Goal: Browse casually: Explore the website without a specific task or goal

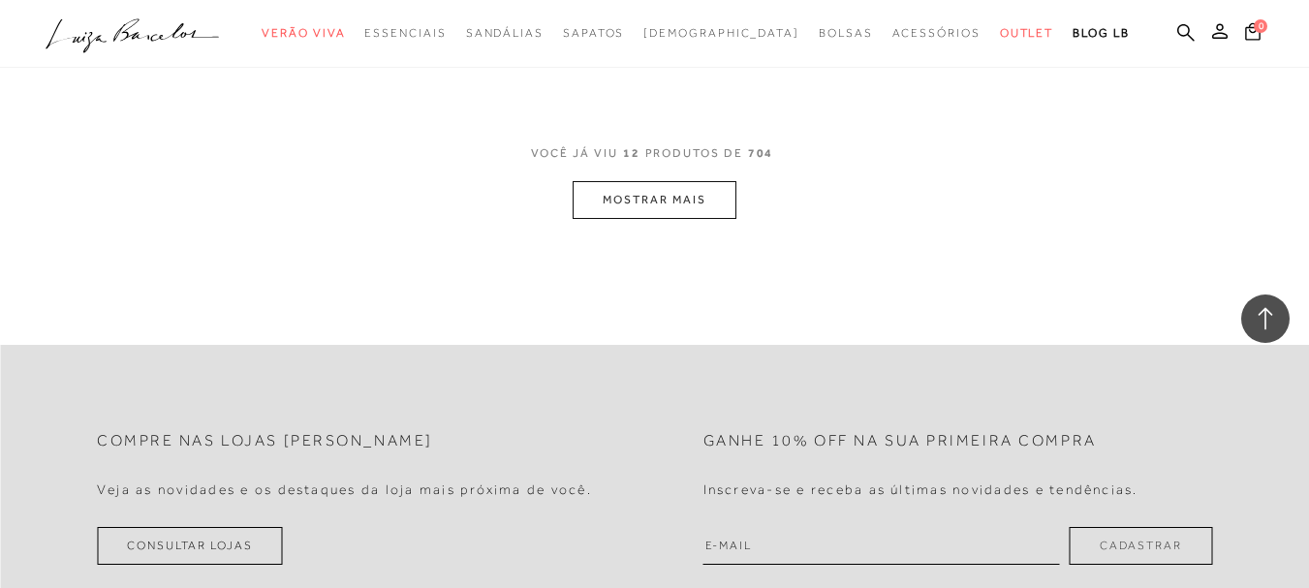
scroll to position [1928, 0]
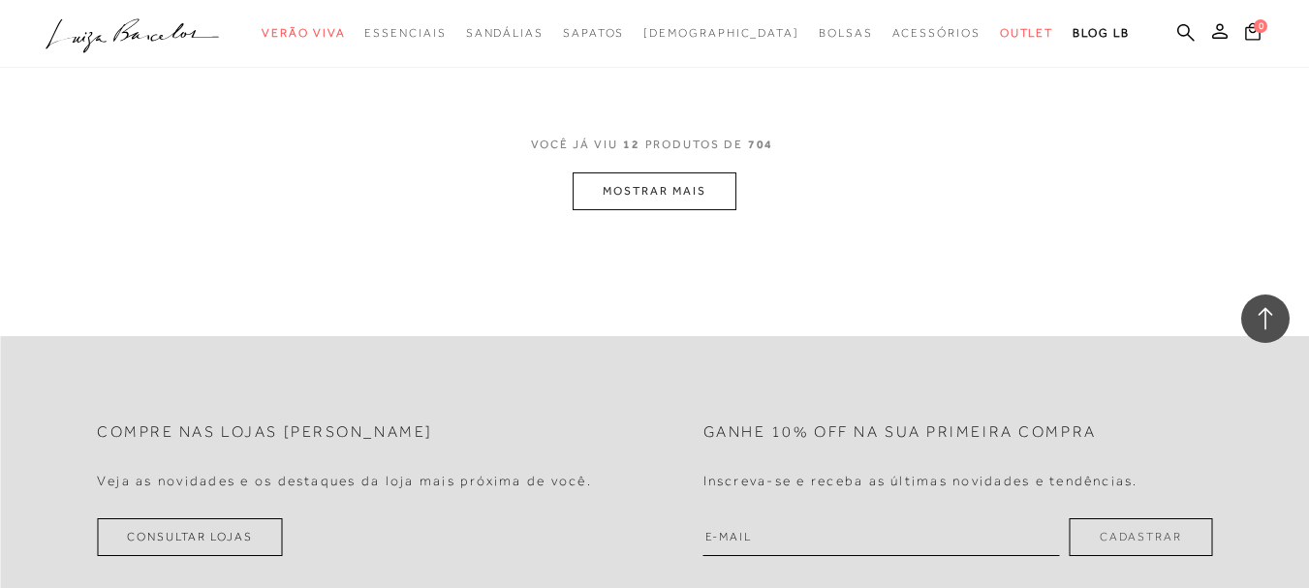
click at [645, 193] on button "MOSTRAR MAIS" at bounding box center [654, 192] width 163 height 38
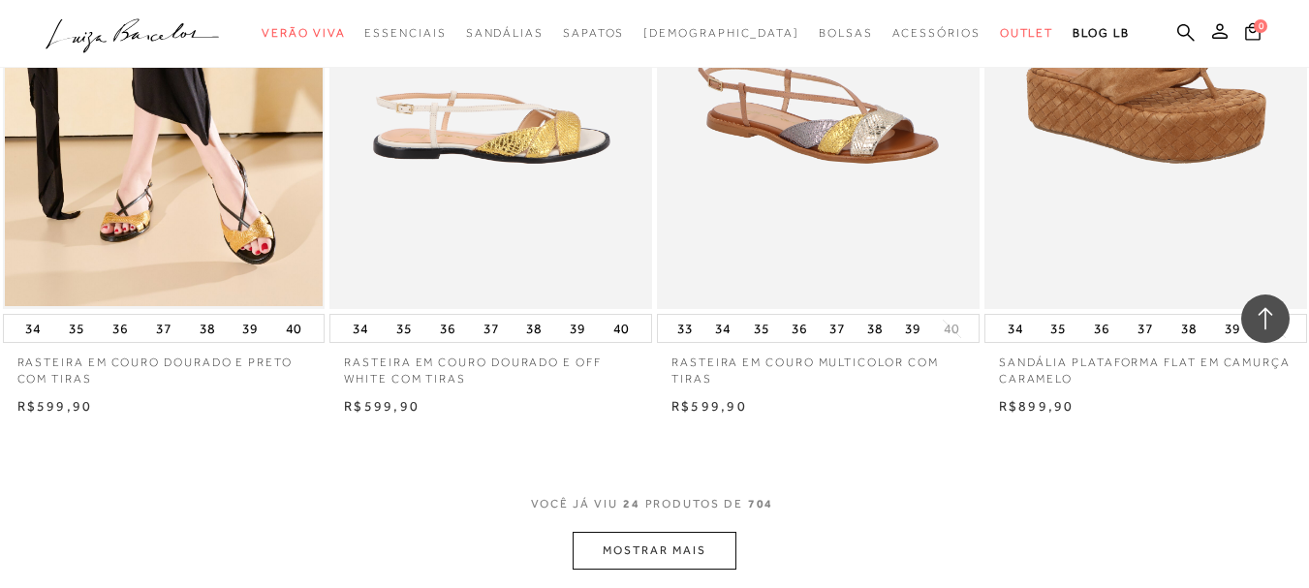
scroll to position [3576, 0]
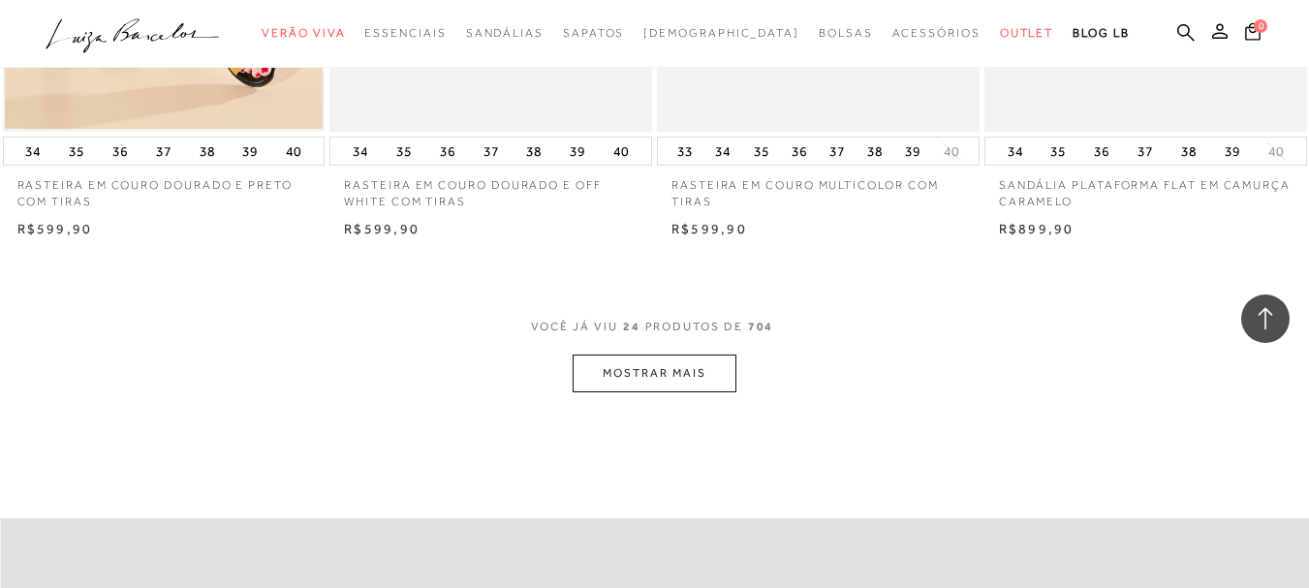
click at [663, 367] on button "MOSTRAR MAIS" at bounding box center [654, 374] width 163 height 38
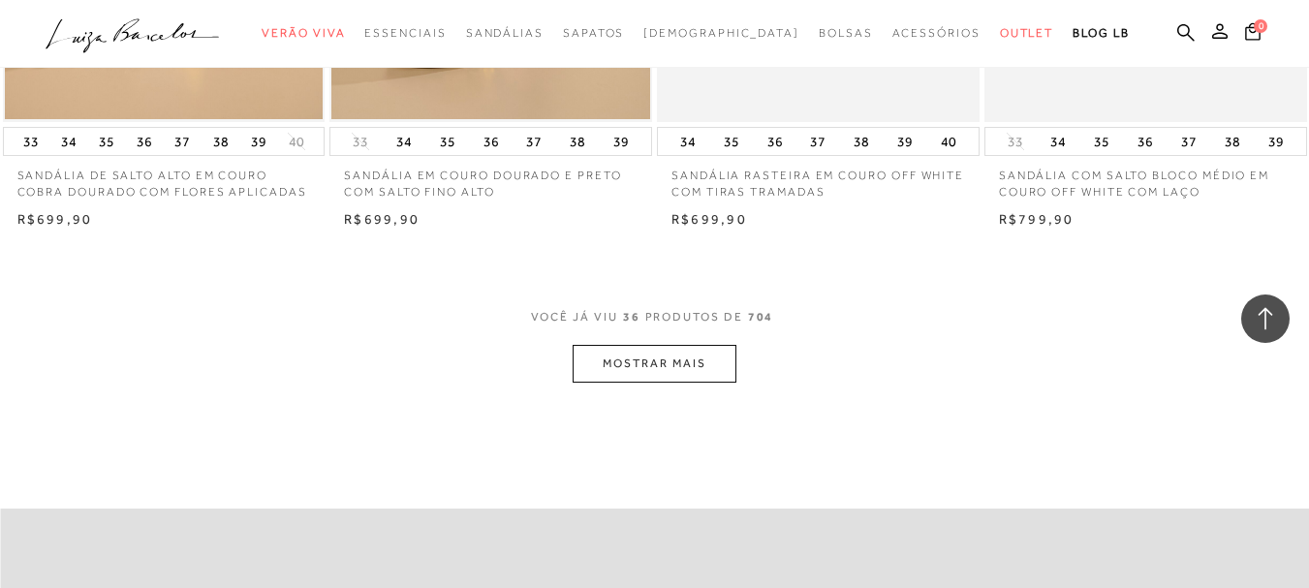
scroll to position [5417, 0]
click at [630, 351] on button "MOSTRAR MAIS" at bounding box center [654, 362] width 163 height 38
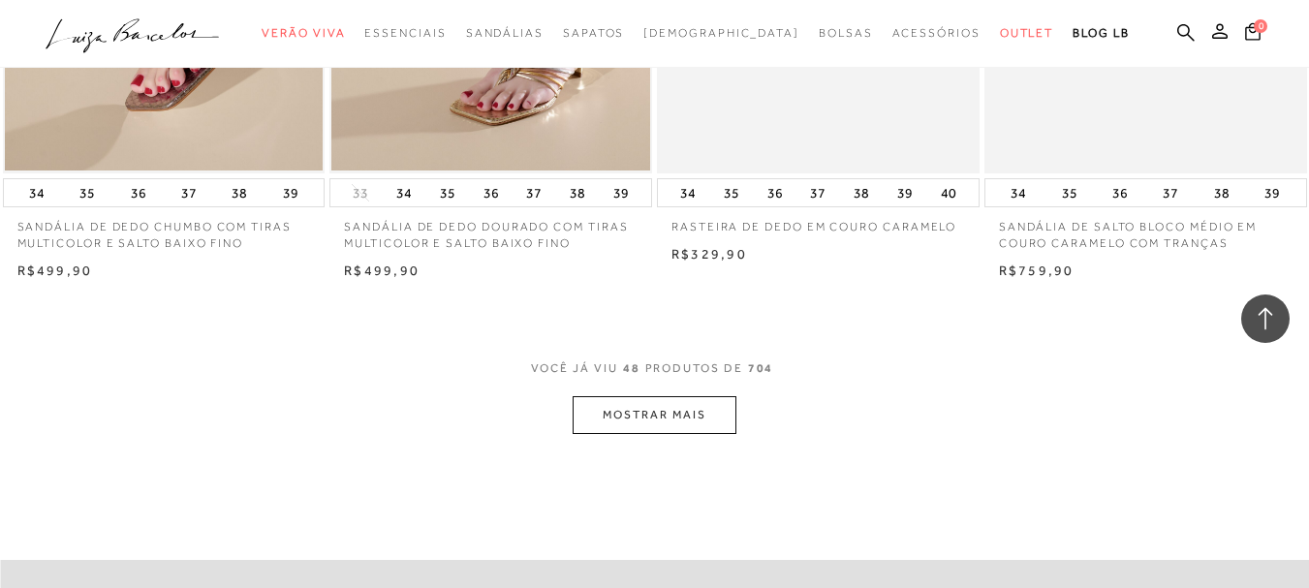
scroll to position [7259, 0]
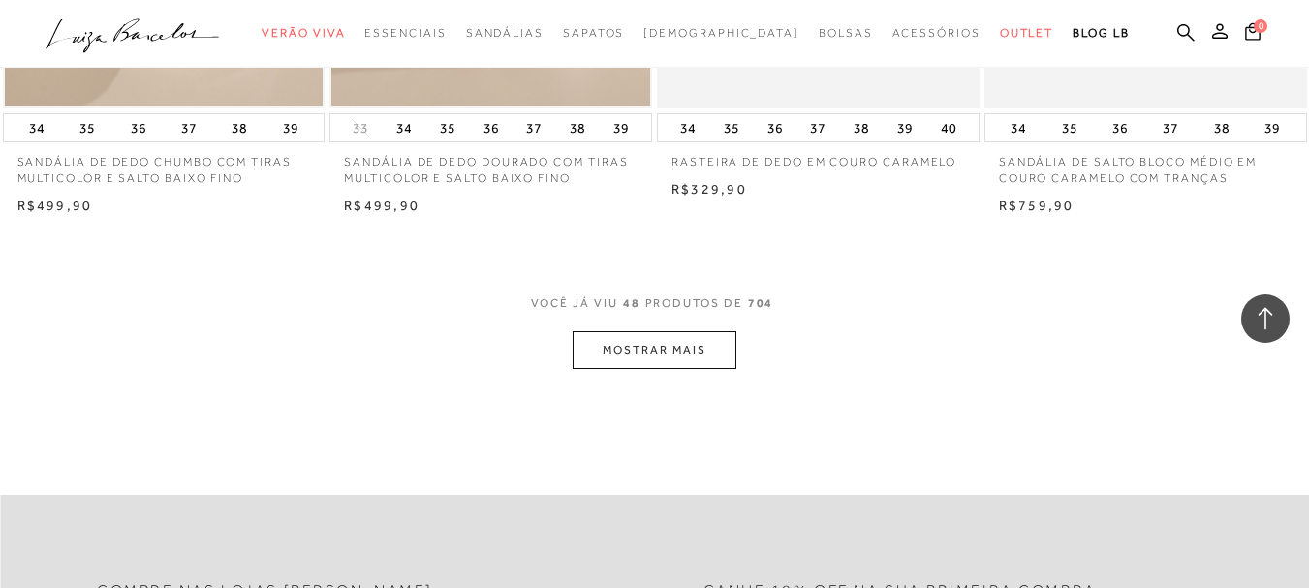
click at [680, 349] on button "MOSTRAR MAIS" at bounding box center [654, 350] width 163 height 38
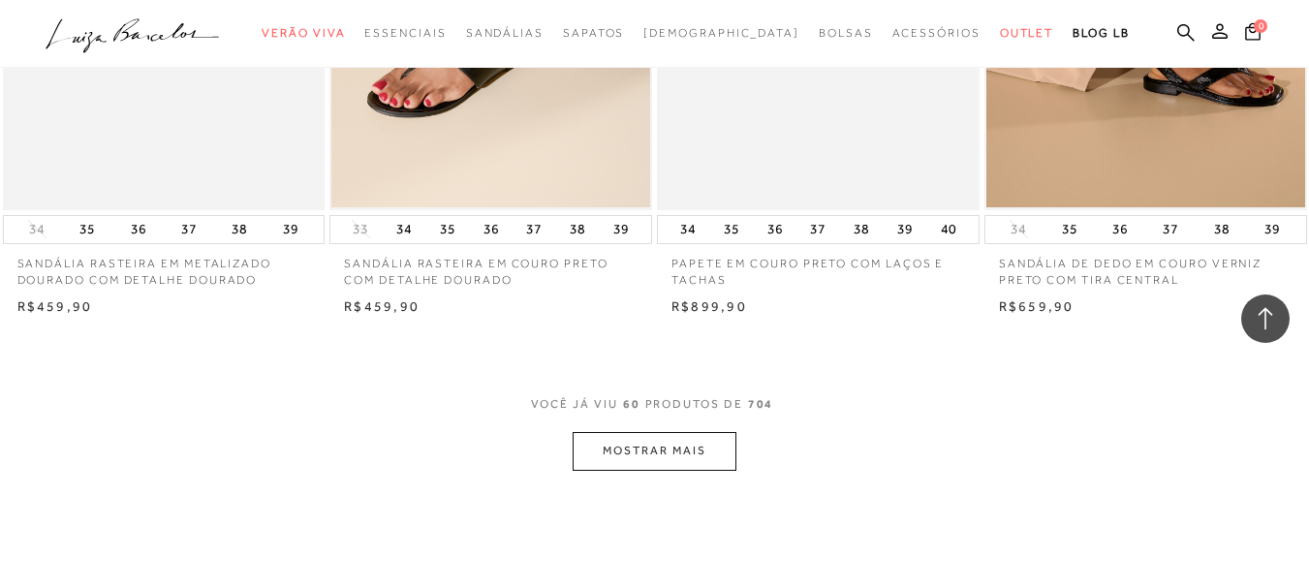
scroll to position [9100, 0]
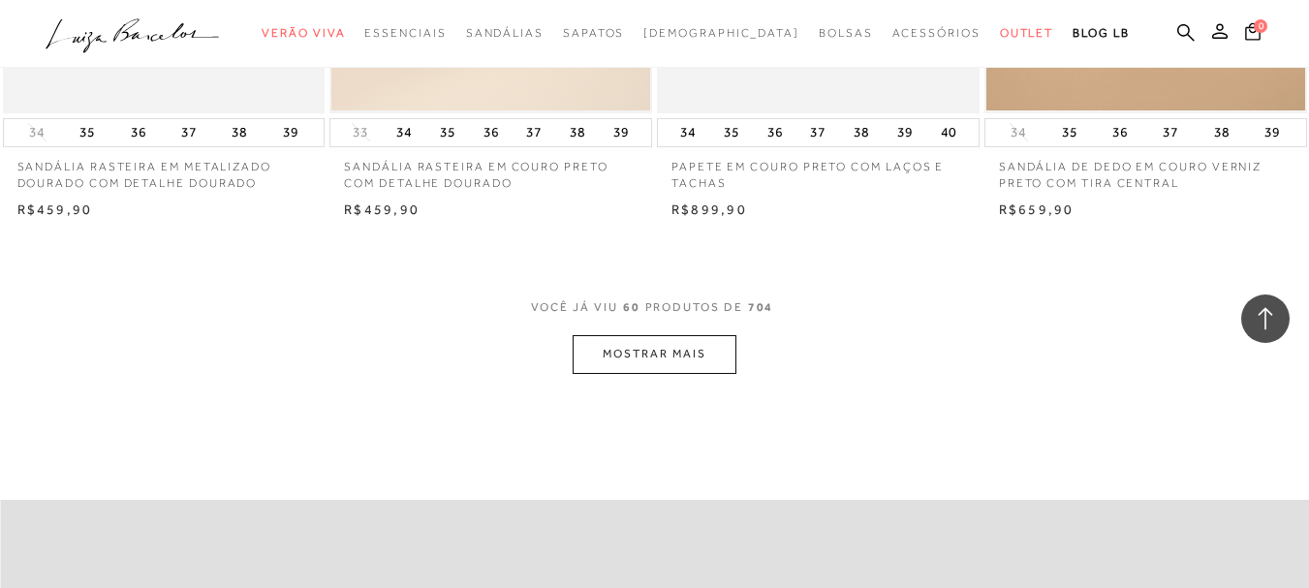
click at [680, 349] on button "MOSTRAR MAIS" at bounding box center [654, 354] width 163 height 38
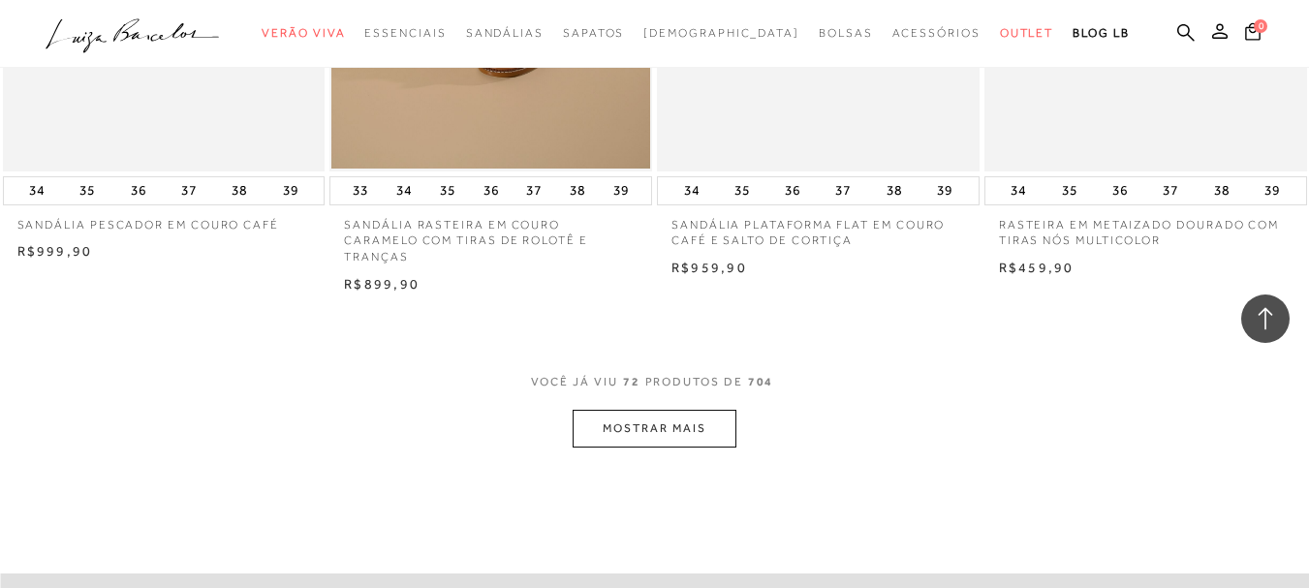
scroll to position [10942, 0]
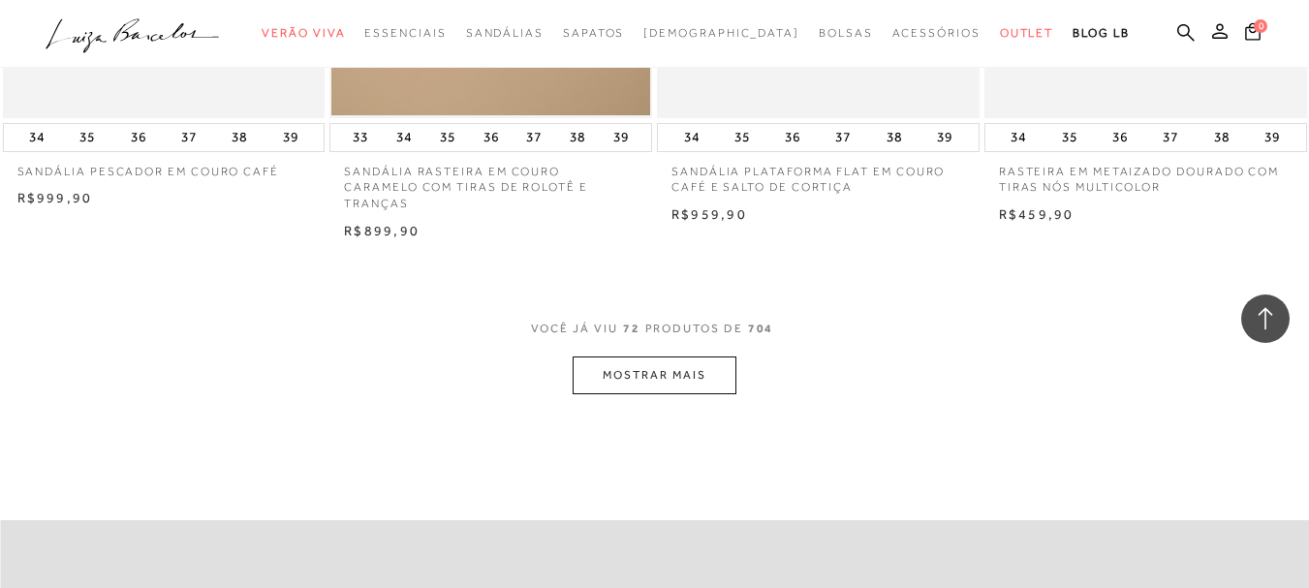
click at [680, 357] on button "MOSTRAR MAIS" at bounding box center [654, 376] width 163 height 38
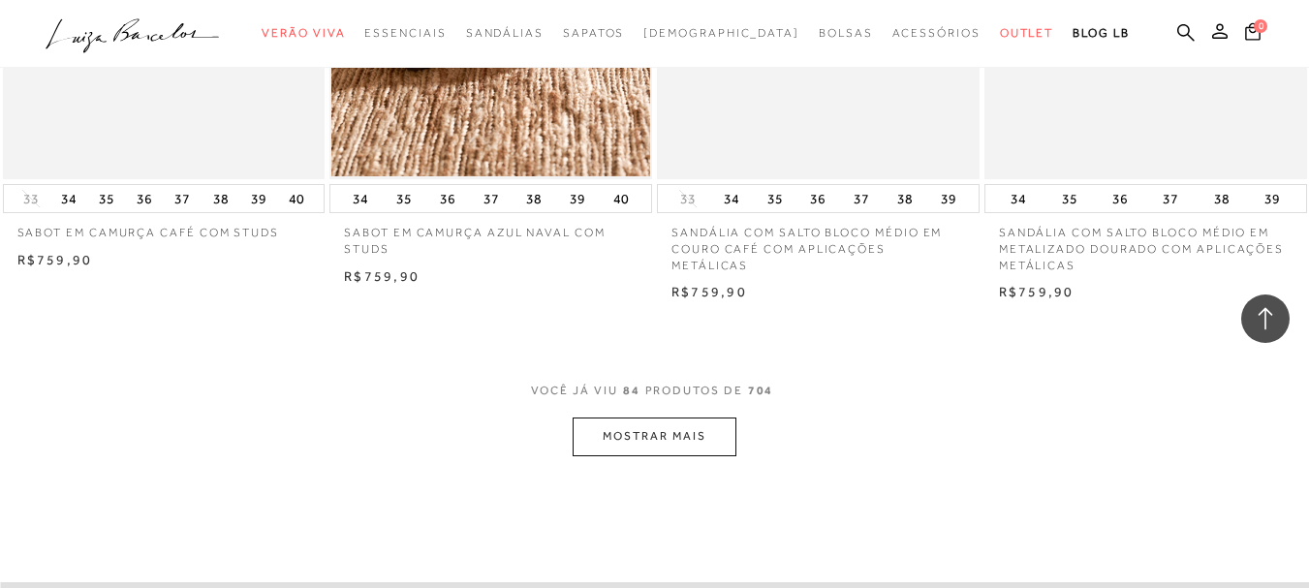
scroll to position [12784, 0]
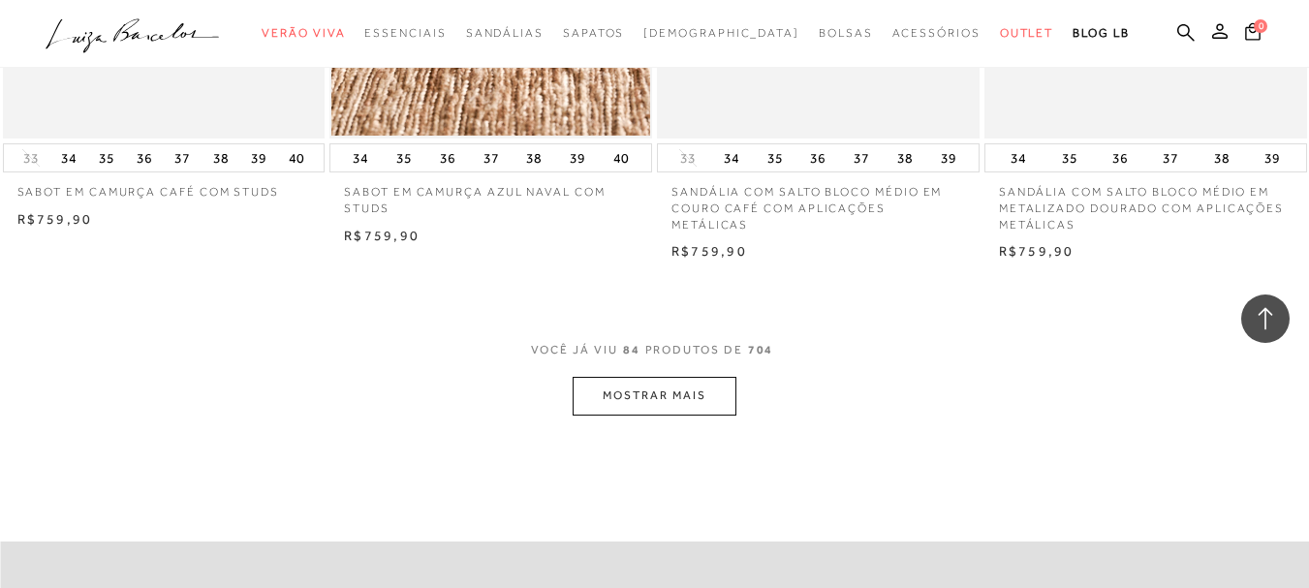
click at [671, 384] on button "MOSTRAR MAIS" at bounding box center [654, 396] width 163 height 38
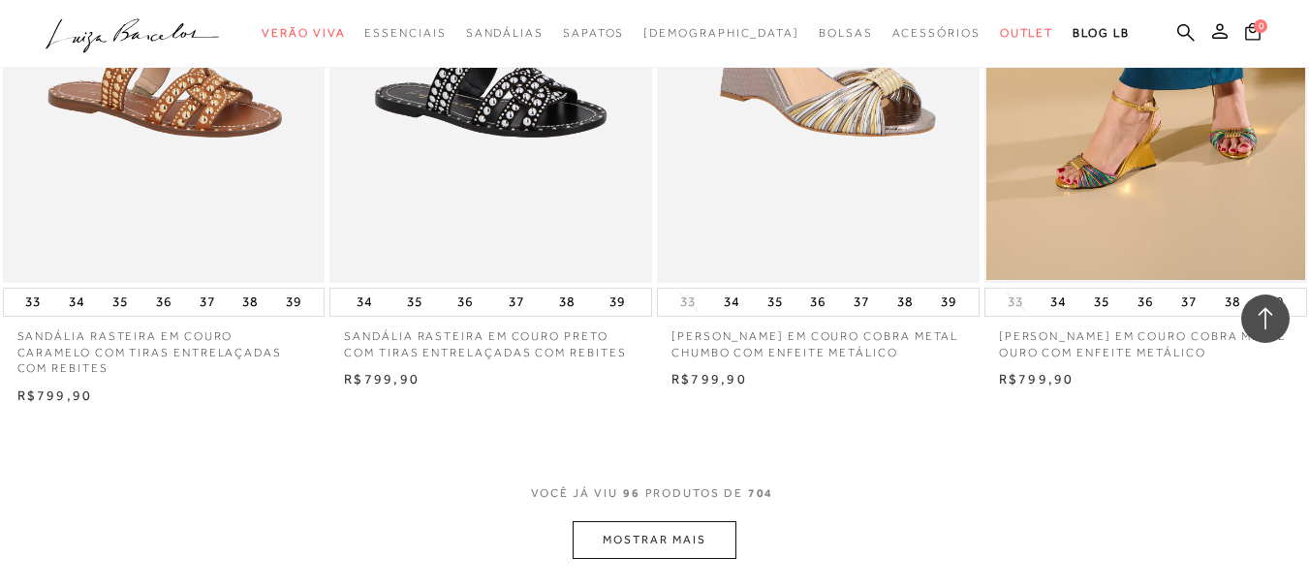
scroll to position [14625, 0]
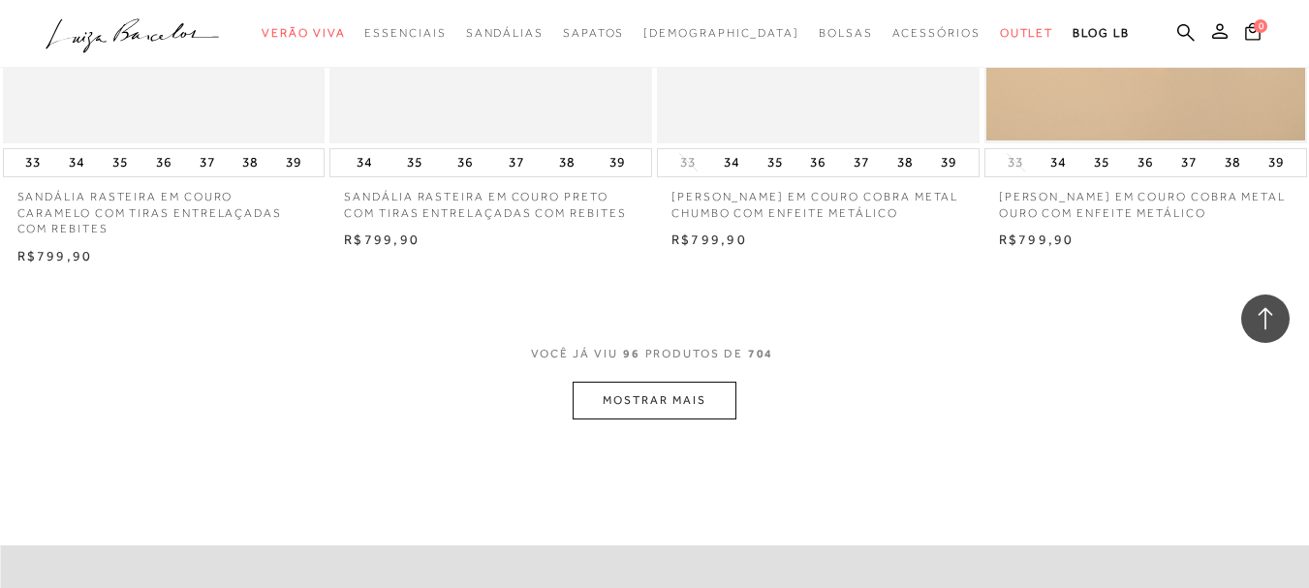
click at [674, 382] on button "MOSTRAR MAIS" at bounding box center [654, 401] width 163 height 38
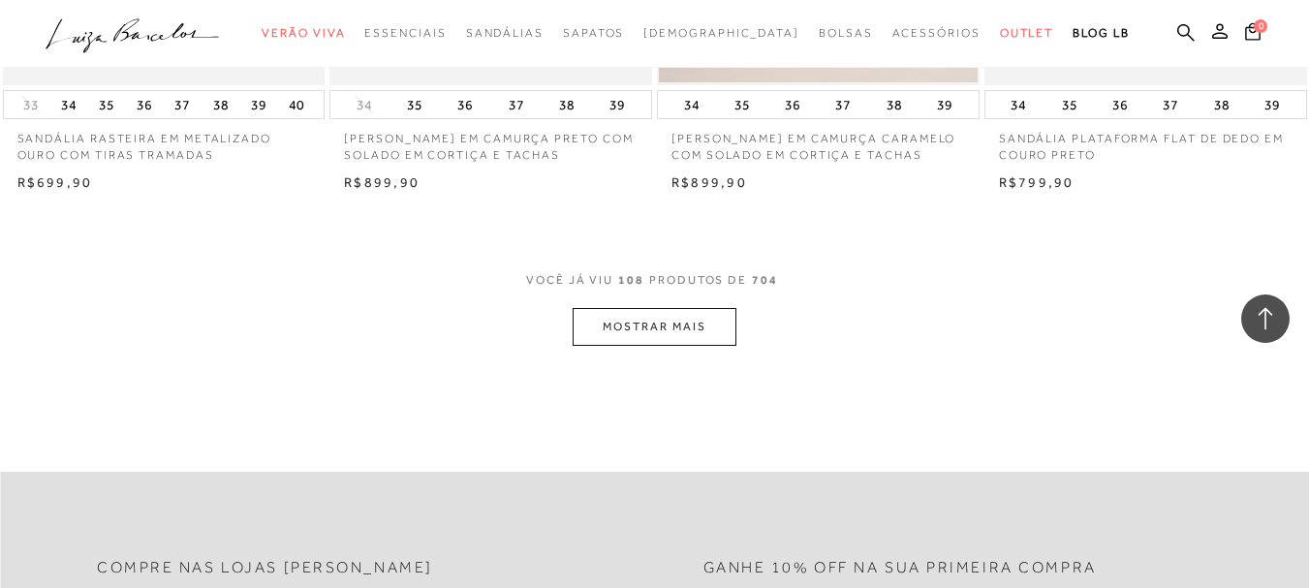
scroll to position [16564, 0]
click at [674, 308] on button "MOSTRAR MAIS" at bounding box center [654, 325] width 163 height 38
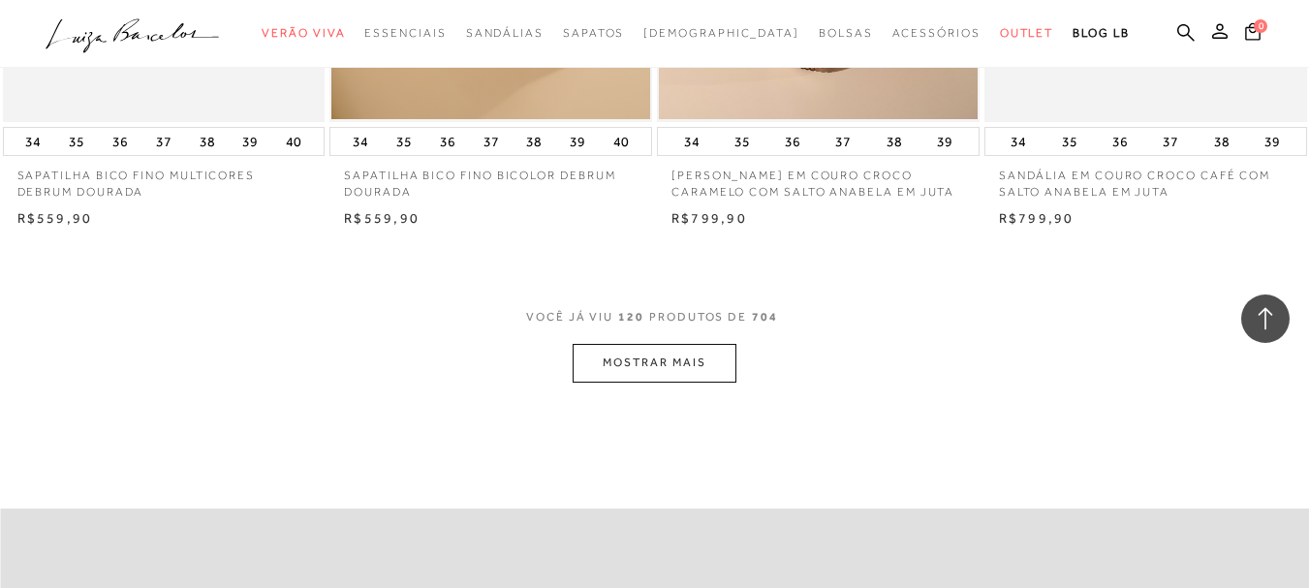
scroll to position [18405, 0]
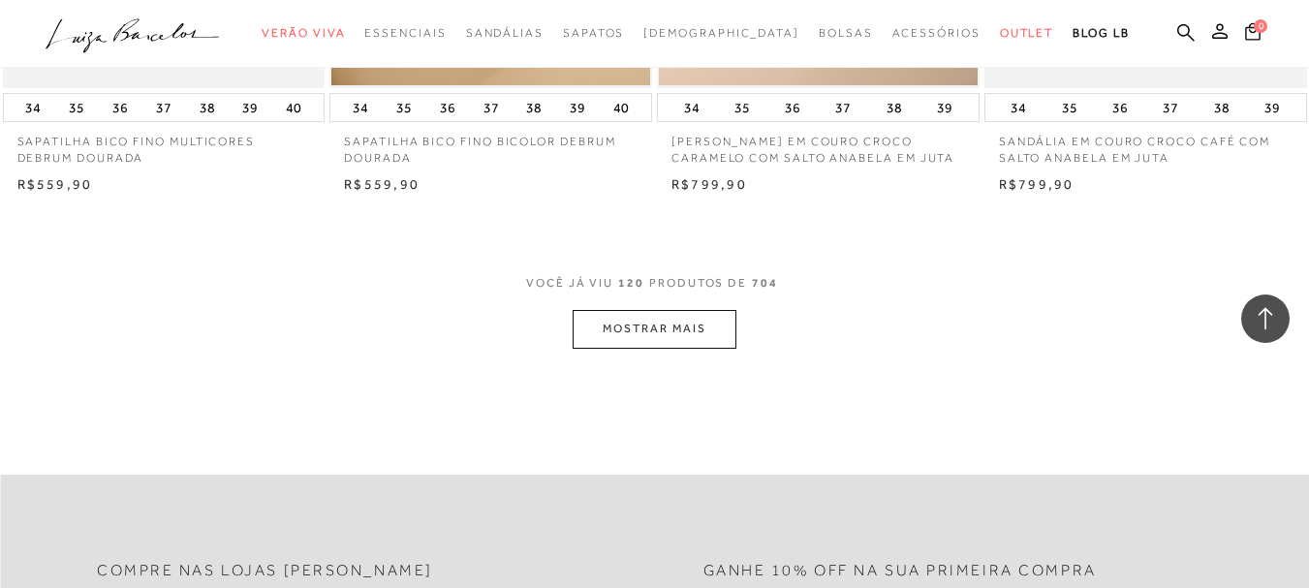
click at [674, 310] on button "MOSTRAR MAIS" at bounding box center [654, 329] width 163 height 38
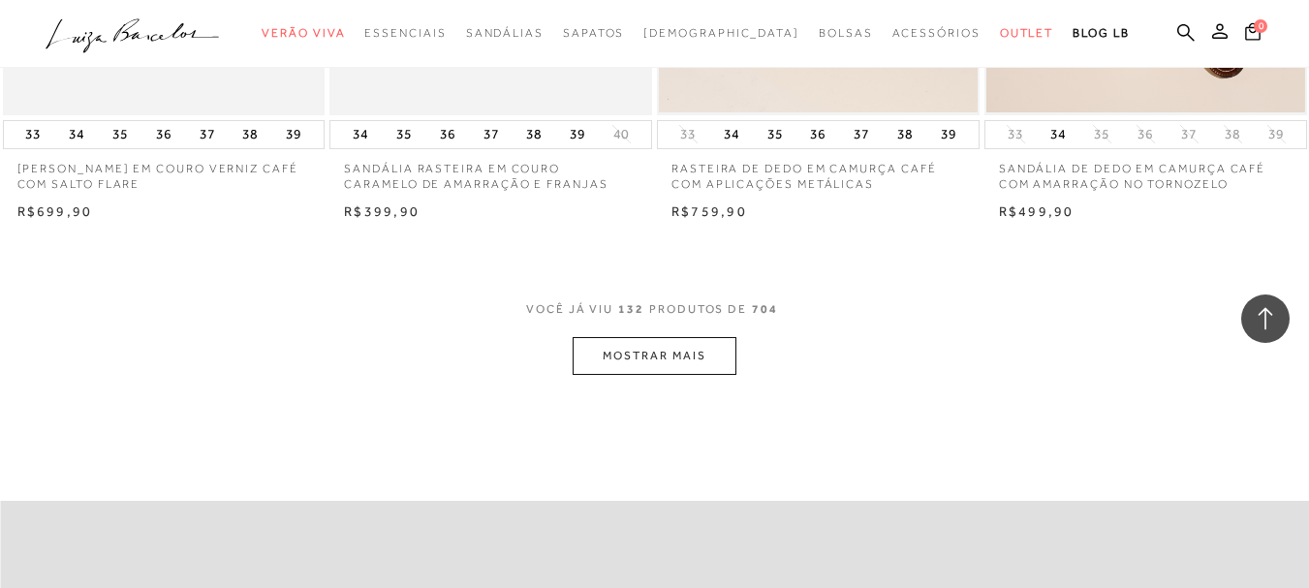
scroll to position [20247, 0]
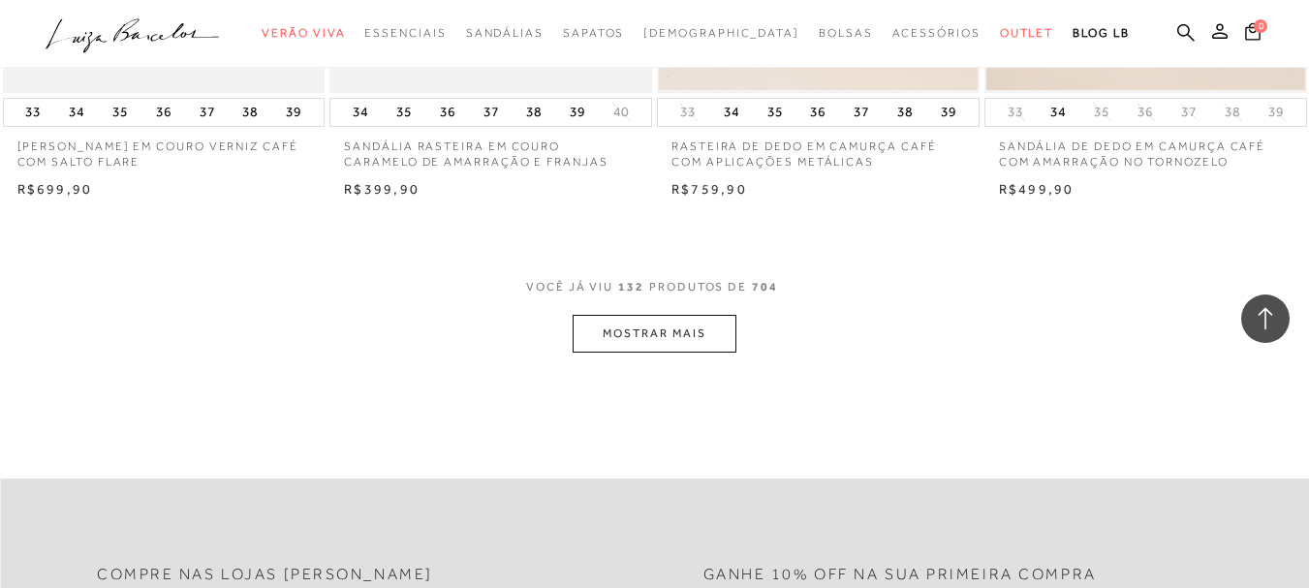
click at [674, 315] on button "MOSTRAR MAIS" at bounding box center [654, 334] width 163 height 38
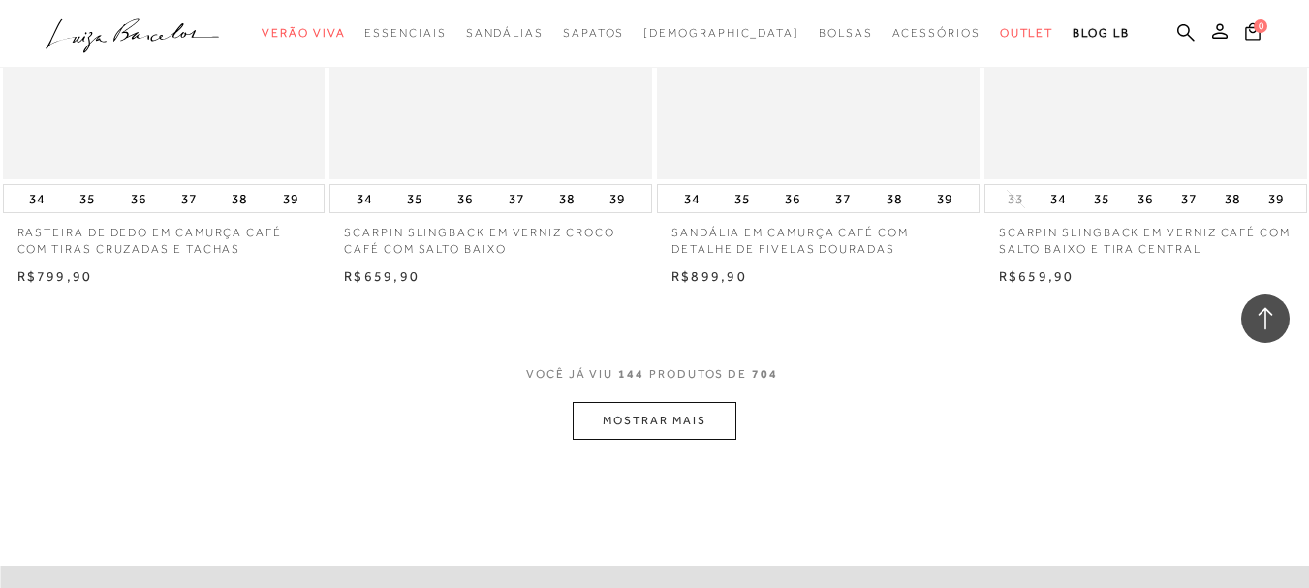
scroll to position [22088, 0]
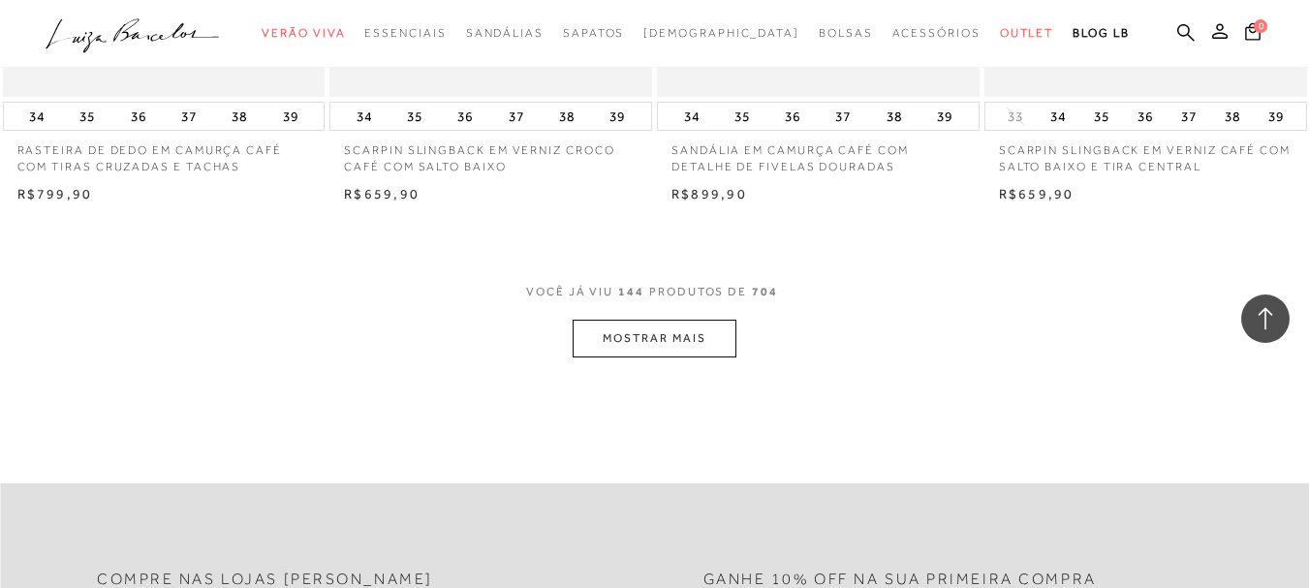
click at [674, 320] on button "MOSTRAR MAIS" at bounding box center [654, 339] width 163 height 38
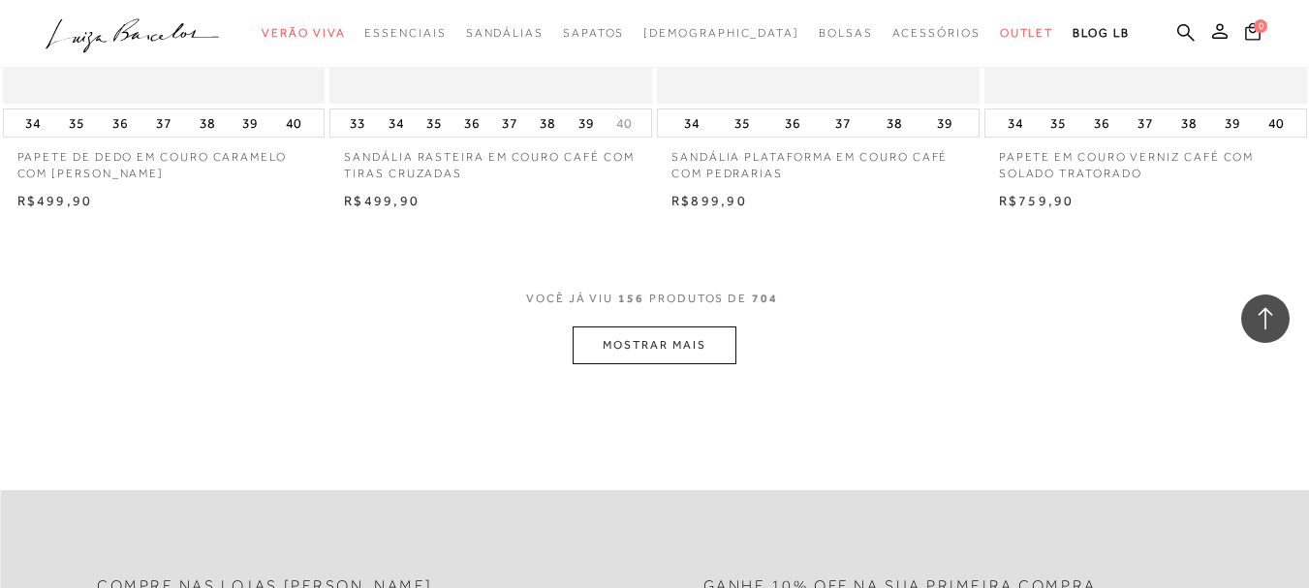
scroll to position [23930, 0]
click at [674, 325] on button "MOSTRAR MAIS" at bounding box center [654, 344] width 163 height 38
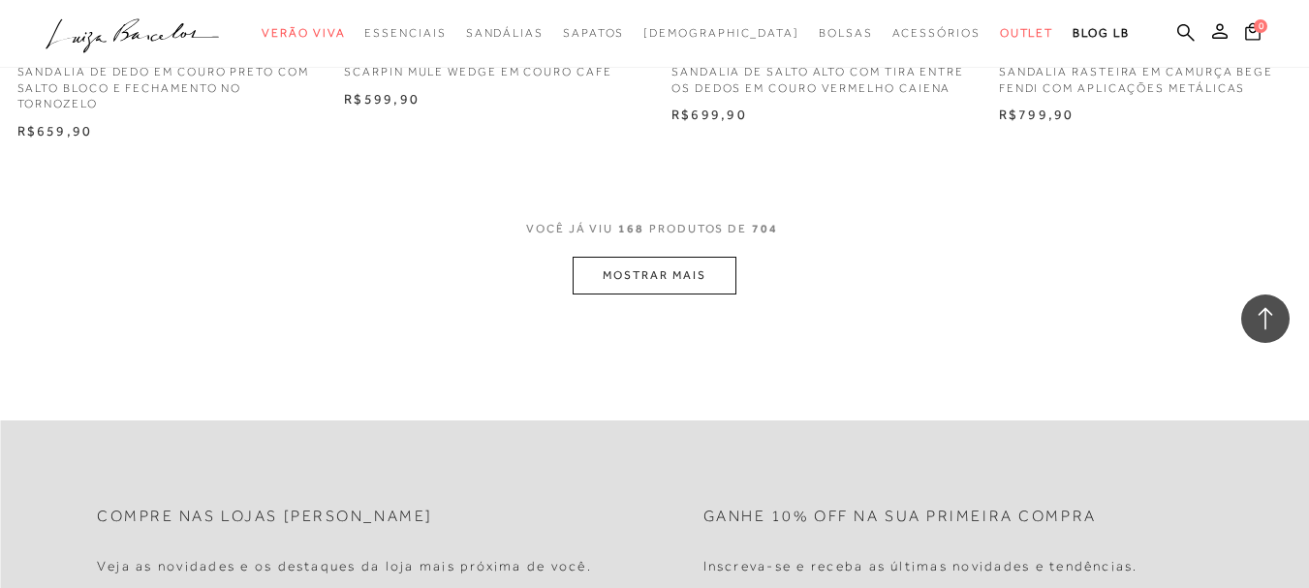
scroll to position [25869, 0]
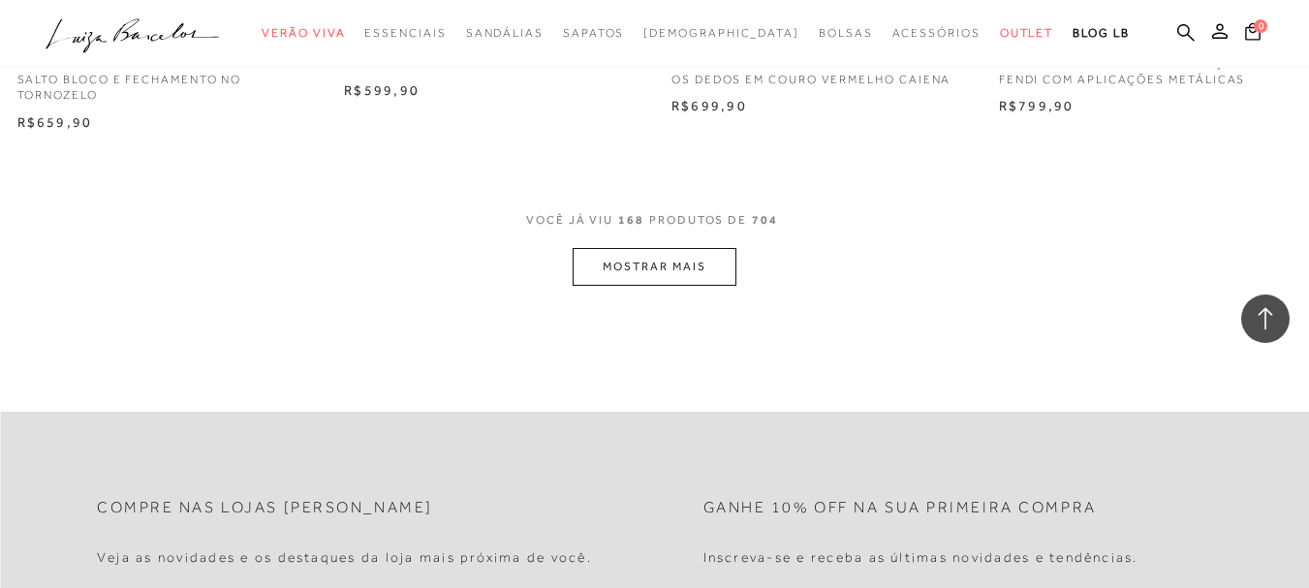
click at [643, 248] on button "MOSTRAR MAIS" at bounding box center [654, 267] width 163 height 38
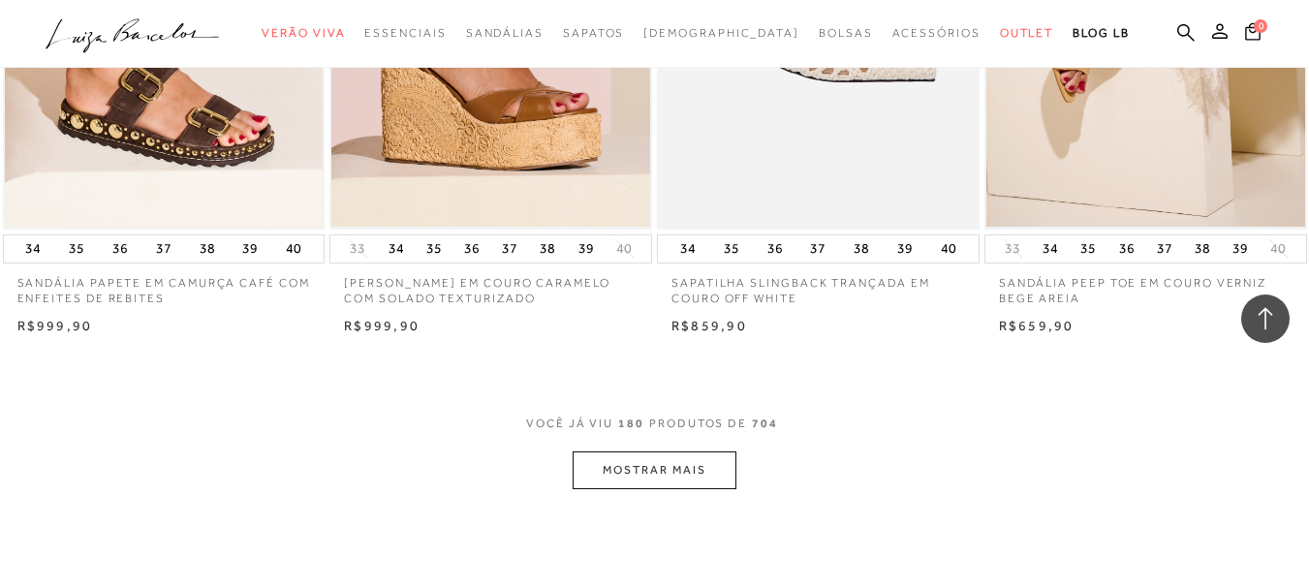
scroll to position [27525, 0]
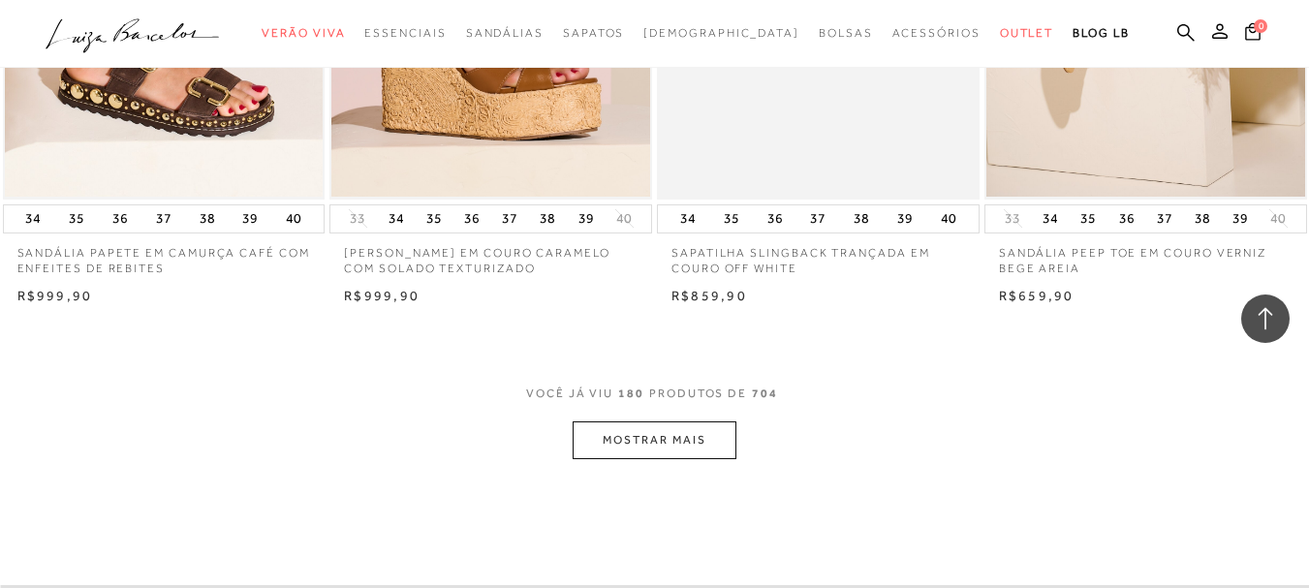
click at [645, 422] on button "MOSTRAR MAIS" at bounding box center [654, 441] width 163 height 38
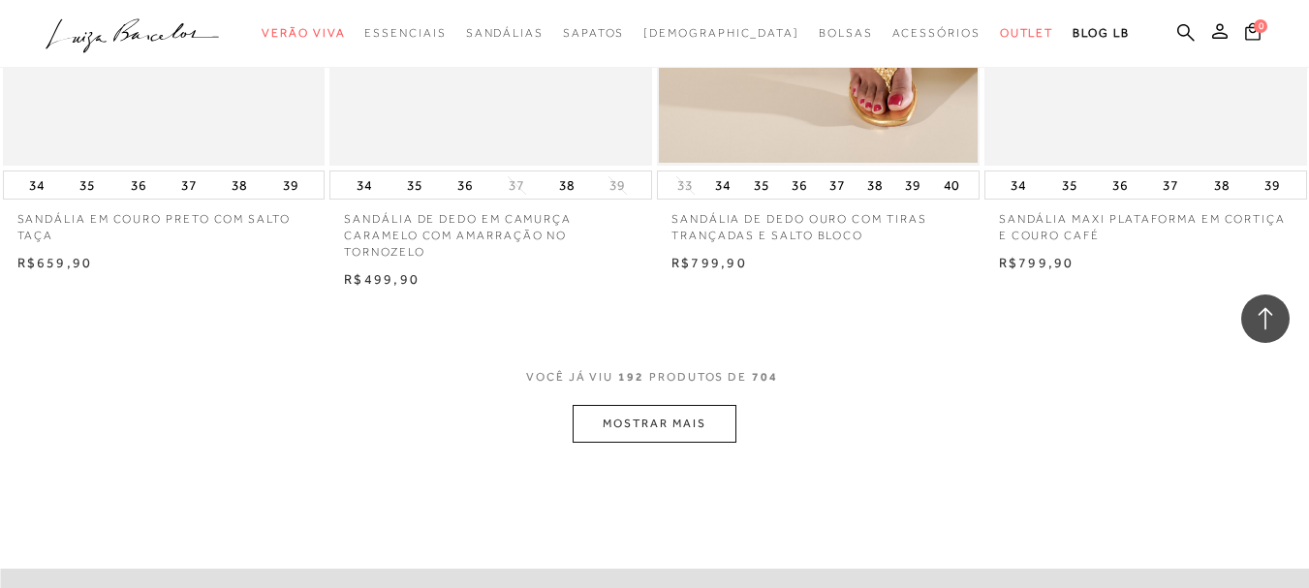
scroll to position [29464, 0]
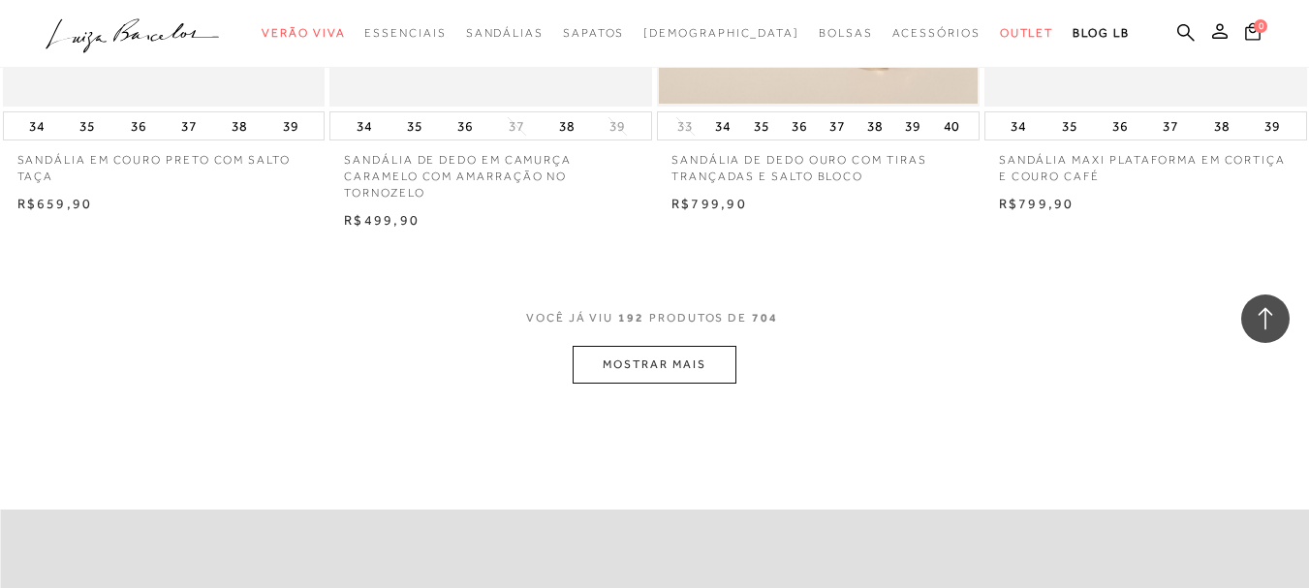
click at [654, 346] on button "MOSTRAR MAIS" at bounding box center [654, 365] width 163 height 38
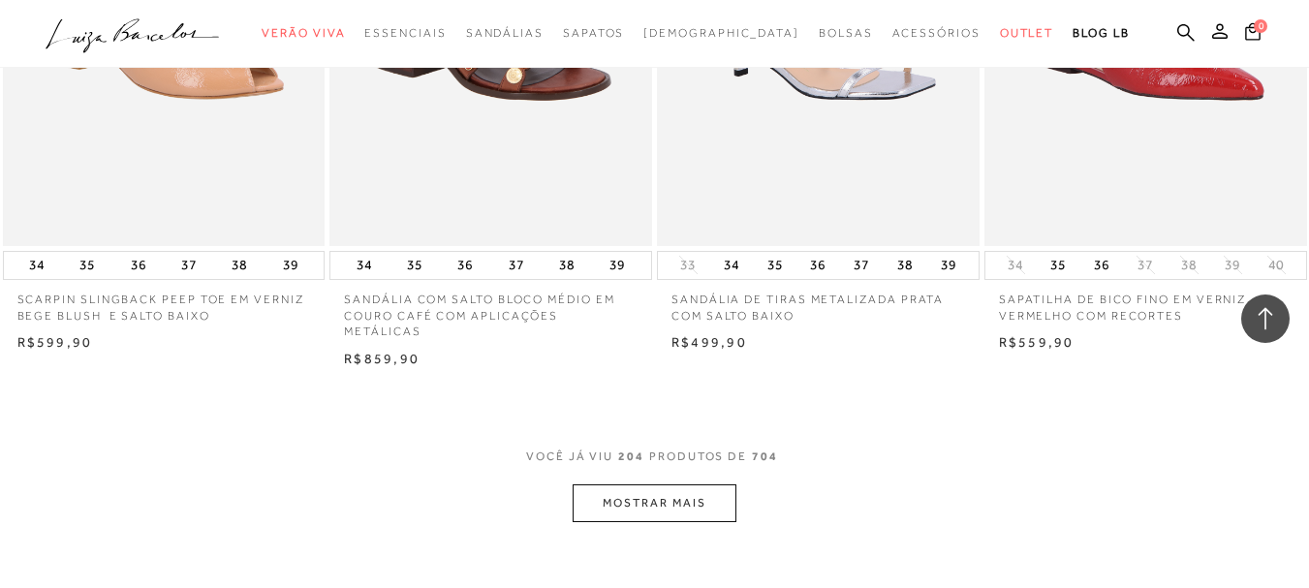
scroll to position [31208, 0]
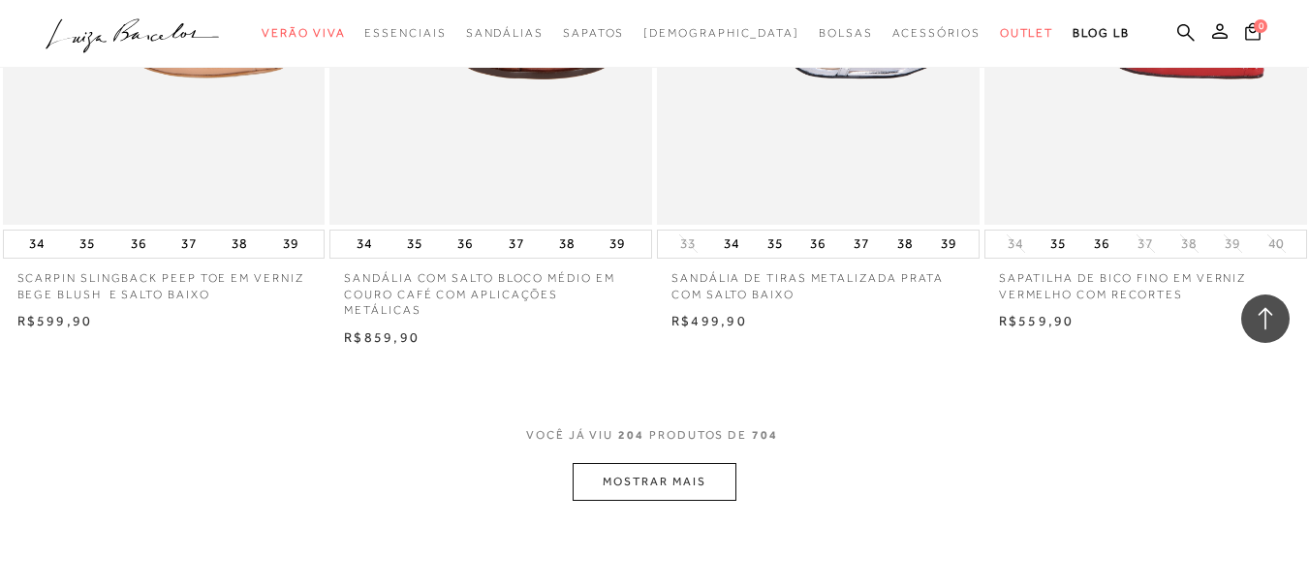
click at [649, 463] on button "MOSTRAR MAIS" at bounding box center [654, 482] width 163 height 38
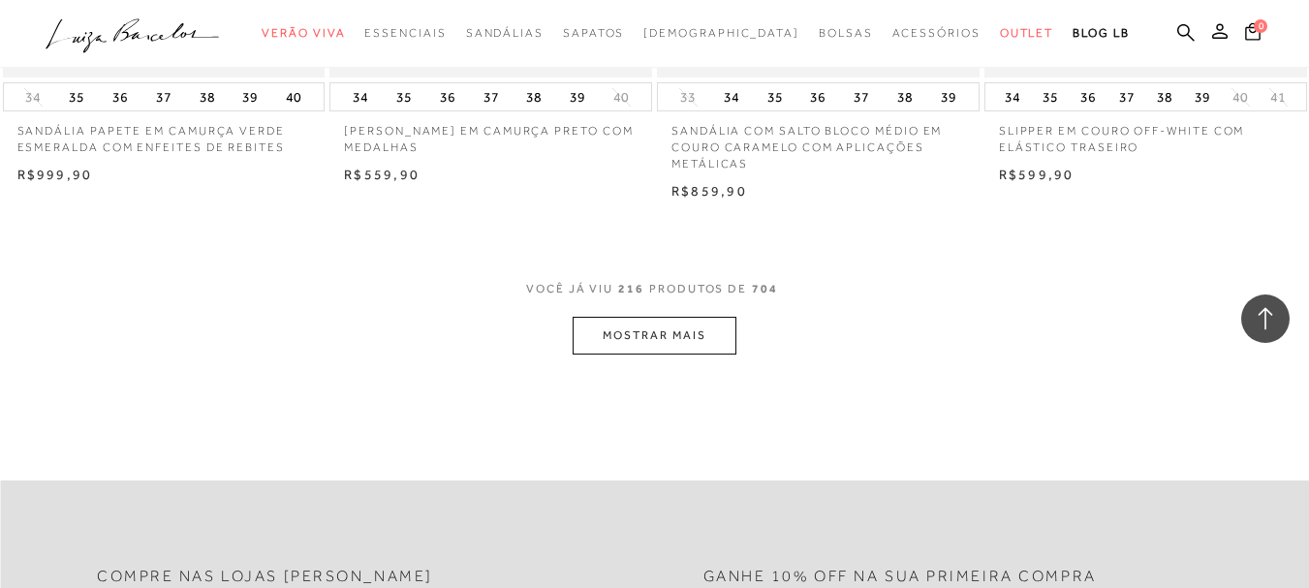
scroll to position [33244, 0]
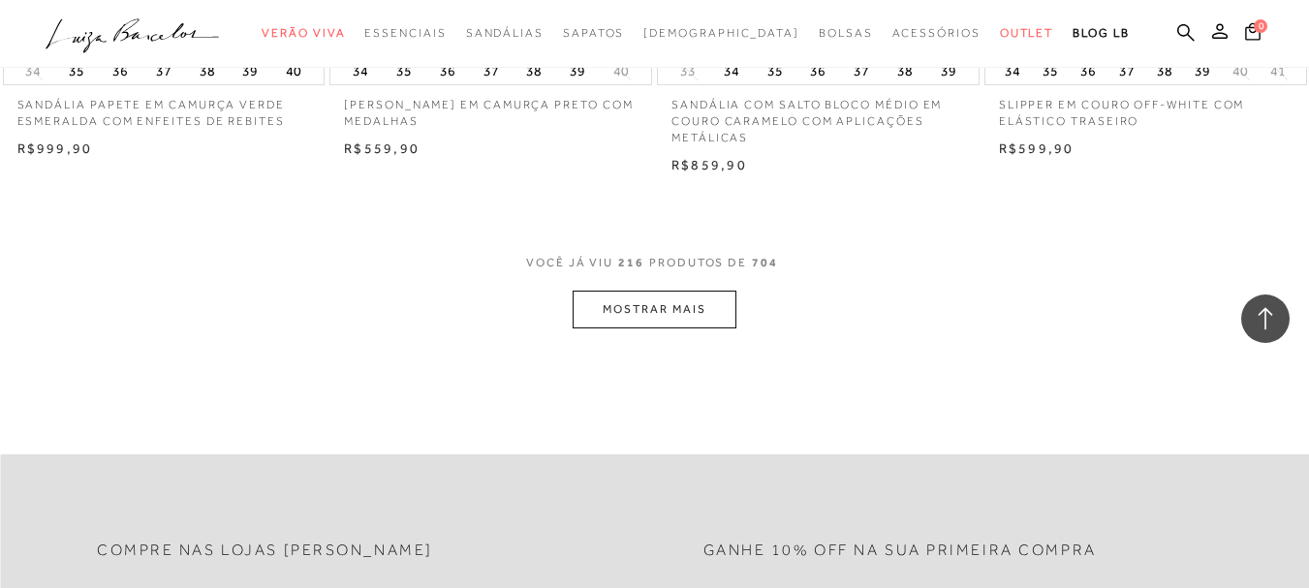
click at [674, 291] on button "MOSTRAR MAIS" at bounding box center [654, 310] width 163 height 38
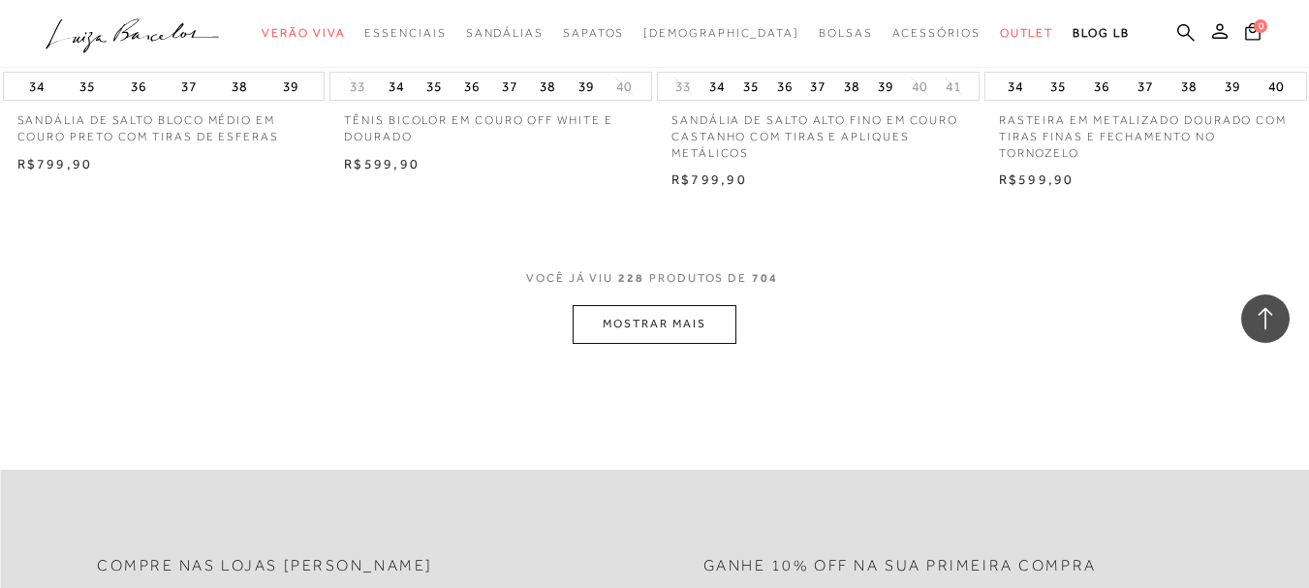
scroll to position [35085, 0]
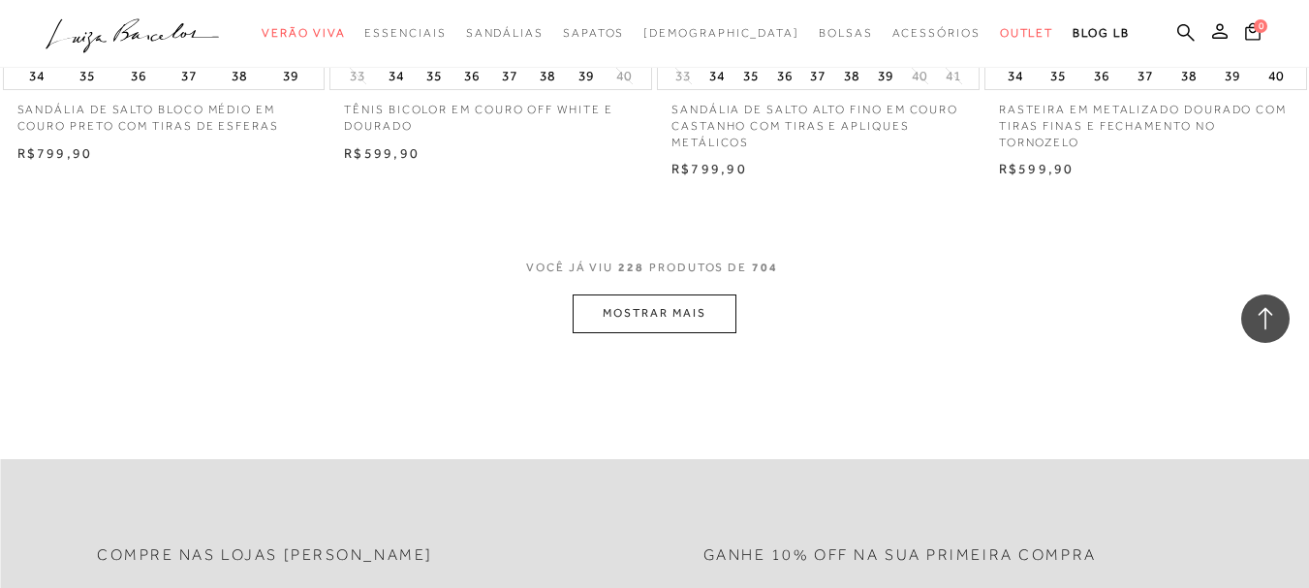
click at [674, 295] on button "MOSTRAR MAIS" at bounding box center [654, 314] width 163 height 38
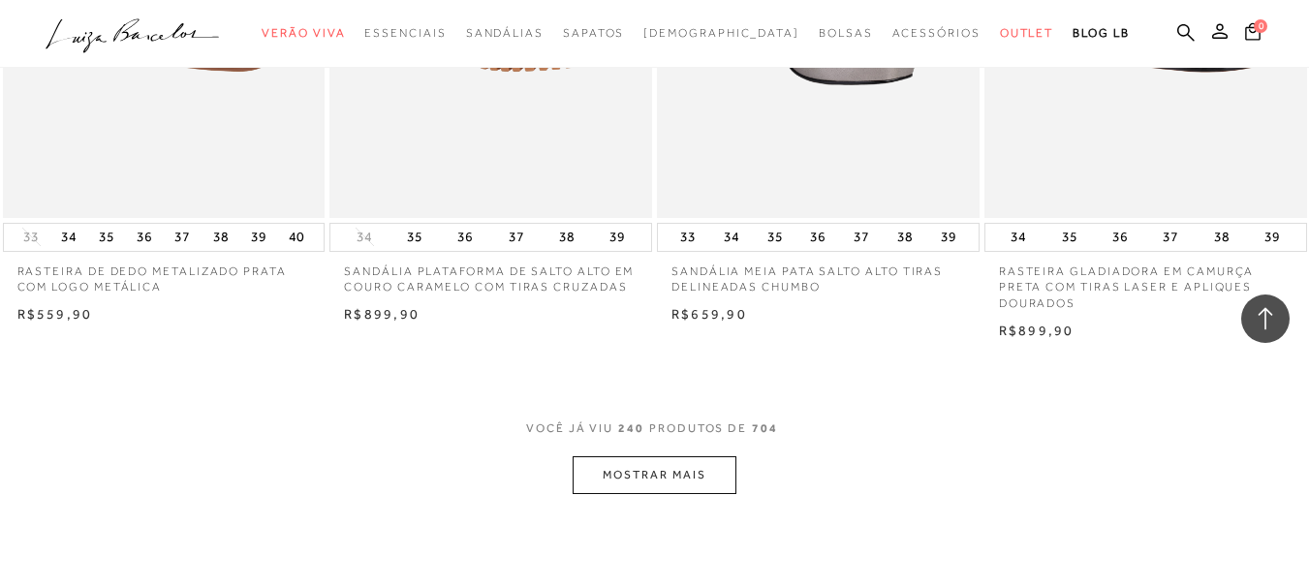
scroll to position [36980, 0]
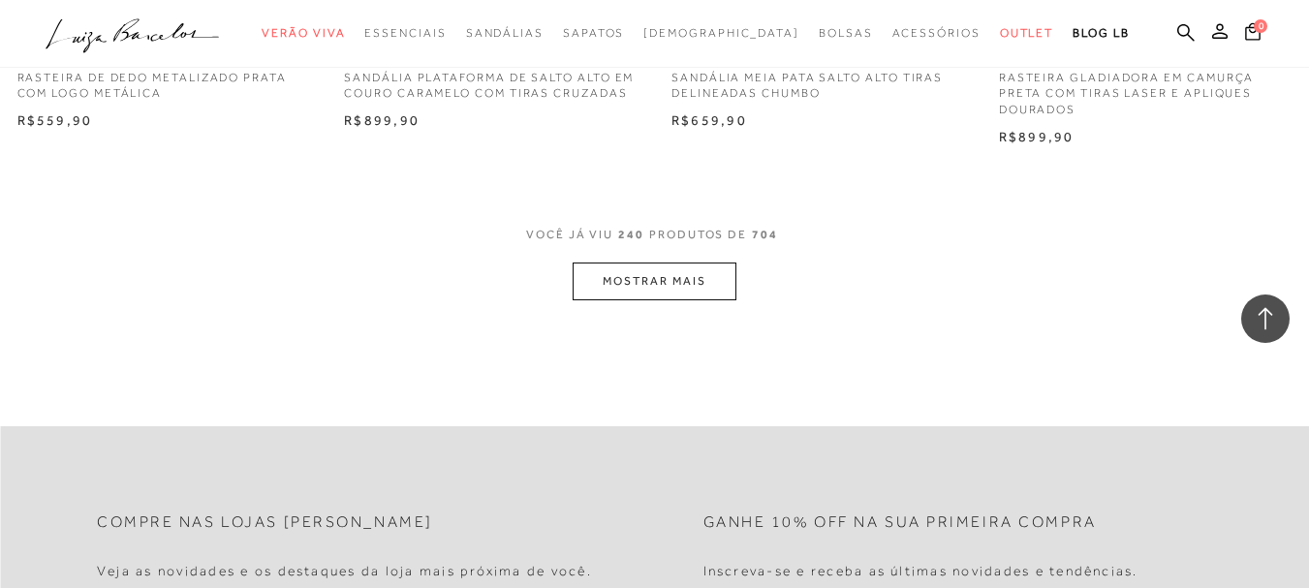
click at [674, 263] on button "MOSTRAR MAIS" at bounding box center [654, 282] width 163 height 38
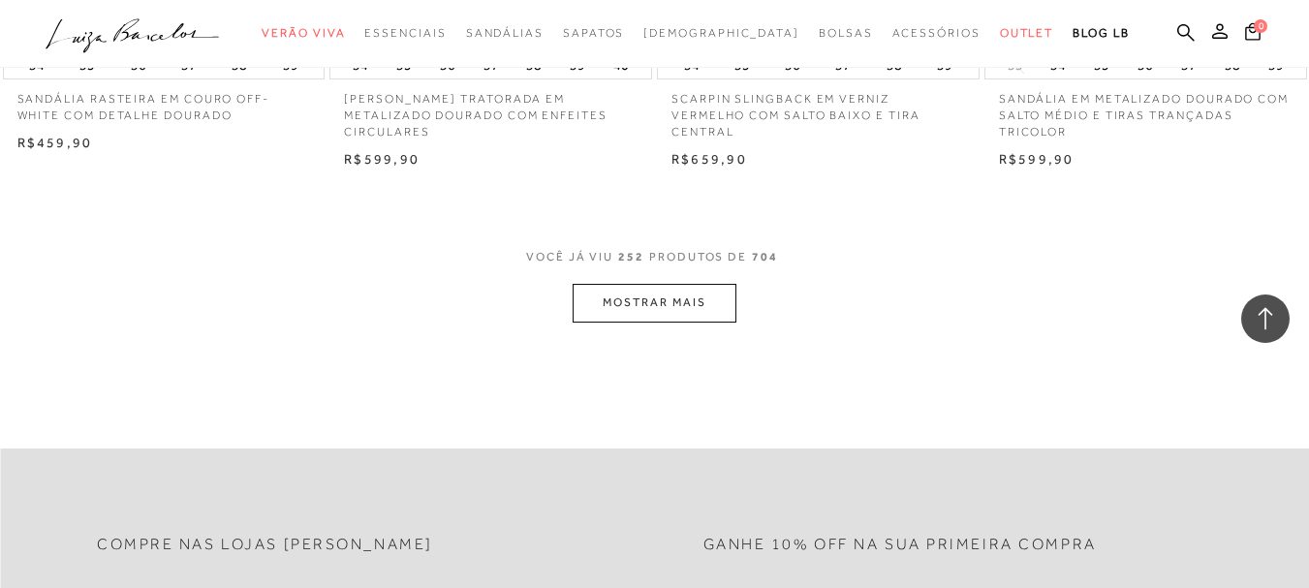
scroll to position [38822, 0]
click at [675, 283] on button "MOSTRAR MAIS" at bounding box center [654, 302] width 163 height 38
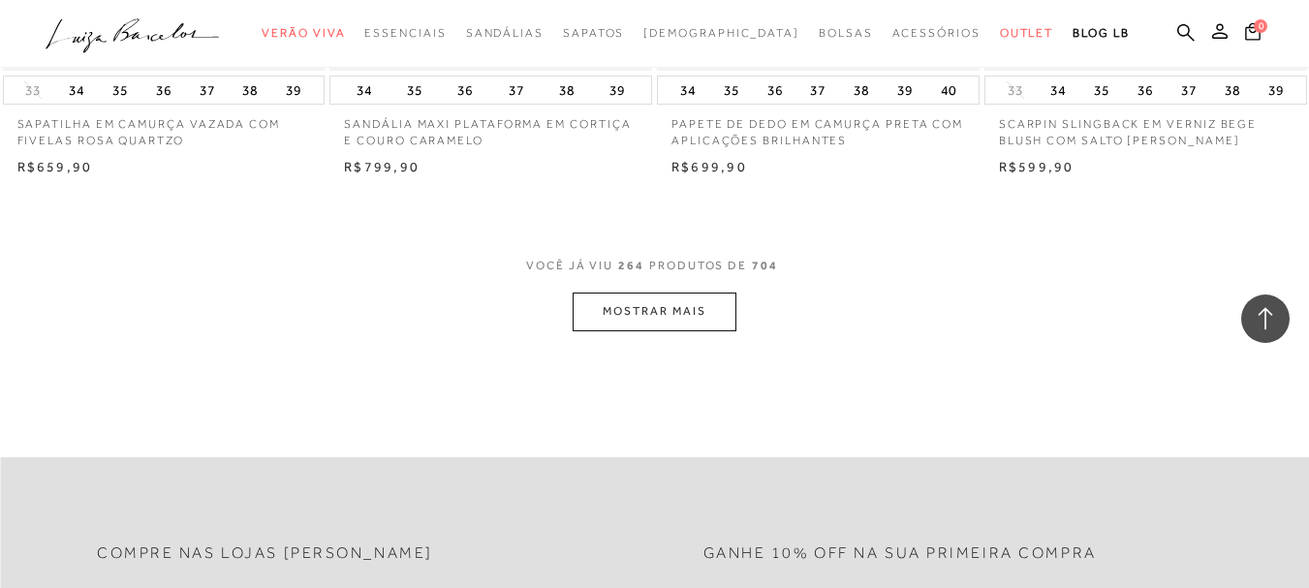
scroll to position [40760, 0]
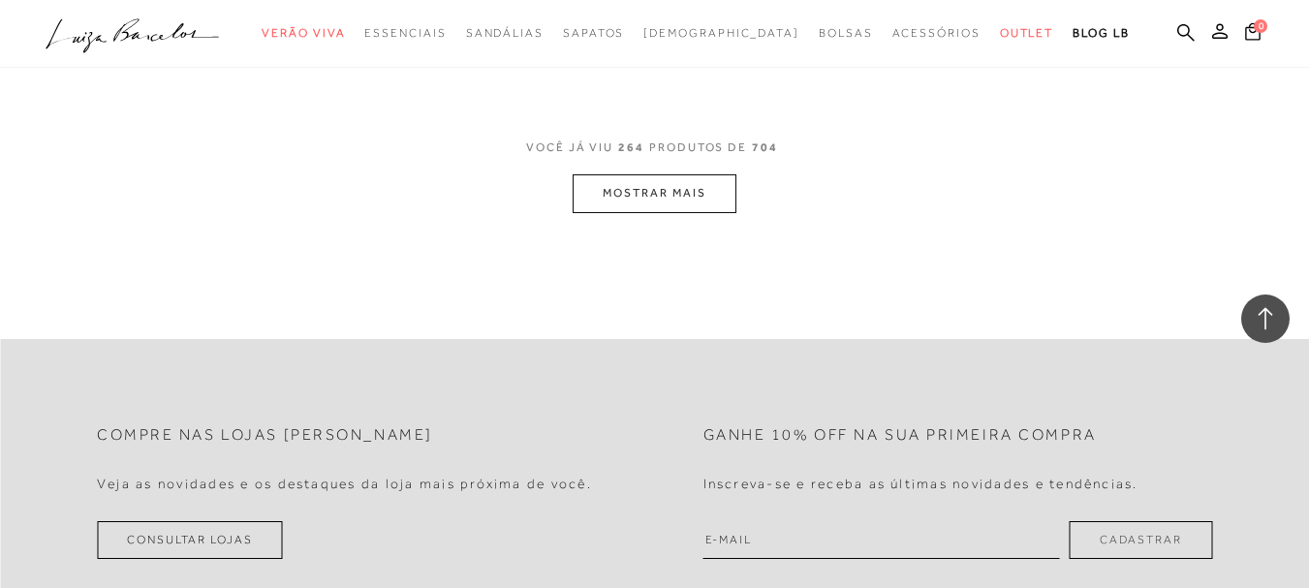
click at [650, 174] on button "MOSTRAR MAIS" at bounding box center [654, 193] width 163 height 38
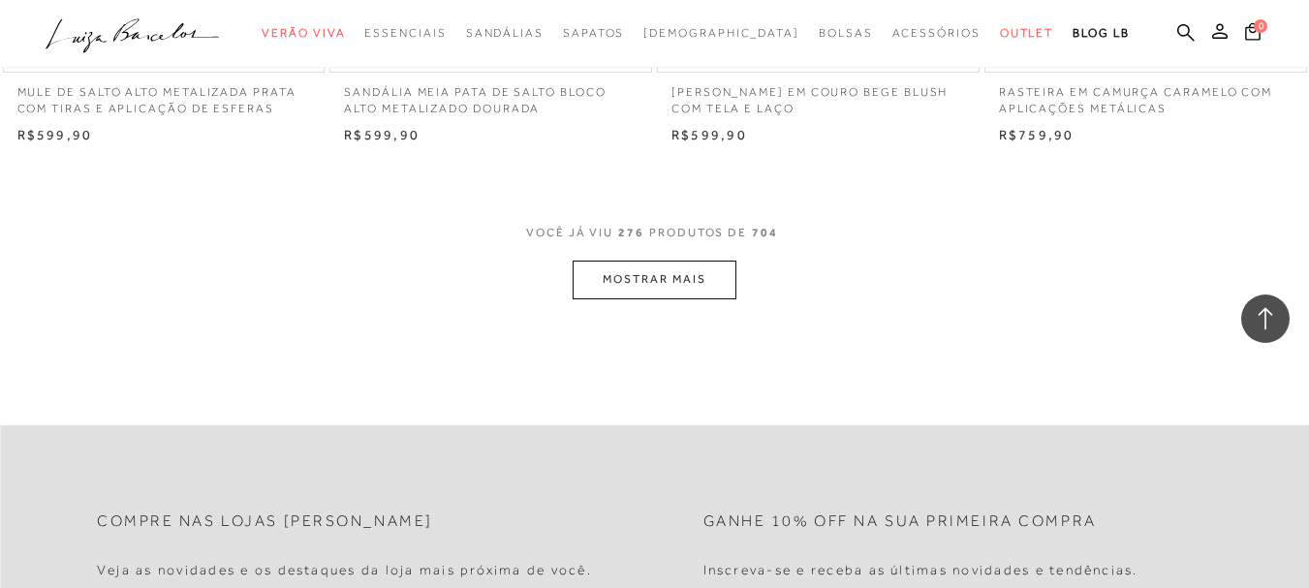
scroll to position [42505, 0]
click at [708, 260] on button "MOSTRAR MAIS" at bounding box center [654, 279] width 163 height 38
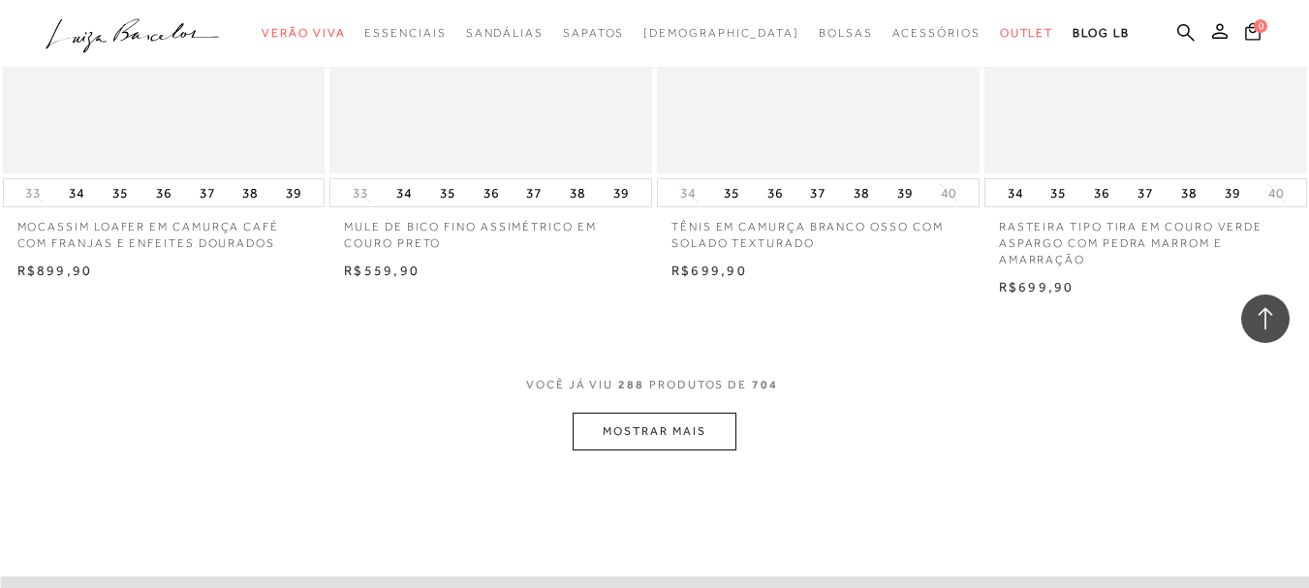
scroll to position [44250, 0]
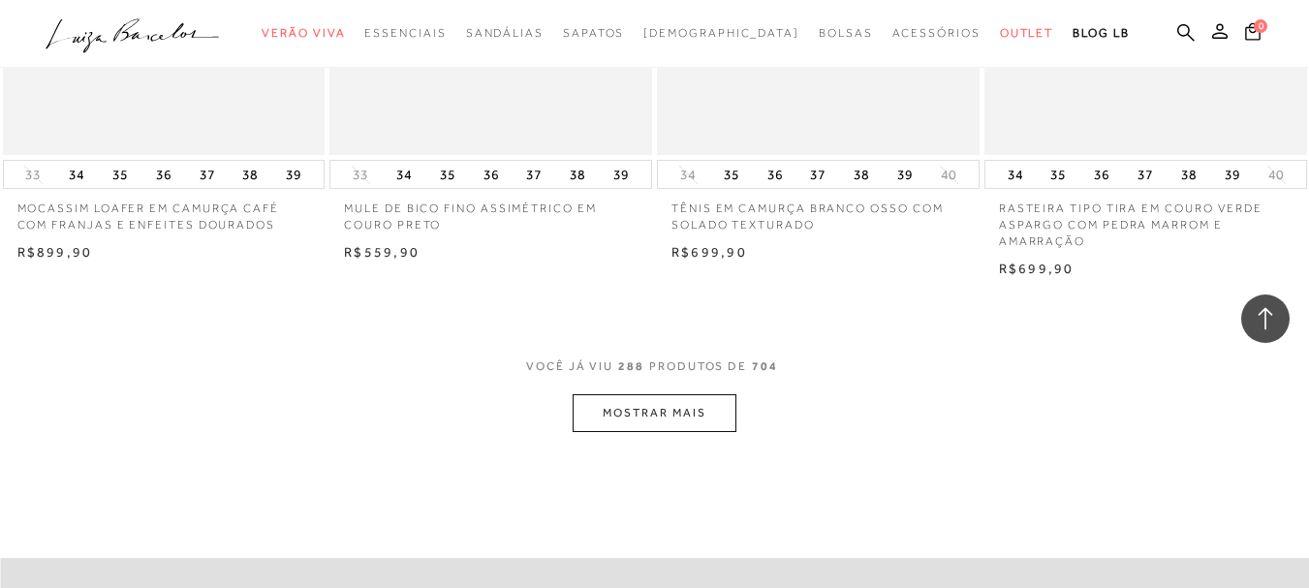
click at [670, 394] on button "MOSTRAR MAIS" at bounding box center [654, 413] width 163 height 38
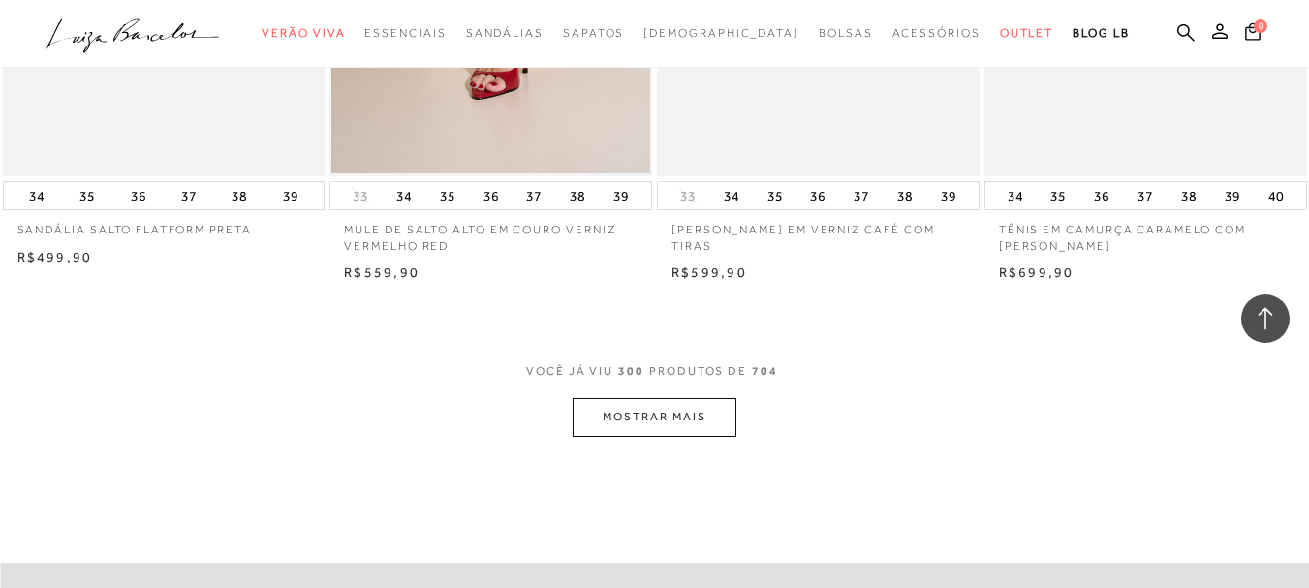
scroll to position [46188, 0]
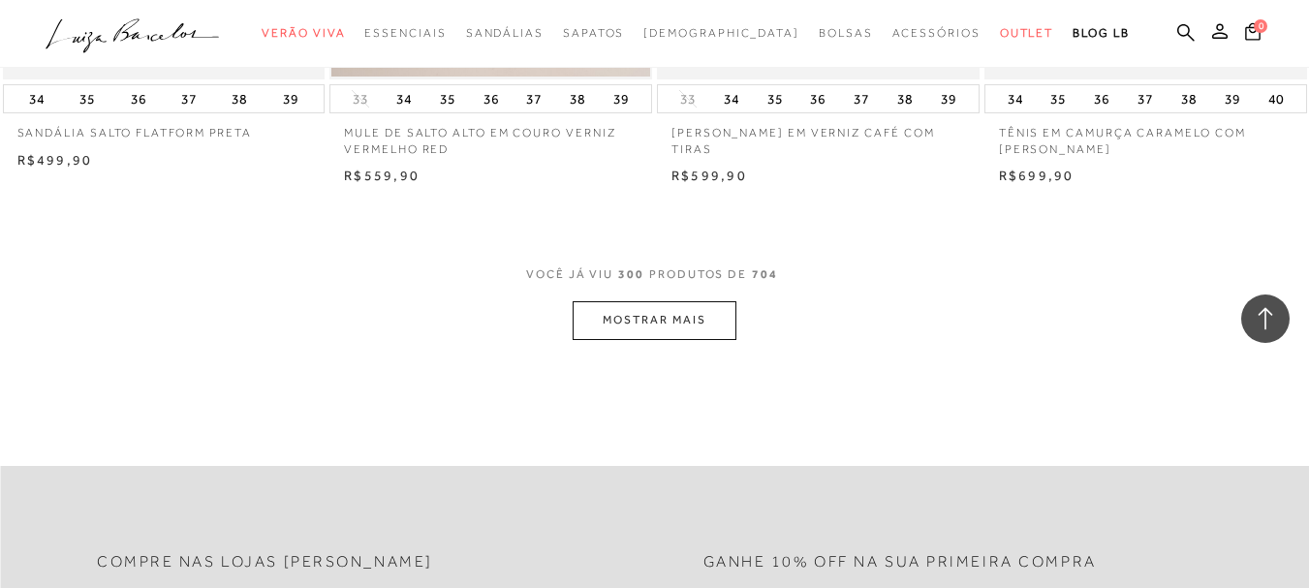
click at [666, 301] on button "MOSTRAR MAIS" at bounding box center [654, 320] width 163 height 38
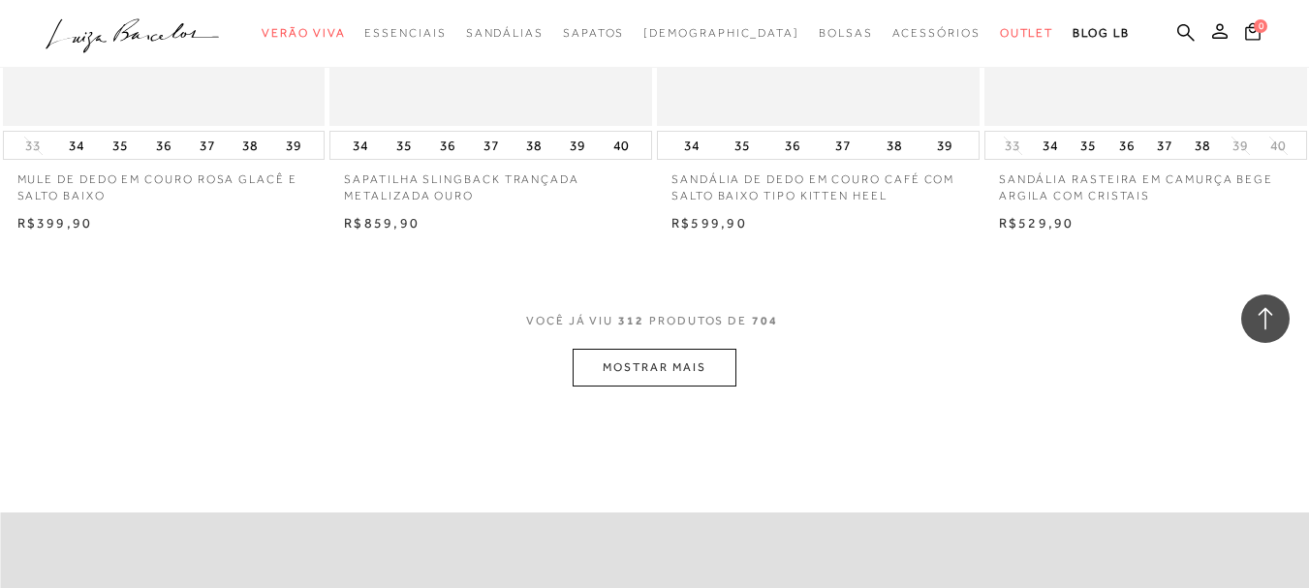
scroll to position [48030, 0]
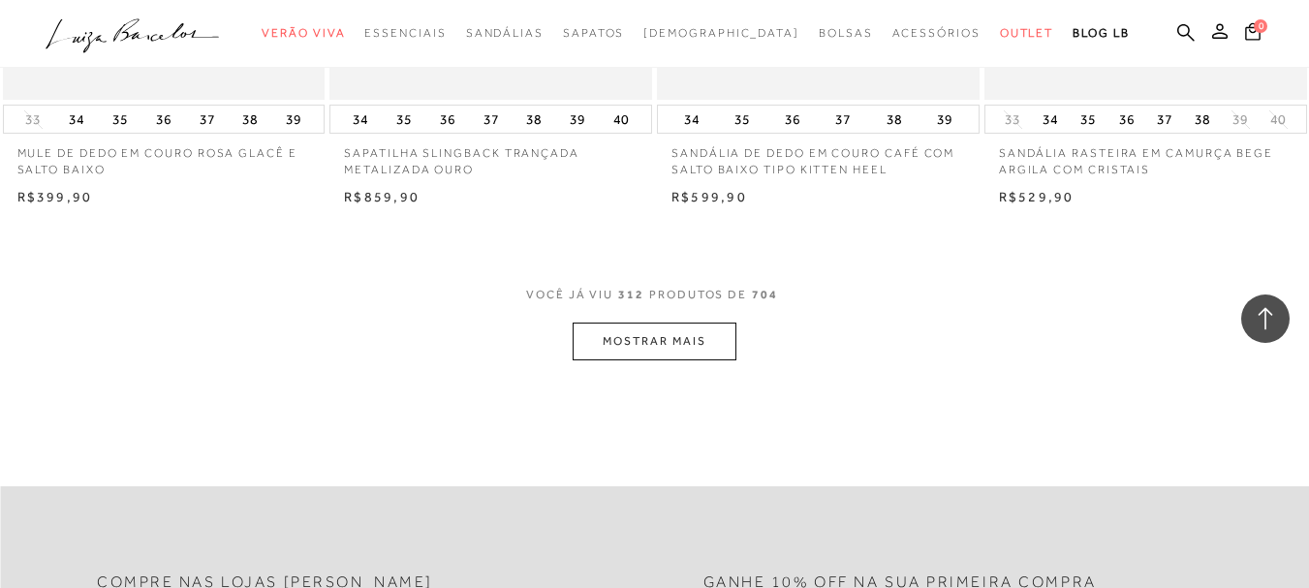
click at [676, 323] on button "MOSTRAR MAIS" at bounding box center [654, 342] width 163 height 38
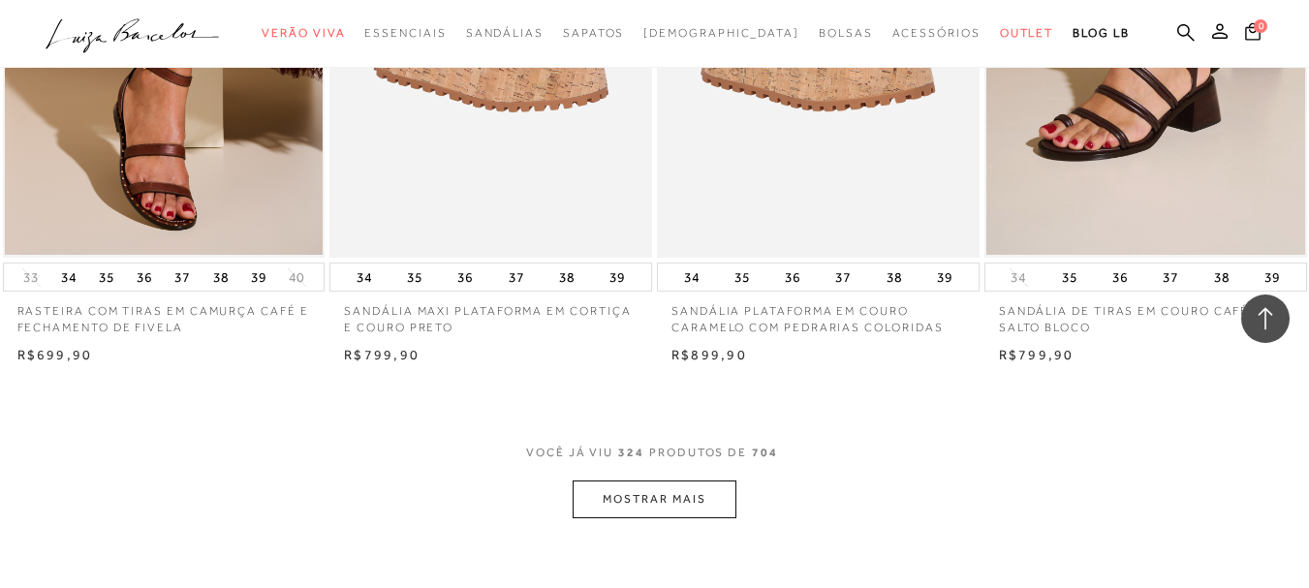
scroll to position [49783, 0]
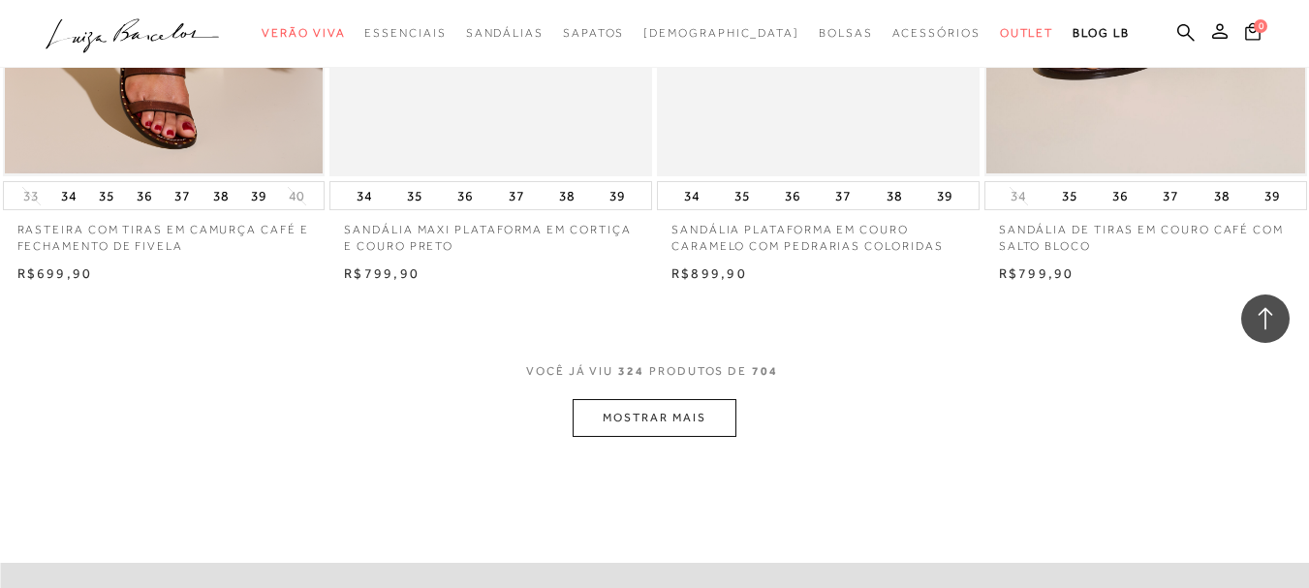
click at [667, 399] on button "MOSTRAR MAIS" at bounding box center [654, 418] width 163 height 38
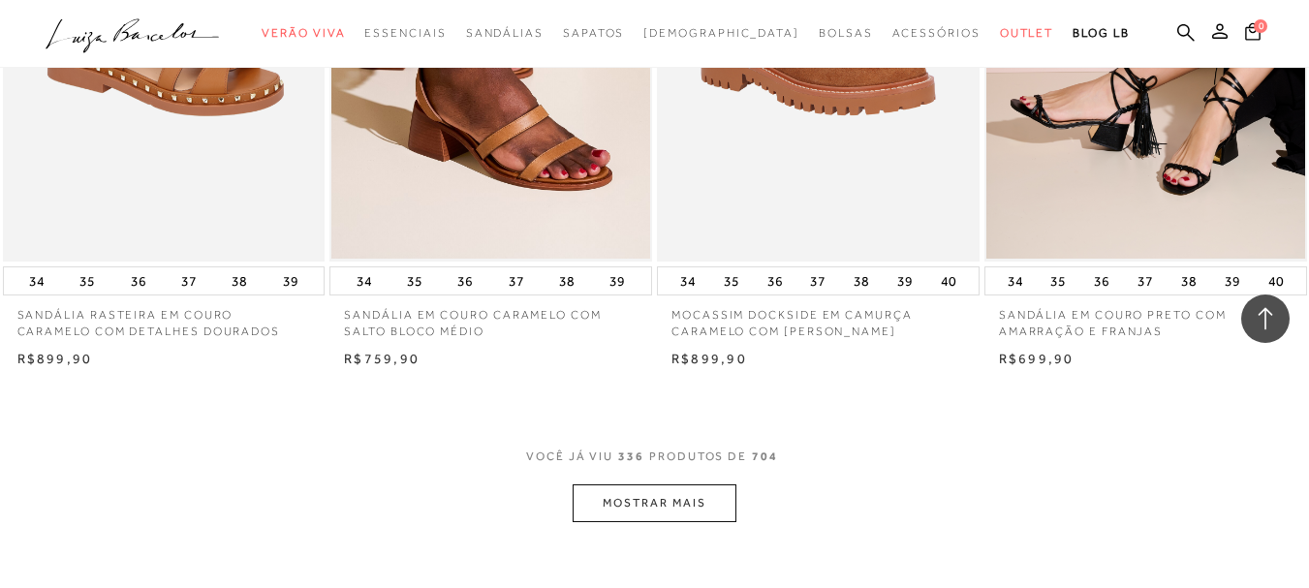
scroll to position [51722, 0]
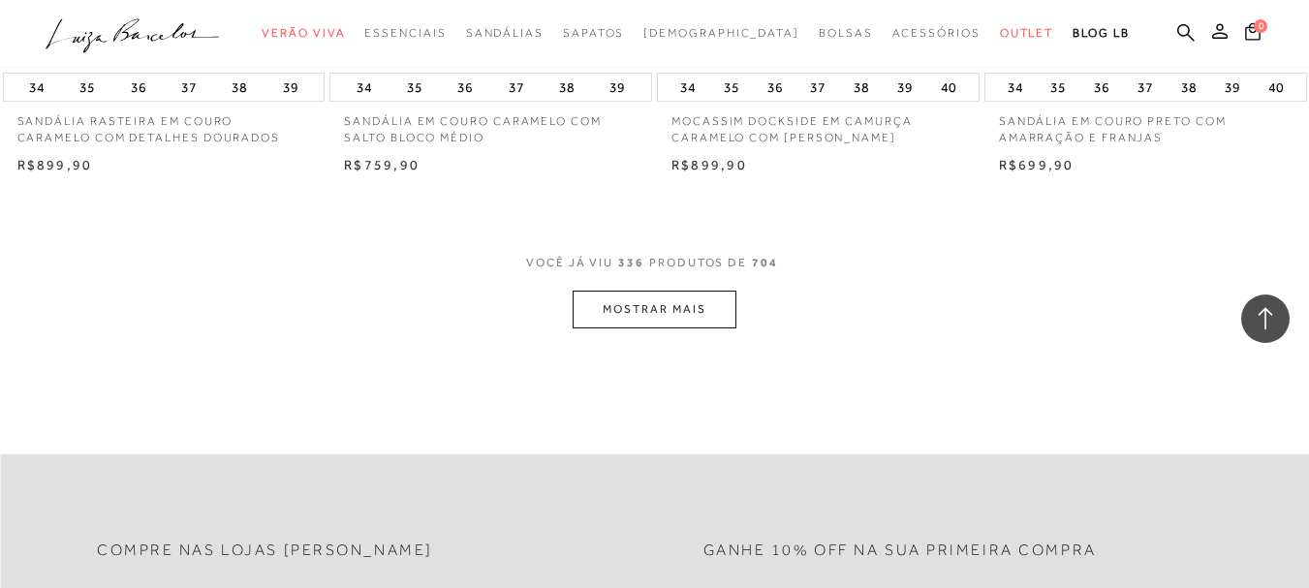
click at [673, 291] on button "MOSTRAR MAIS" at bounding box center [654, 310] width 163 height 38
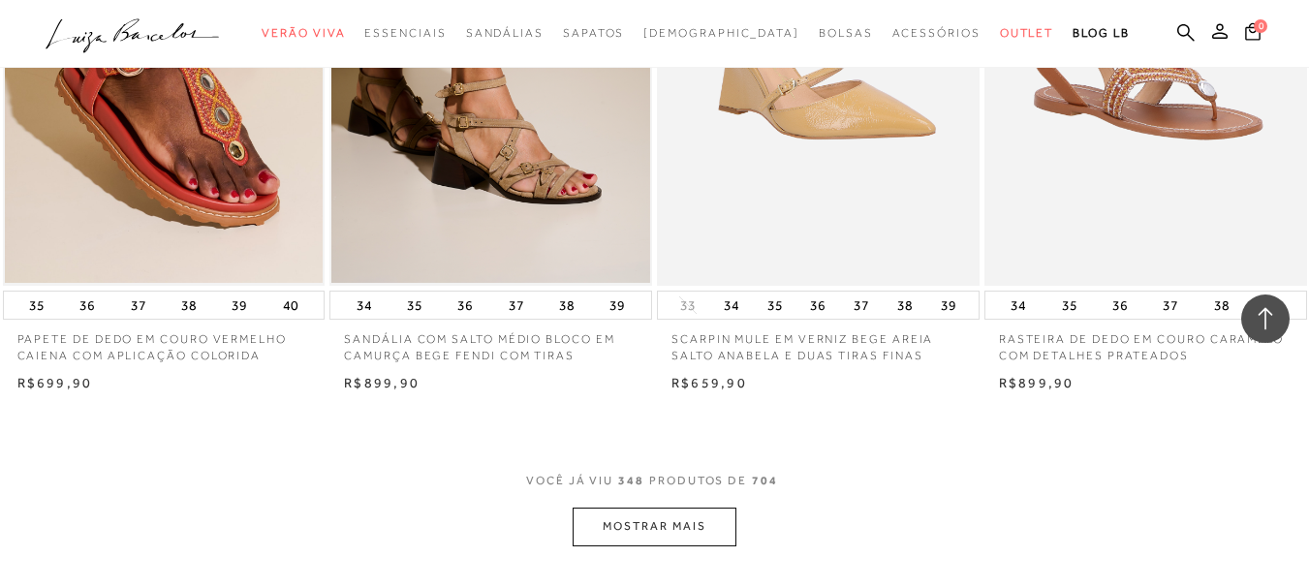
scroll to position [53563, 0]
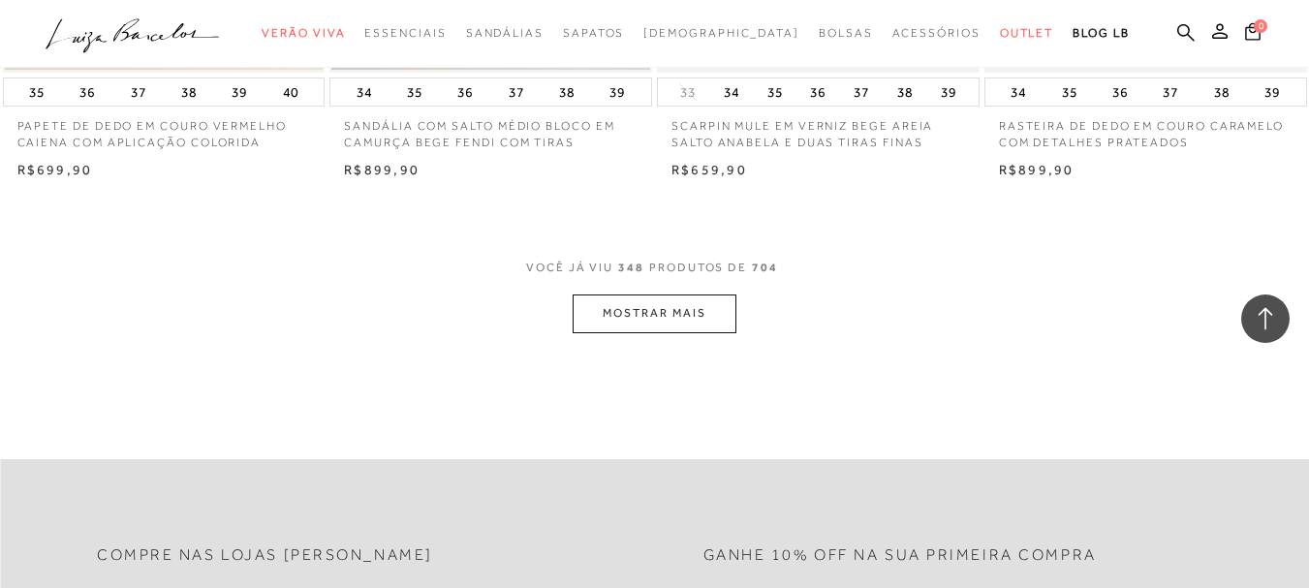
click at [673, 295] on button "MOSTRAR MAIS" at bounding box center [654, 314] width 163 height 38
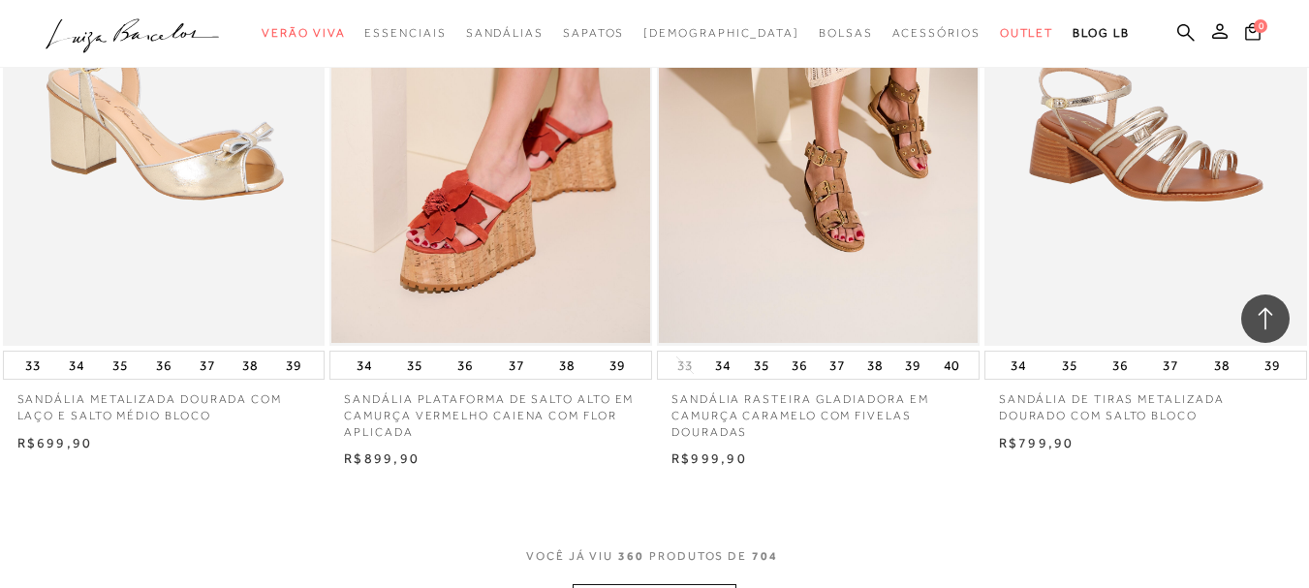
scroll to position [55211, 0]
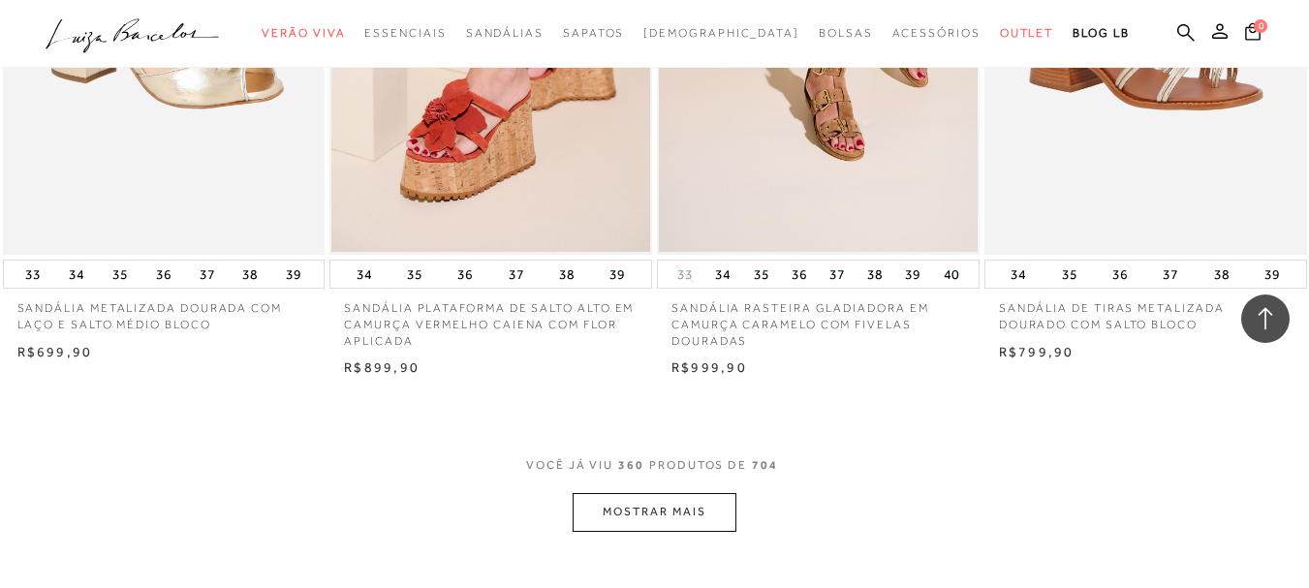
click at [656, 493] on button "MOSTRAR MAIS" at bounding box center [654, 512] width 163 height 38
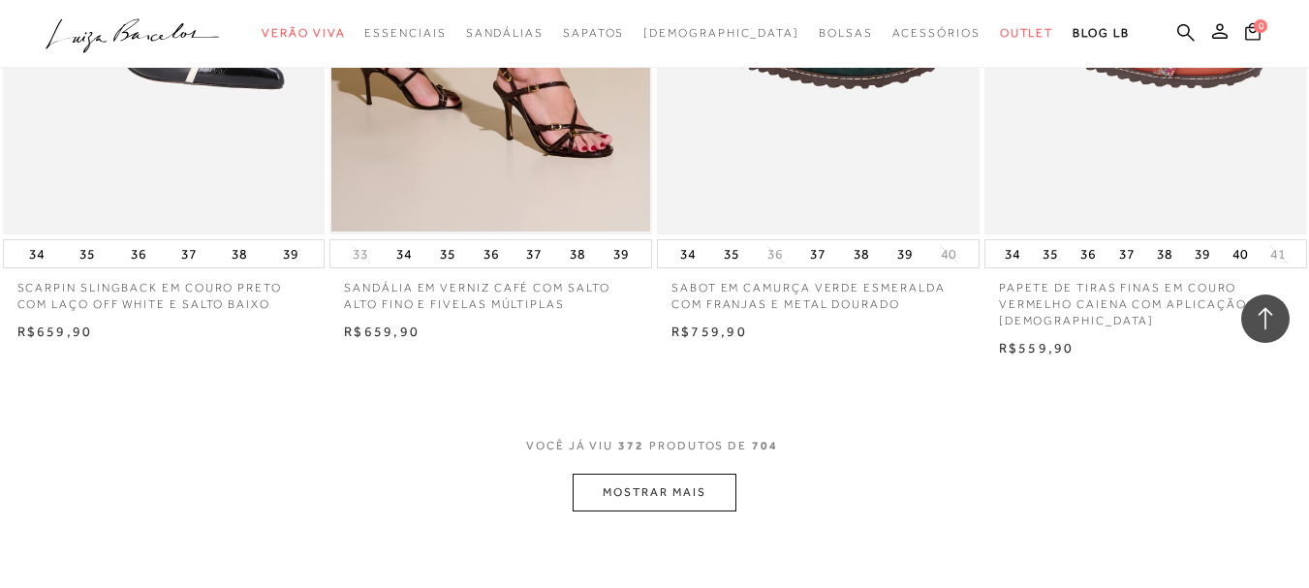
scroll to position [57206, 0]
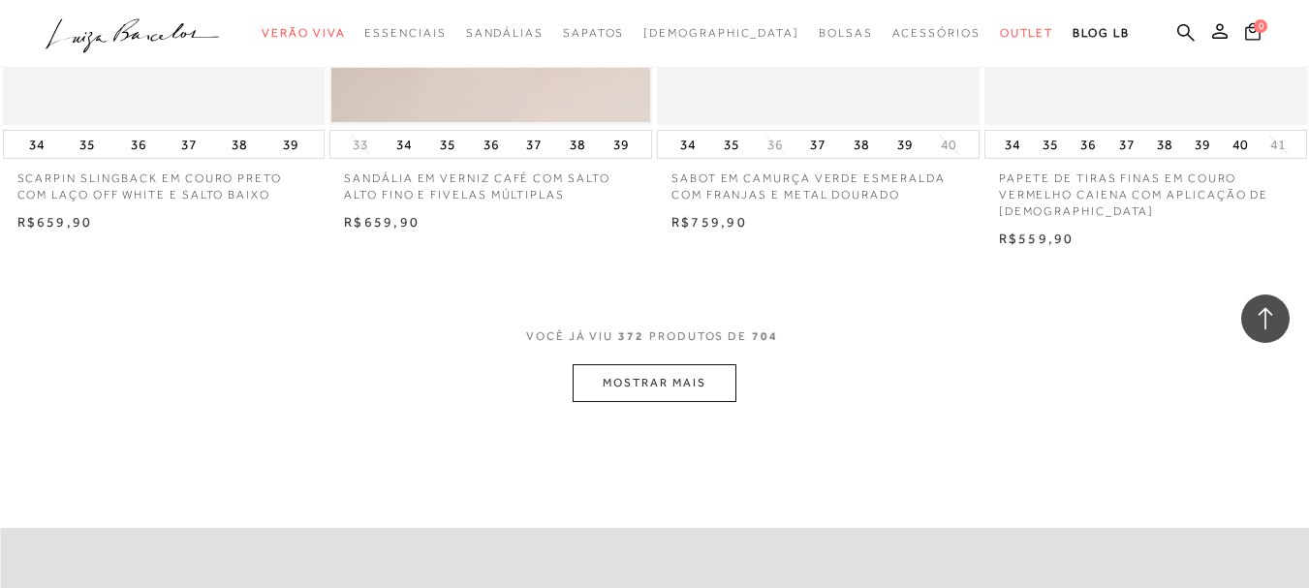
click at [670, 364] on button "MOSTRAR MAIS" at bounding box center [654, 383] width 163 height 38
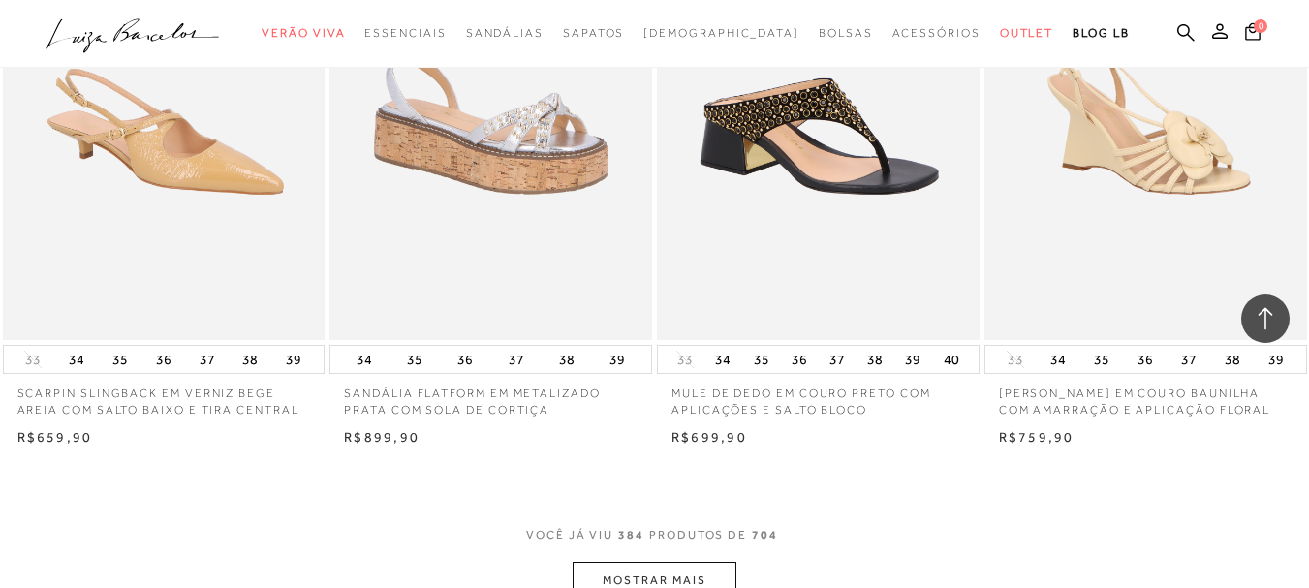
scroll to position [58959, 0]
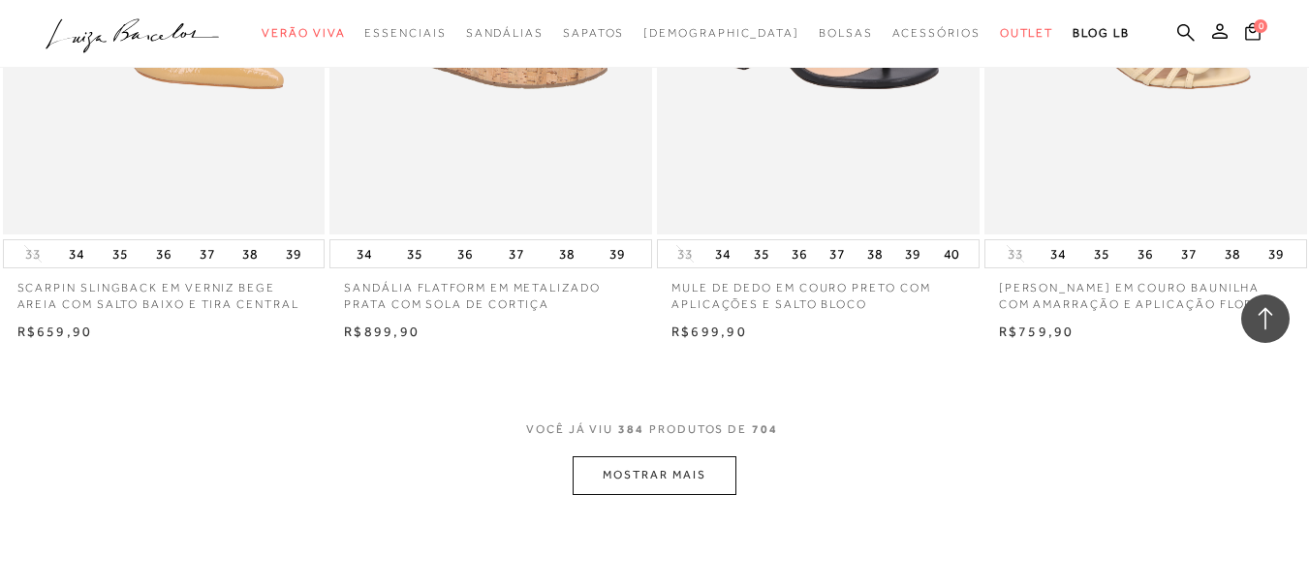
click at [667, 457] on button "MOSTRAR MAIS" at bounding box center [654, 476] width 163 height 38
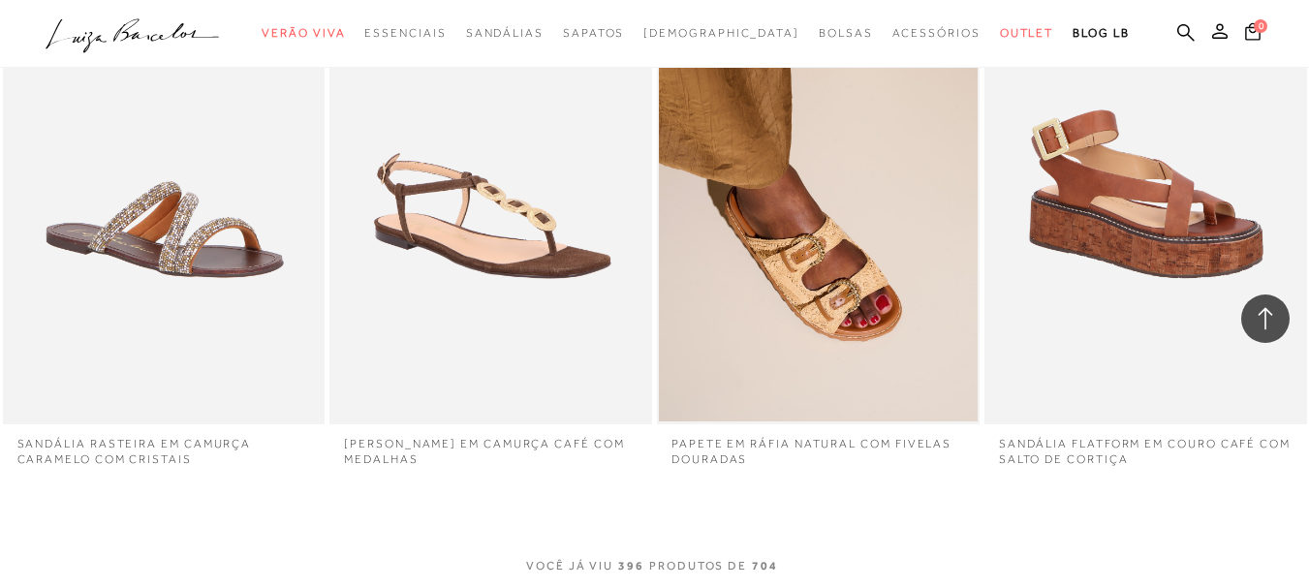
scroll to position [60704, 0]
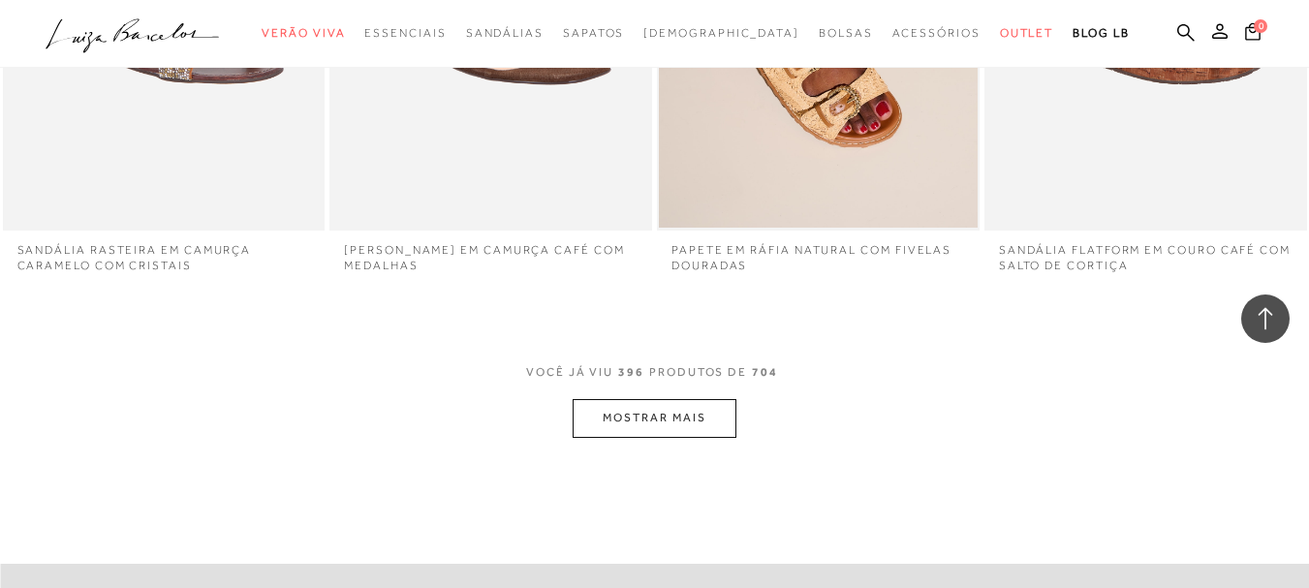
click at [661, 399] on button "MOSTRAR MAIS" at bounding box center [654, 418] width 163 height 38
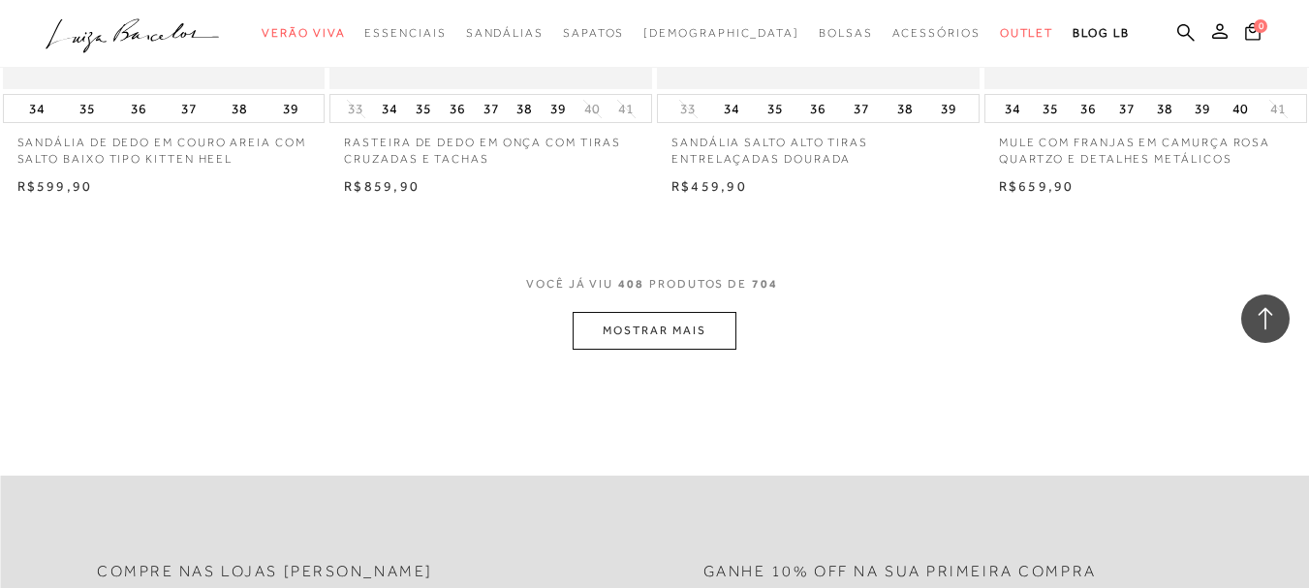
scroll to position [62801, 0]
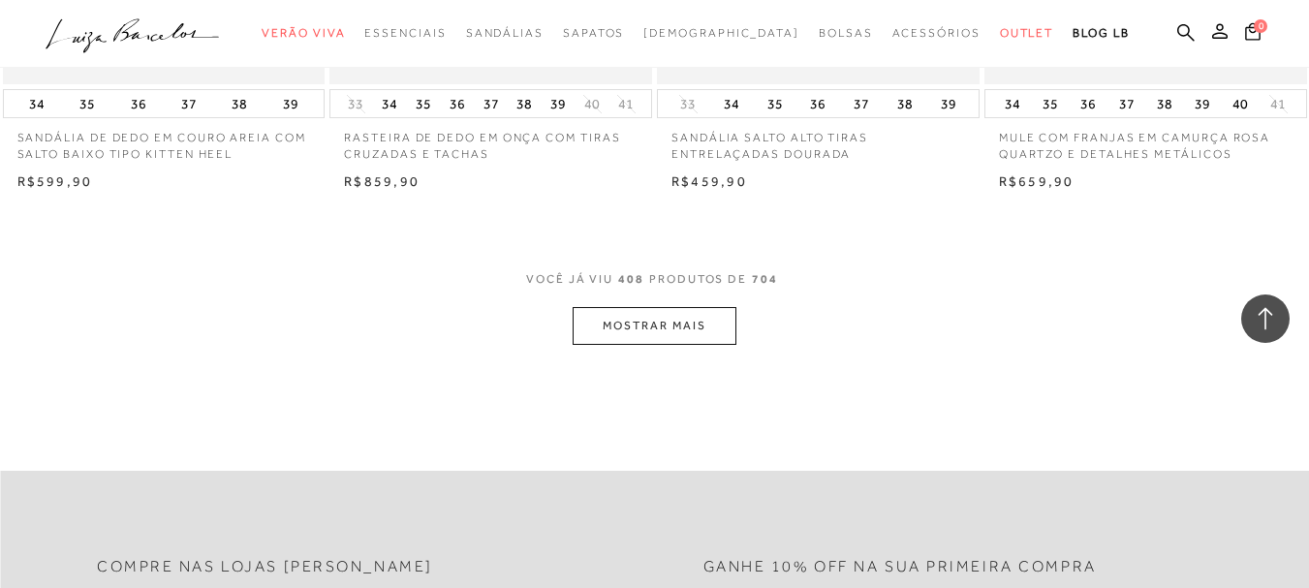
click at [666, 307] on button "MOSTRAR MAIS" at bounding box center [654, 326] width 163 height 38
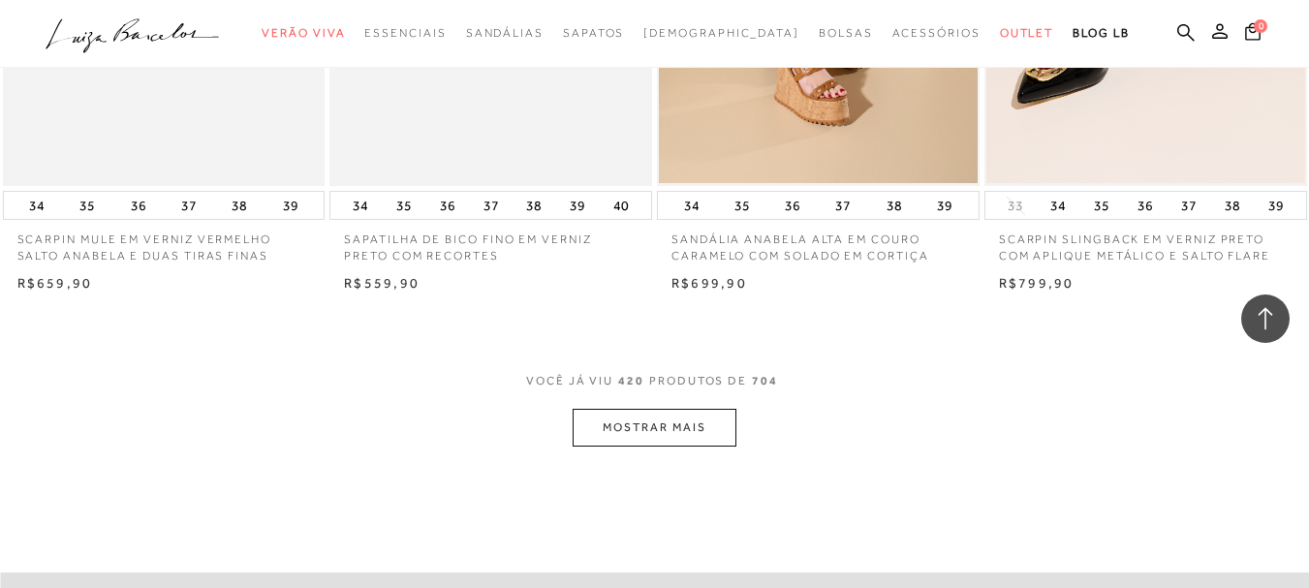
scroll to position [64651, 0]
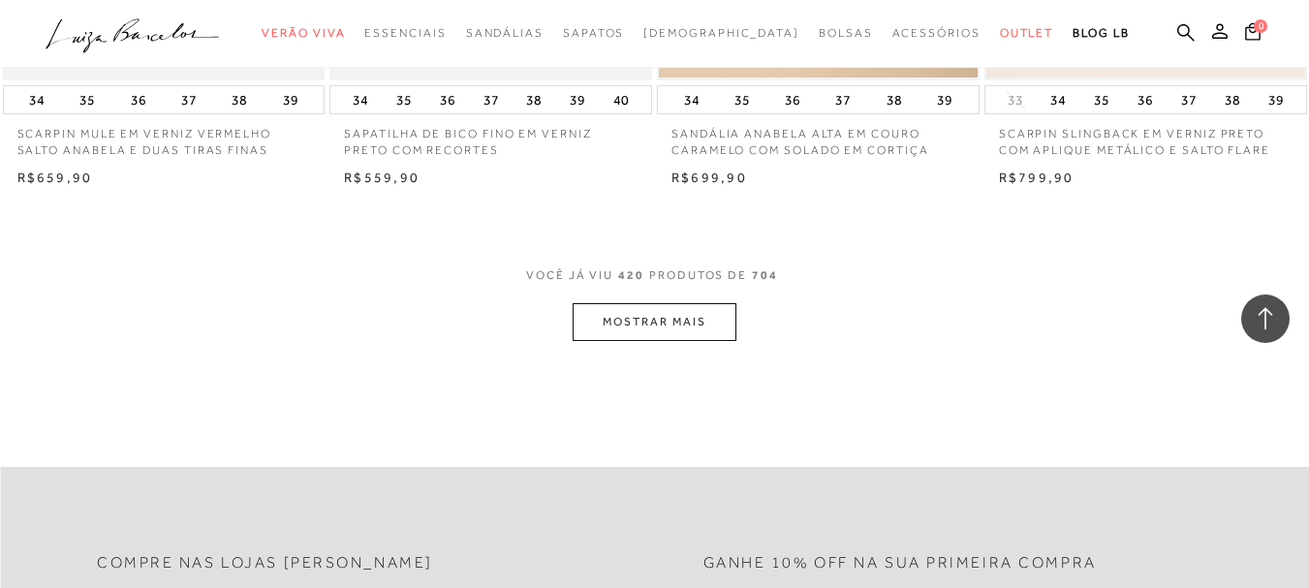
click at [648, 303] on button "MOSTRAR MAIS" at bounding box center [654, 322] width 163 height 38
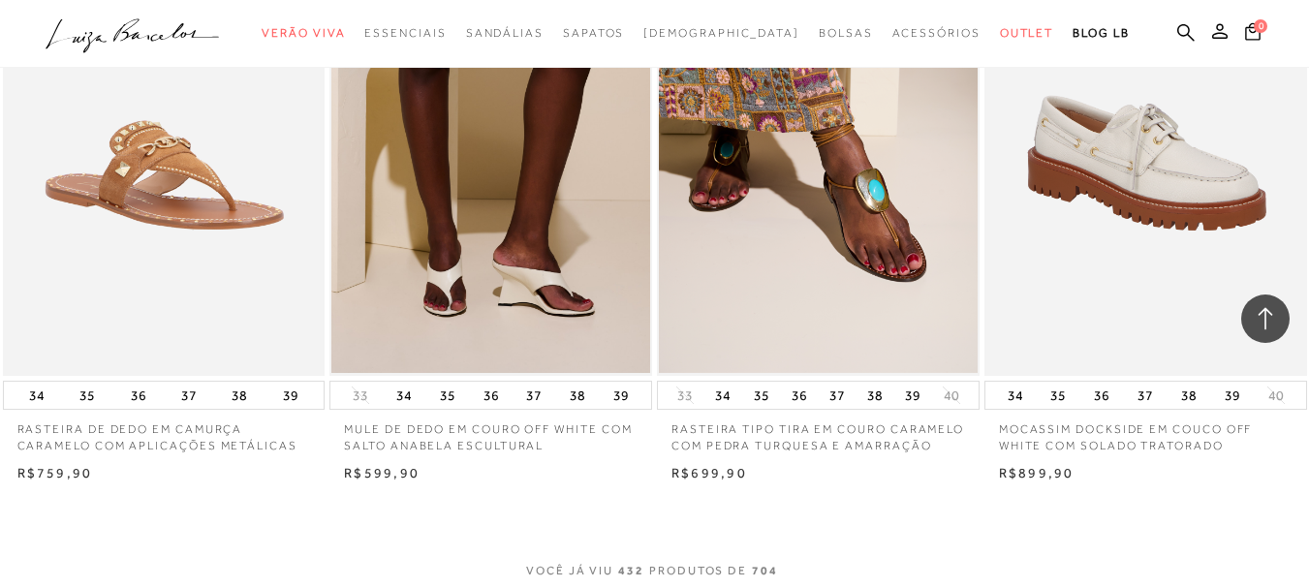
scroll to position [66396, 0]
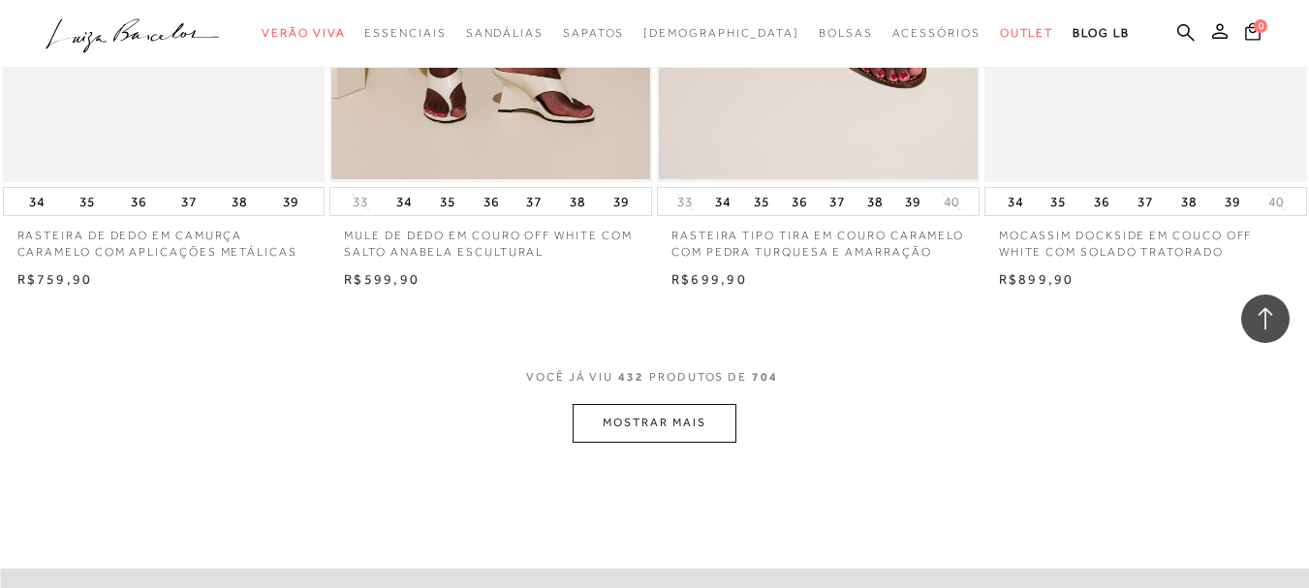
click at [684, 404] on button "MOSTRAR MAIS" at bounding box center [654, 423] width 163 height 38
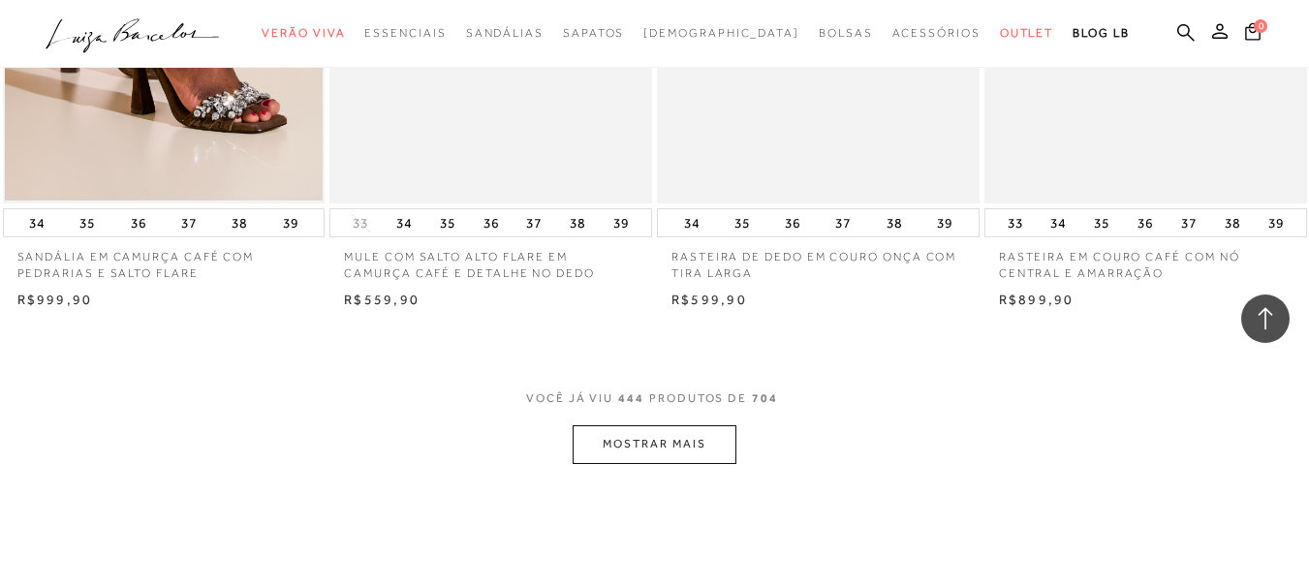
scroll to position [68335, 0]
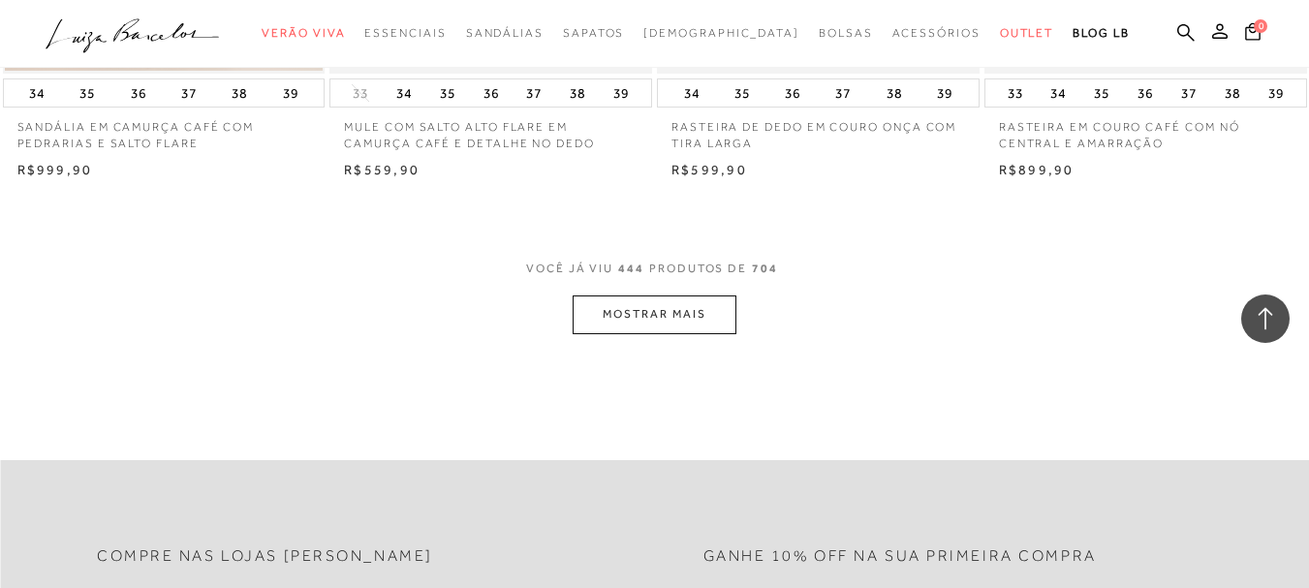
click at [661, 296] on button "MOSTRAR MAIS" at bounding box center [654, 315] width 163 height 38
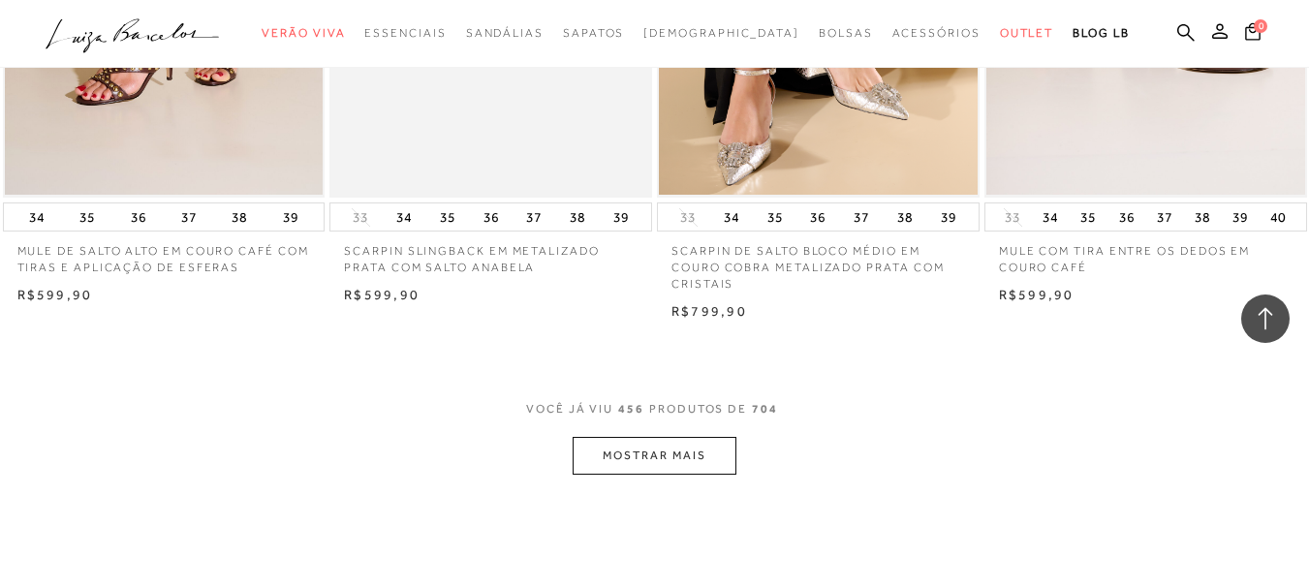
scroll to position [70176, 0]
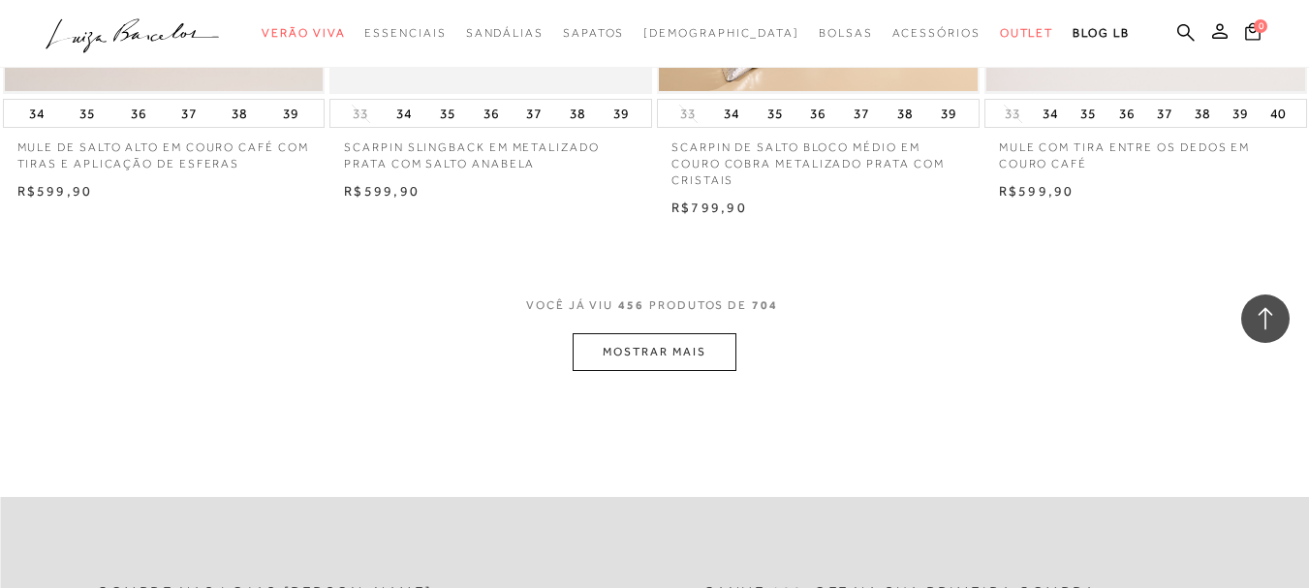
click at [690, 333] on button "MOSTRAR MAIS" at bounding box center [654, 352] width 163 height 38
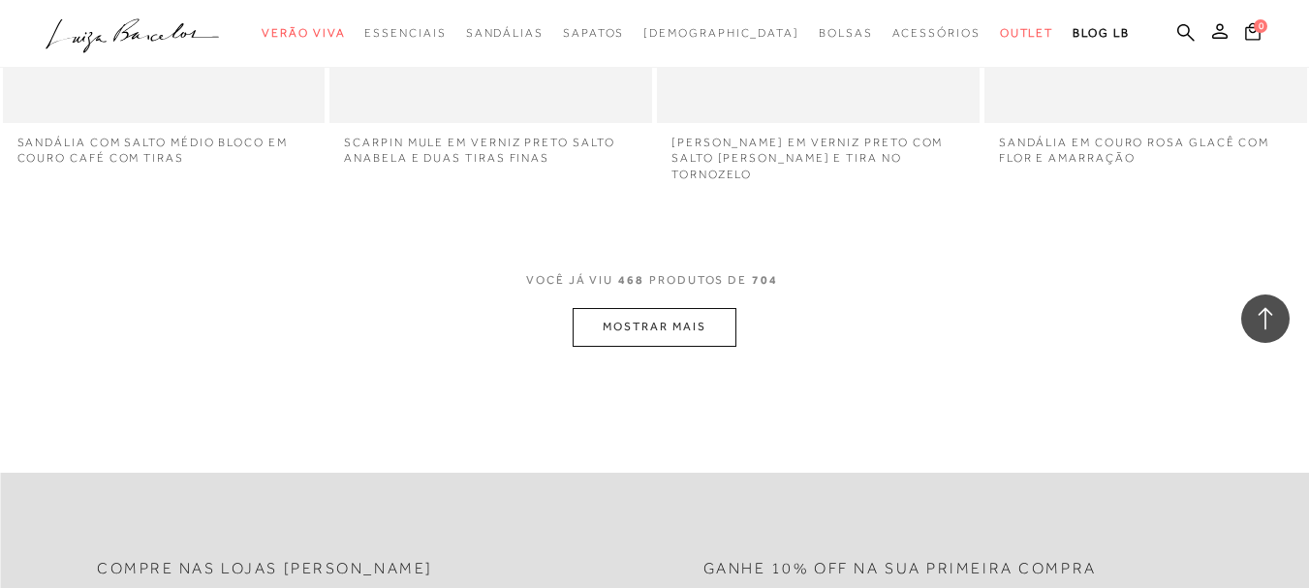
scroll to position [72027, 0]
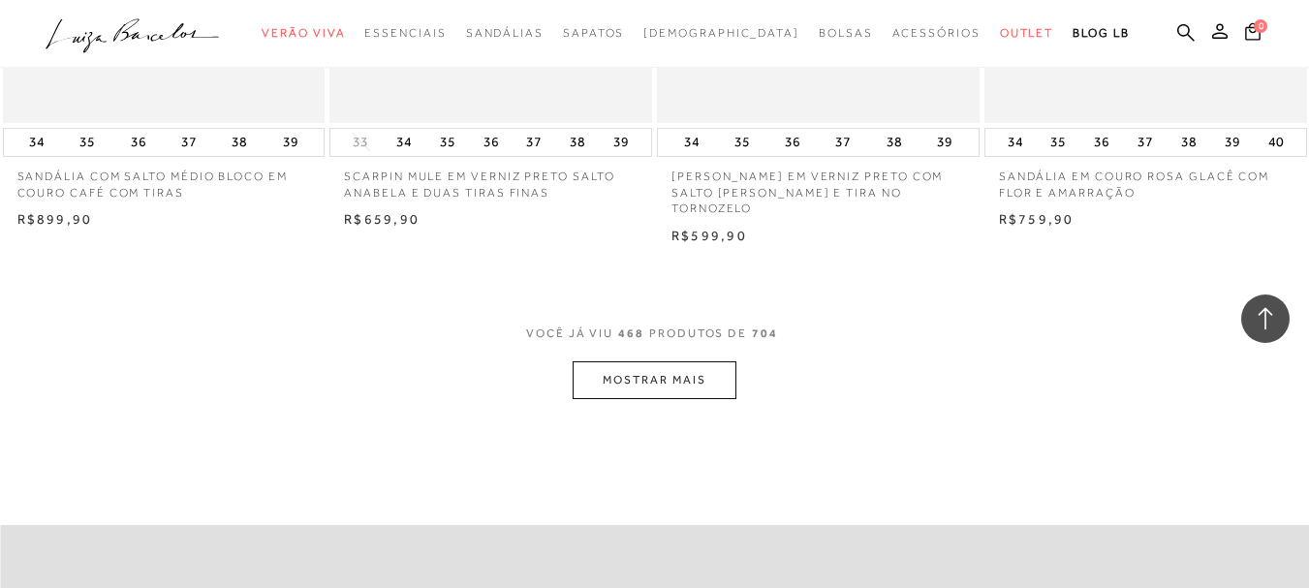
click at [678, 362] on button "MOSTRAR MAIS" at bounding box center [654, 381] width 163 height 38
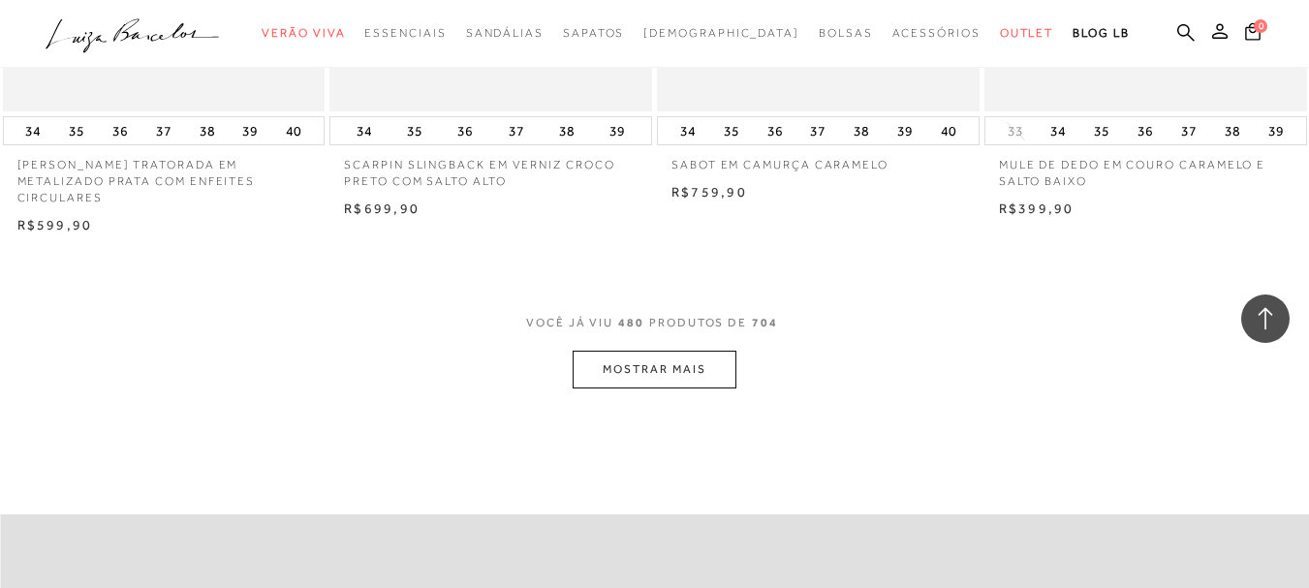
scroll to position [73921, 0]
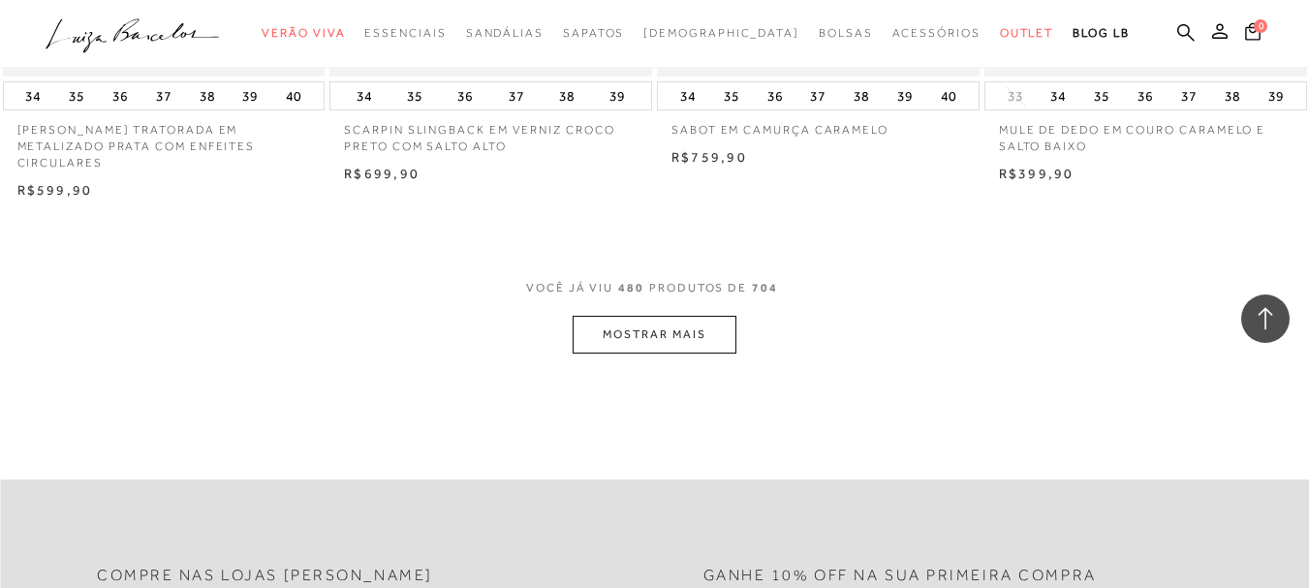
click at [674, 316] on button "MOSTRAR MAIS" at bounding box center [654, 335] width 163 height 38
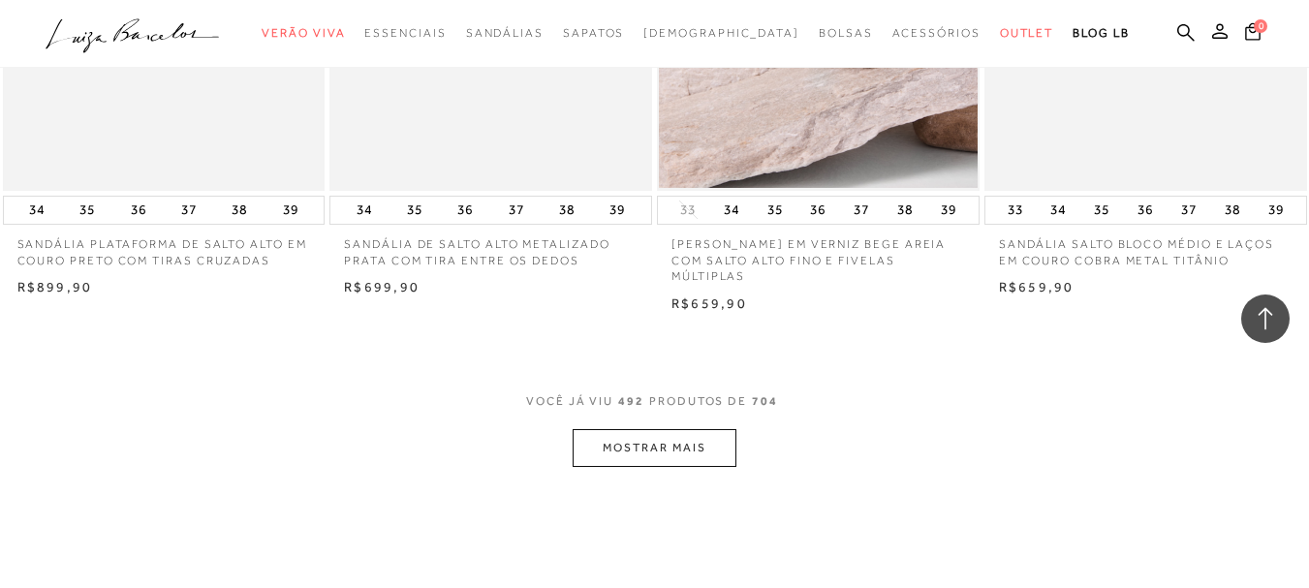
scroll to position [75719, 0]
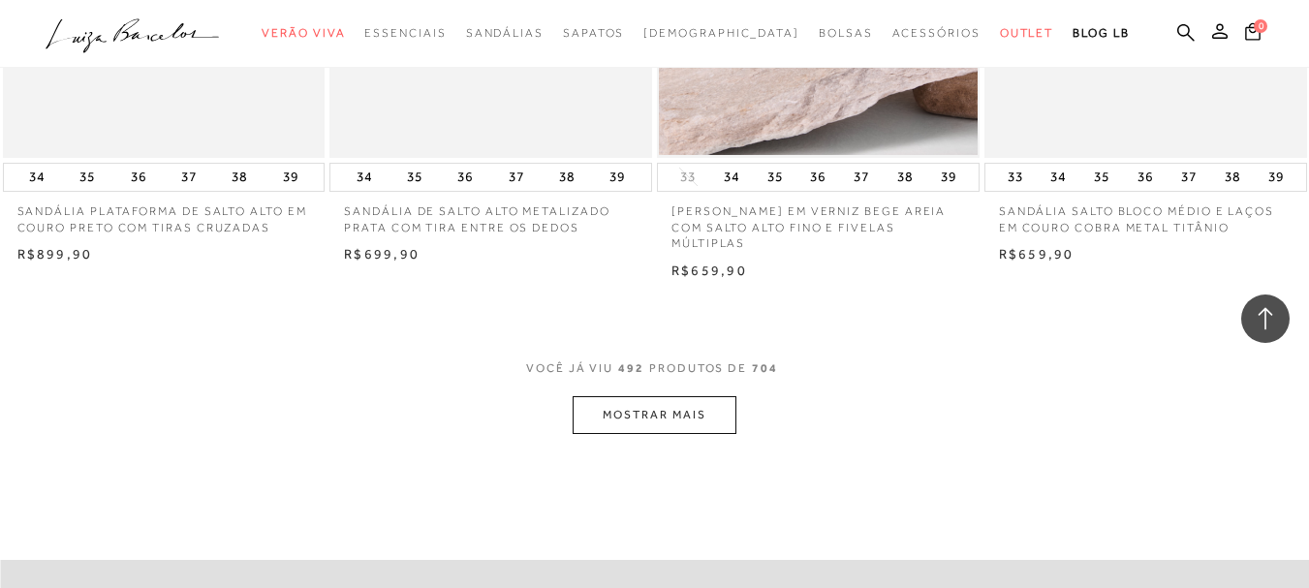
click at [674, 396] on button "MOSTRAR MAIS" at bounding box center [654, 415] width 163 height 38
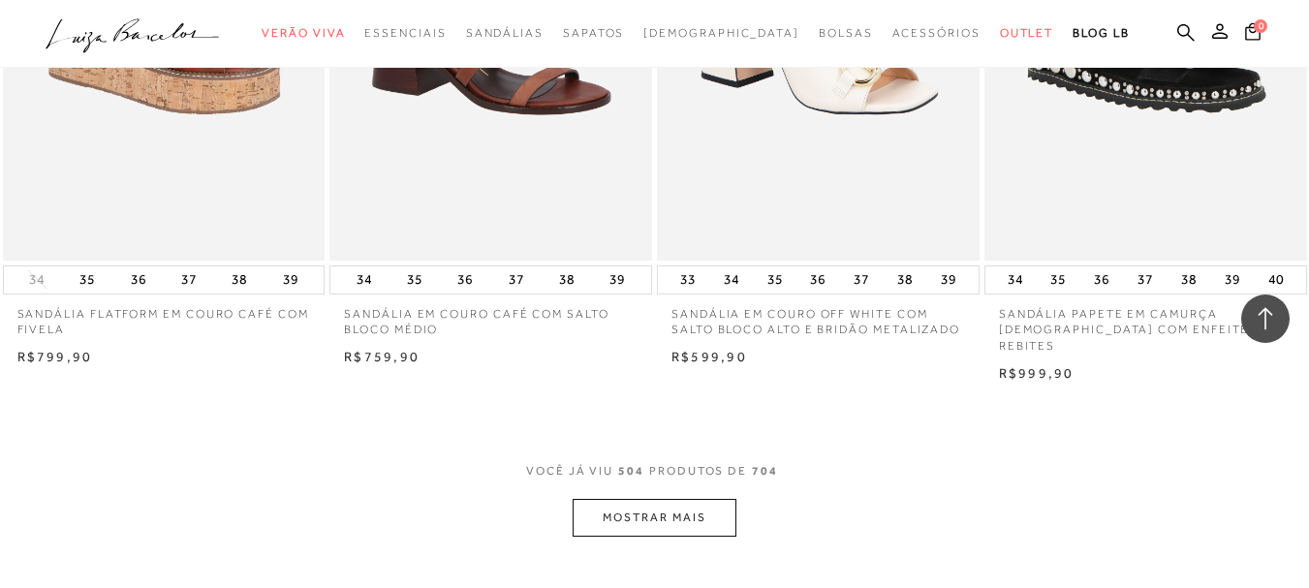
scroll to position [77561, 0]
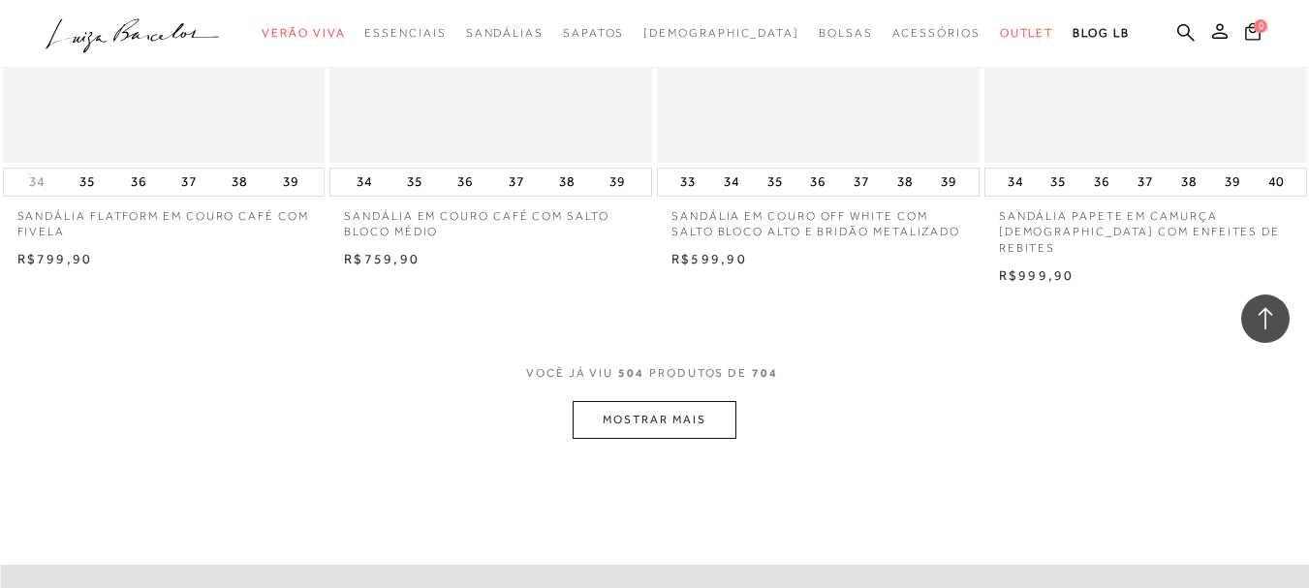
click at [670, 401] on button "MOSTRAR MAIS" at bounding box center [654, 420] width 163 height 38
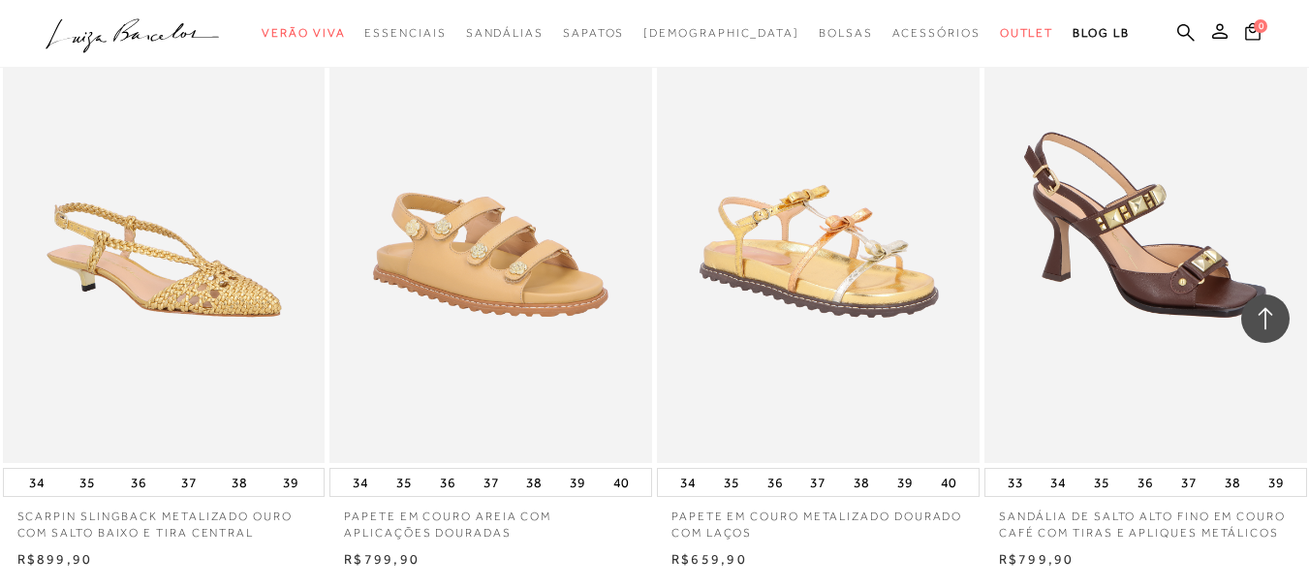
scroll to position [79209, 0]
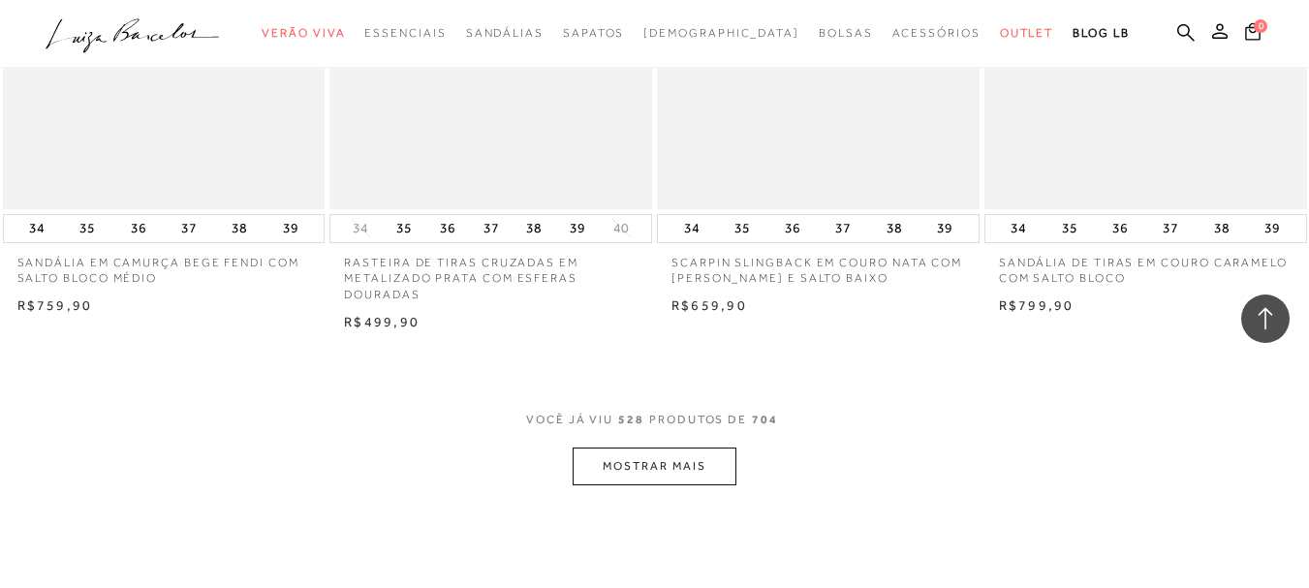
scroll to position [81244, 0]
click at [686, 443] on button "MOSTRAR MAIS" at bounding box center [654, 462] width 163 height 38
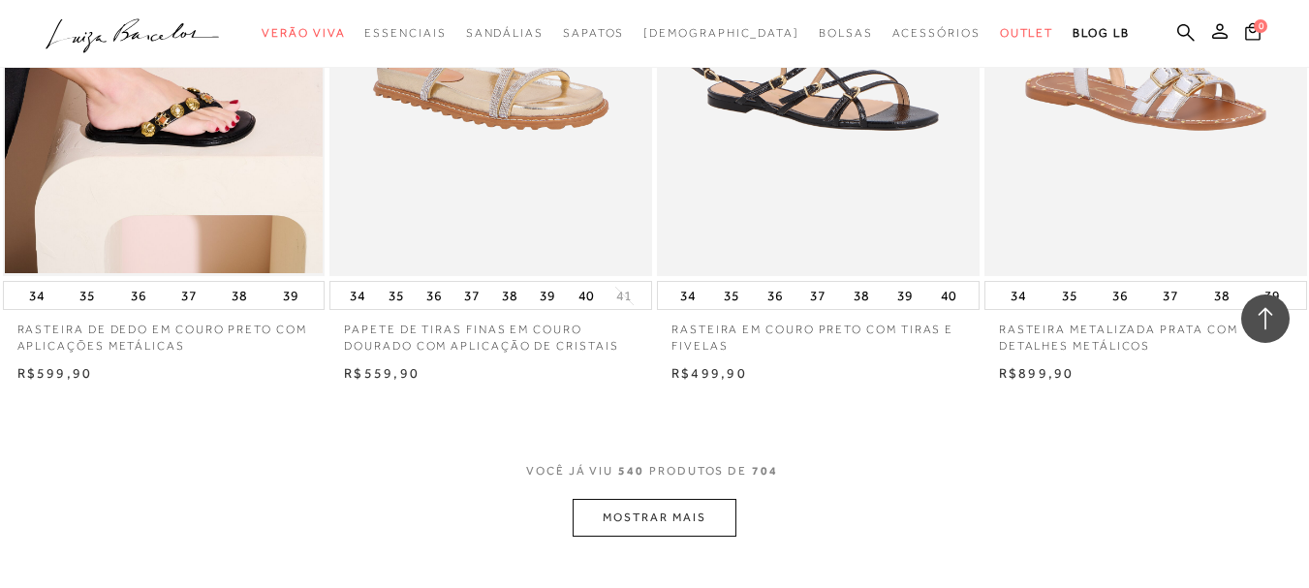
scroll to position [83086, 0]
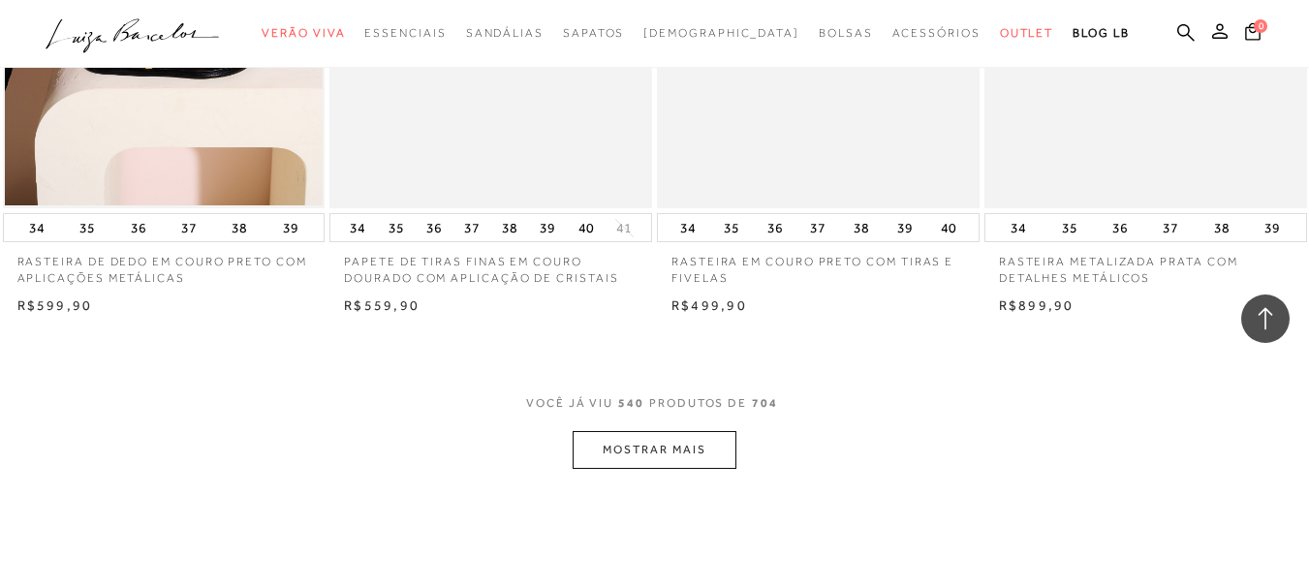
click at [681, 431] on button "MOSTRAR MAIS" at bounding box center [654, 450] width 163 height 38
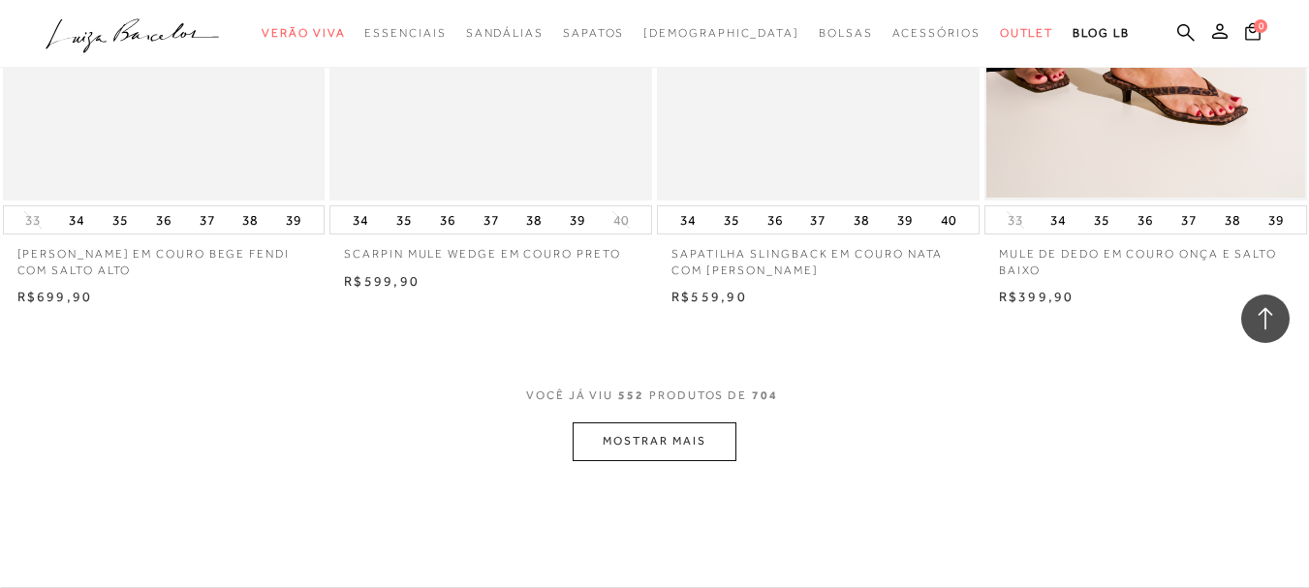
scroll to position [85024, 0]
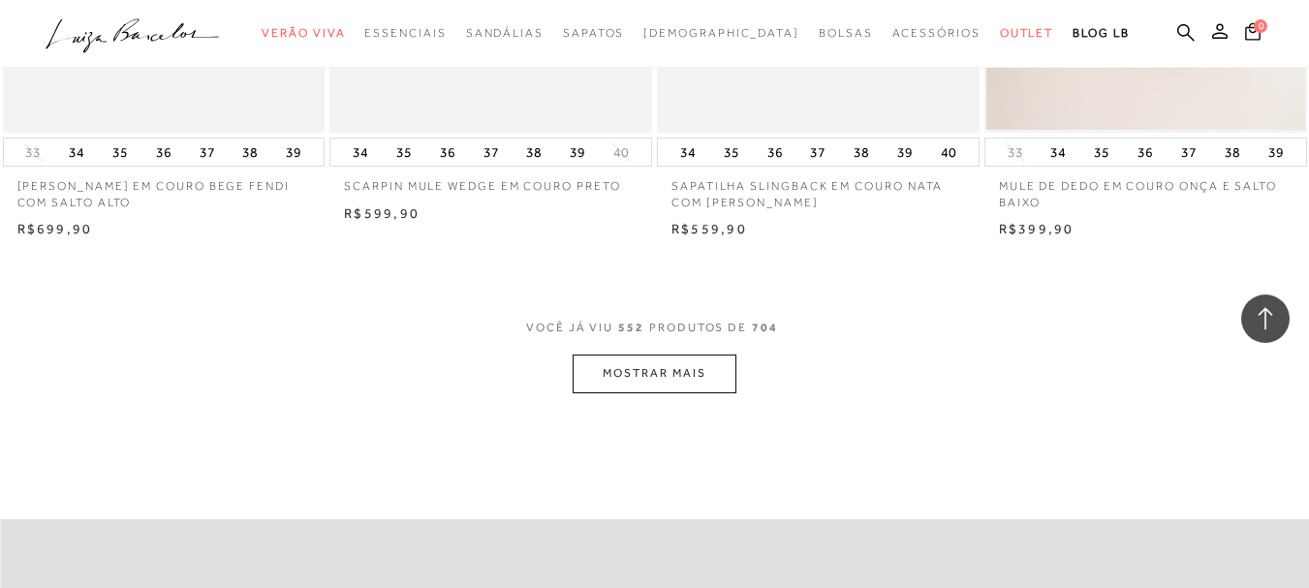
click at [666, 355] on button "MOSTRAR MAIS" at bounding box center [654, 374] width 163 height 38
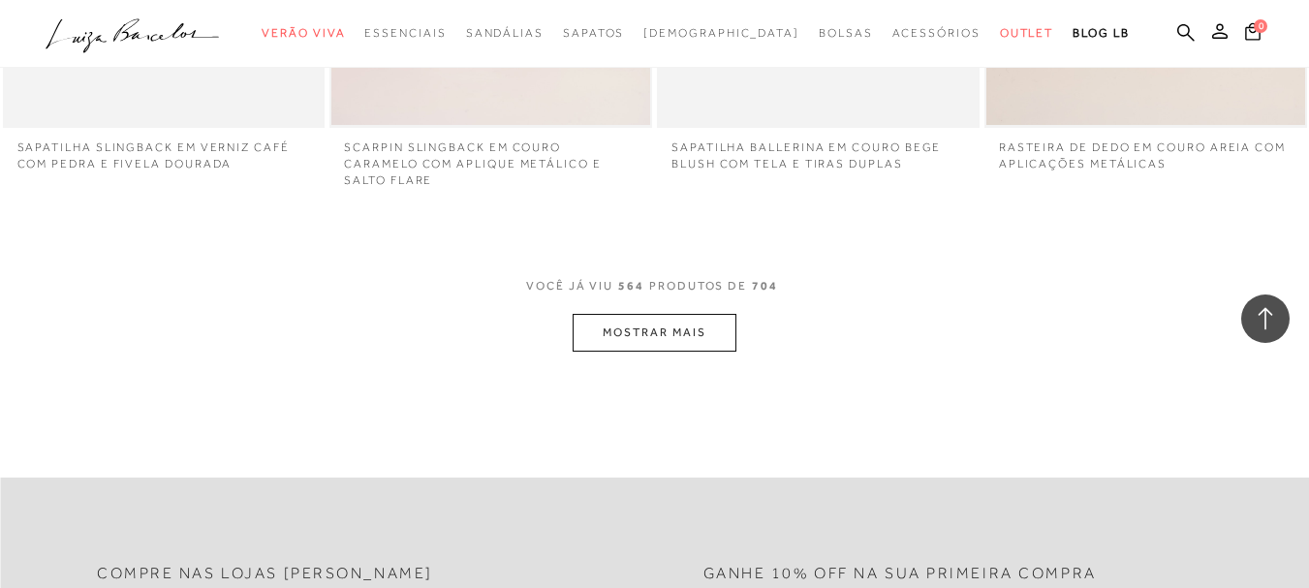
scroll to position [86909, 0]
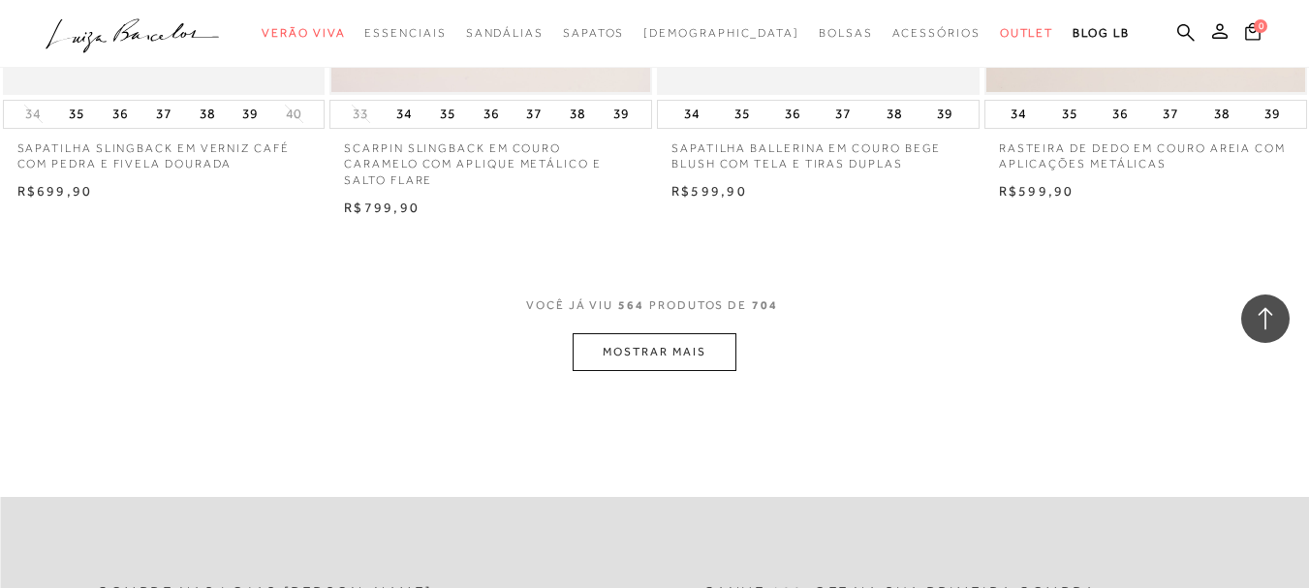
click at [666, 333] on button "MOSTRAR MAIS" at bounding box center [654, 352] width 163 height 38
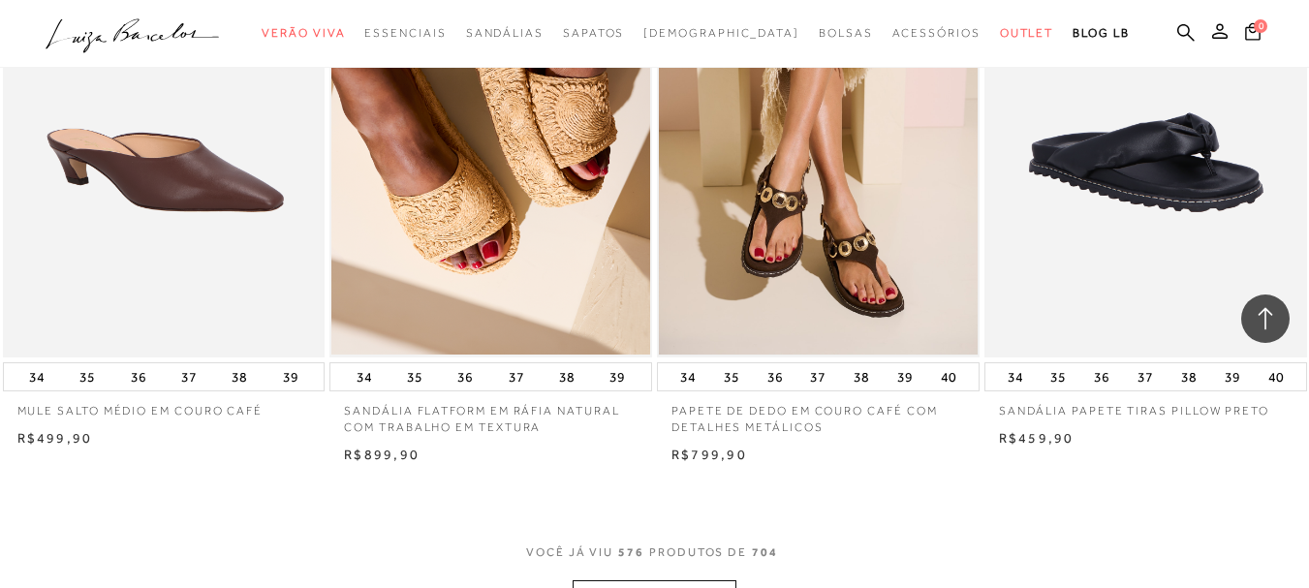
scroll to position [88513, 0]
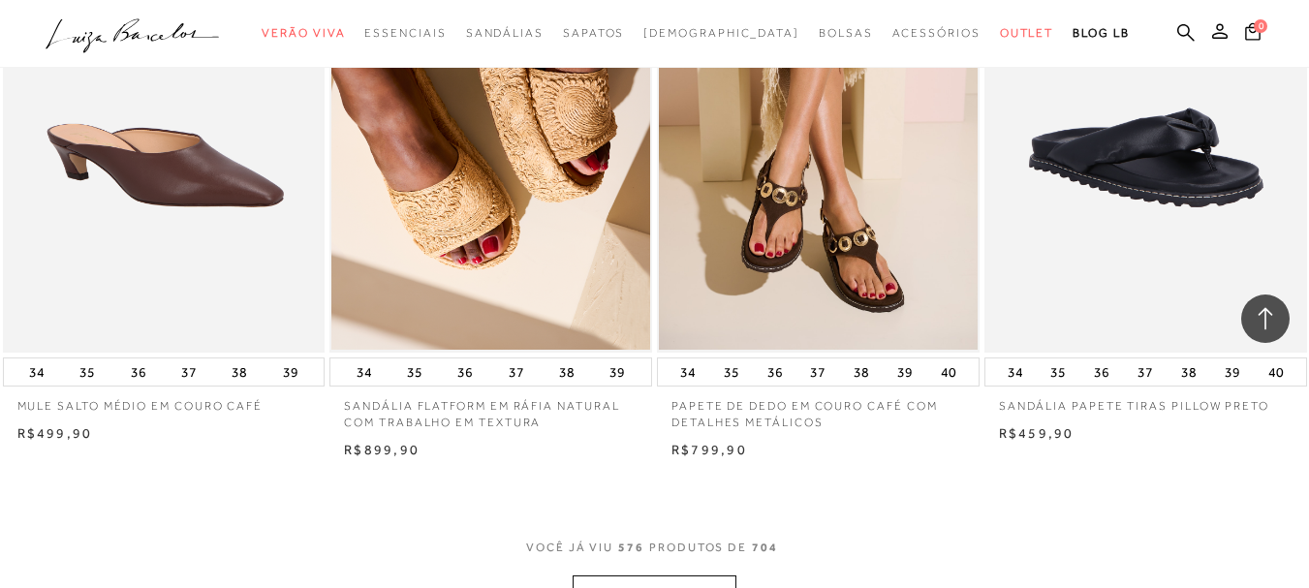
click at [653, 576] on button "MOSTRAR MAIS" at bounding box center [654, 595] width 163 height 38
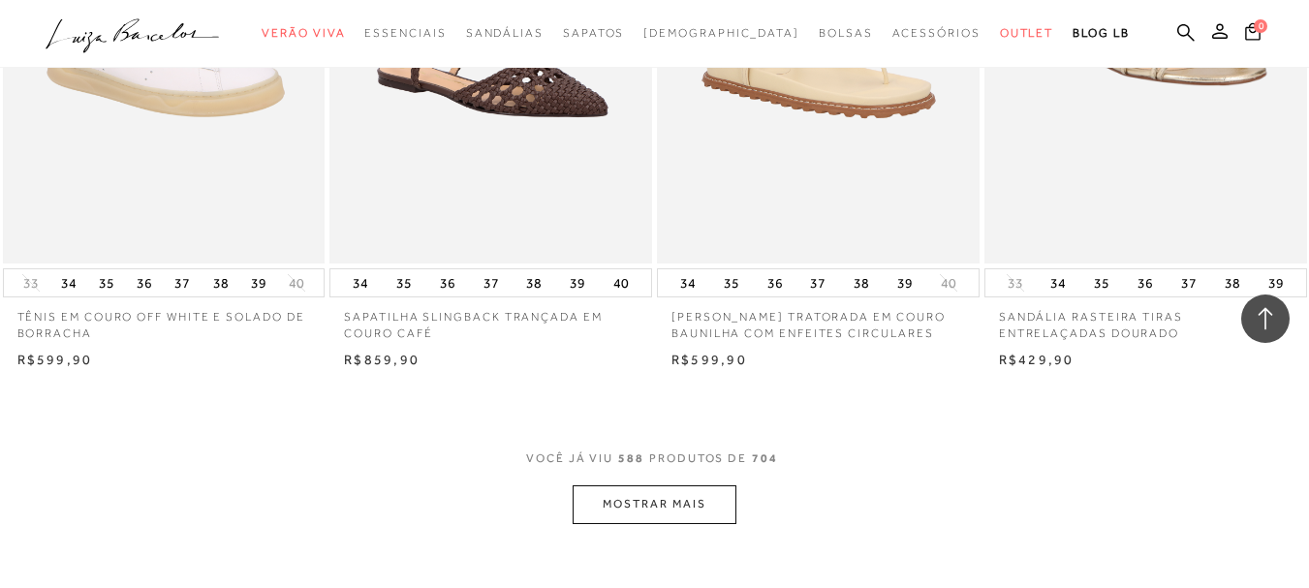
scroll to position [90451, 0]
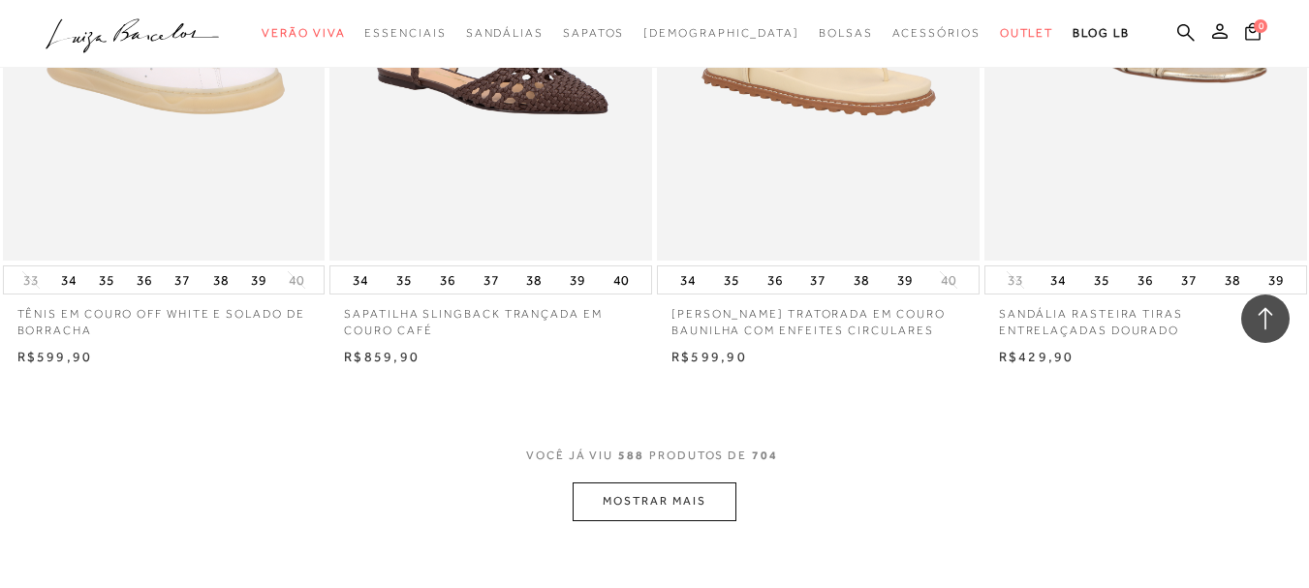
click at [634, 483] on button "MOSTRAR MAIS" at bounding box center [654, 502] width 163 height 38
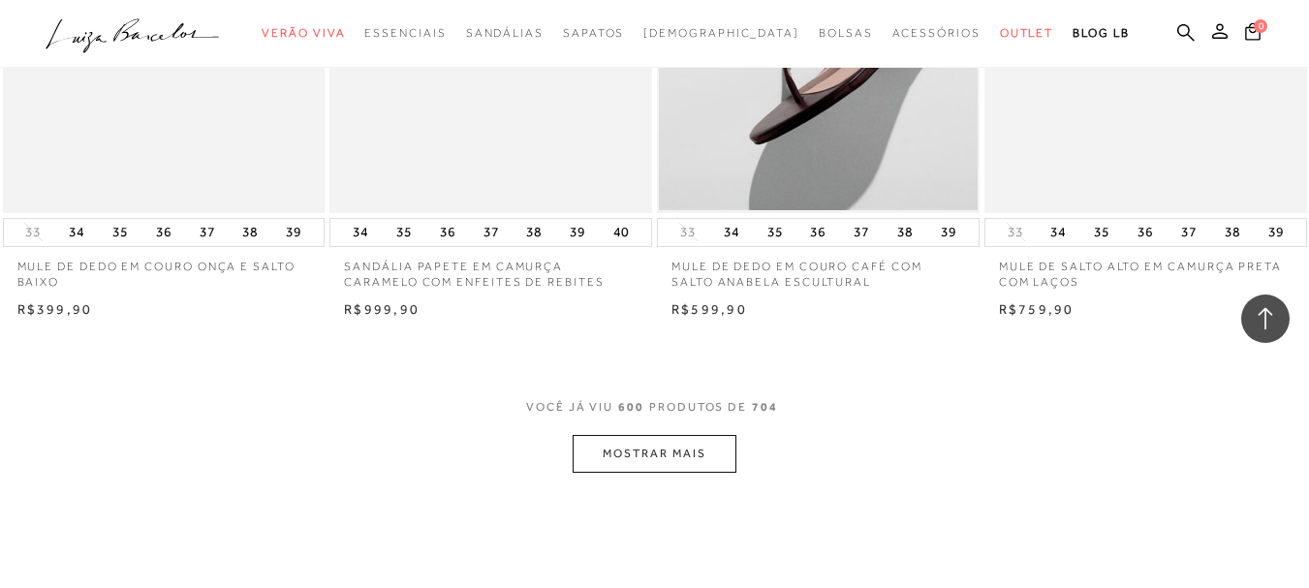
scroll to position [92346, 0]
click at [634, 434] on button "MOSTRAR MAIS" at bounding box center [654, 453] width 163 height 38
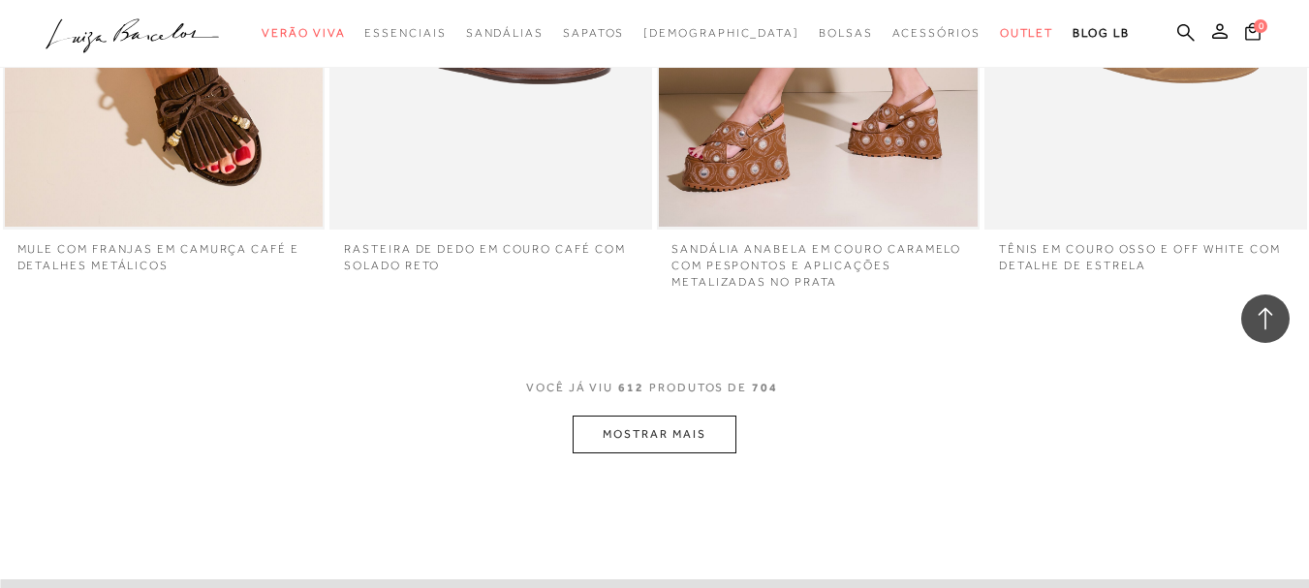
scroll to position [94091, 0]
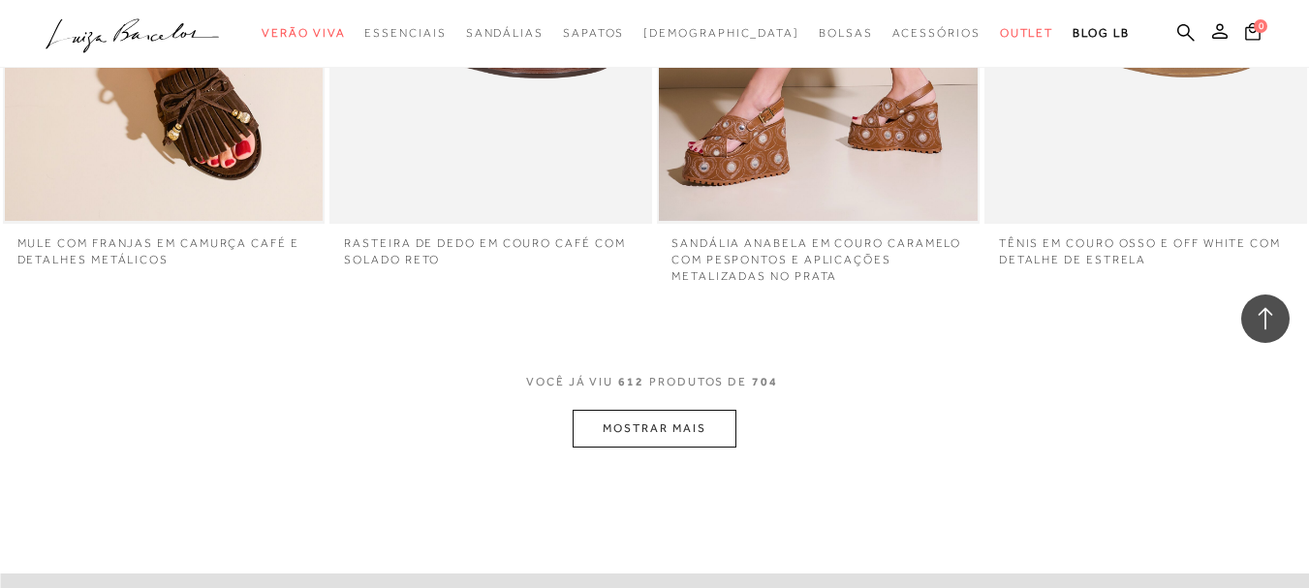
click at [639, 410] on button "MOSTRAR MAIS" at bounding box center [654, 429] width 163 height 38
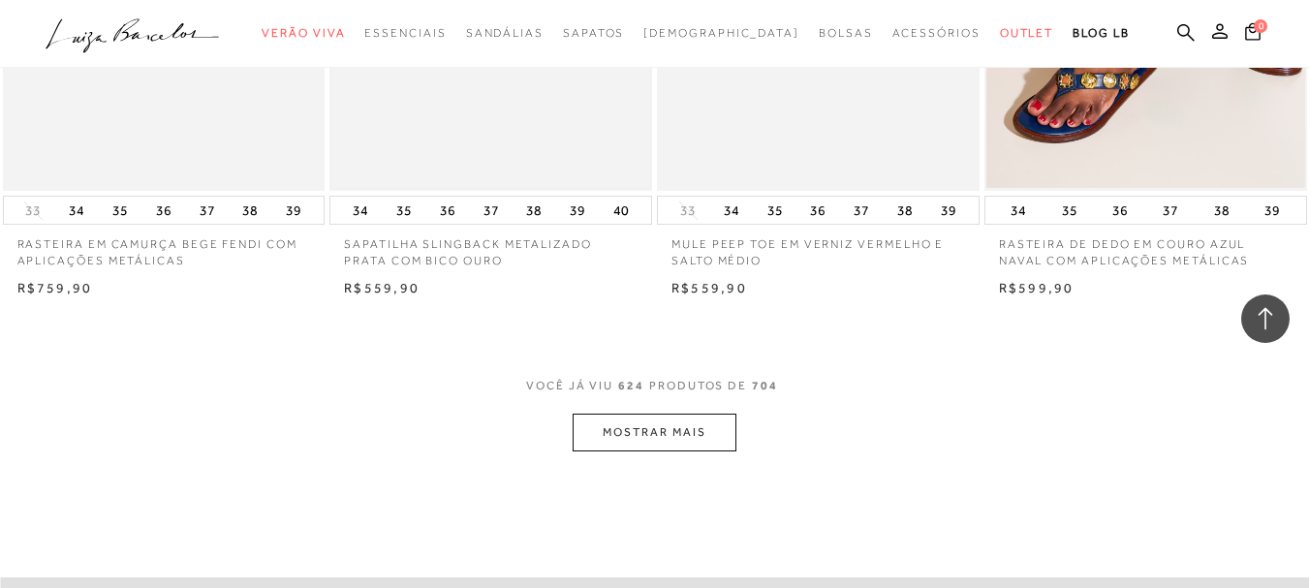
scroll to position [96136, 0]
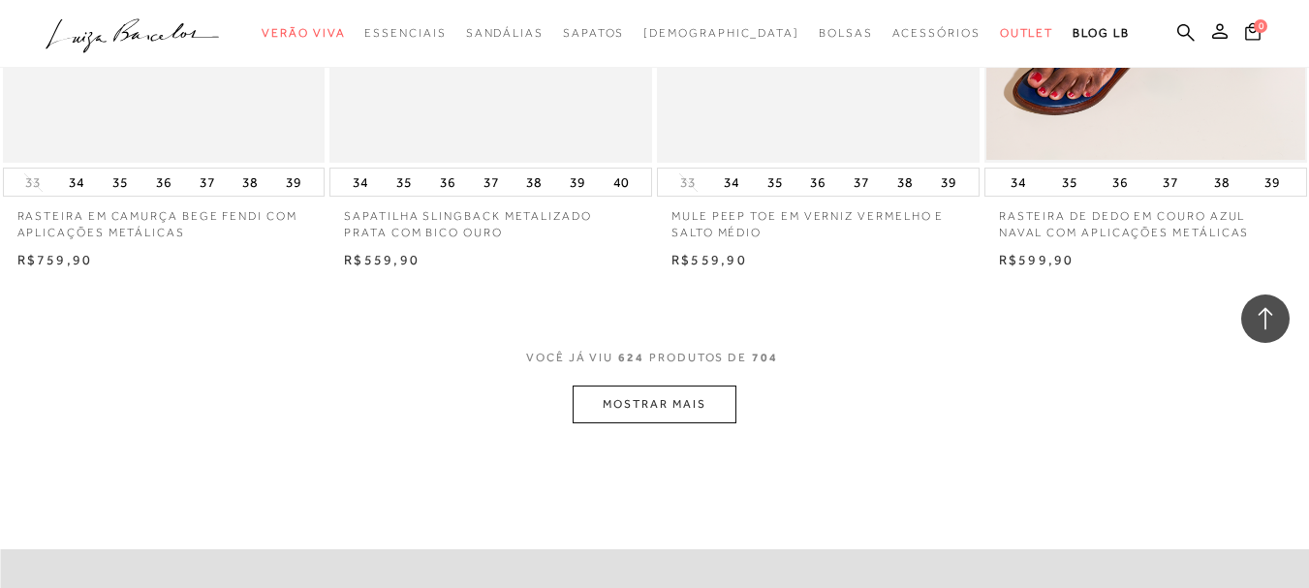
click at [645, 386] on button "MOSTRAR MAIS" at bounding box center [654, 405] width 163 height 38
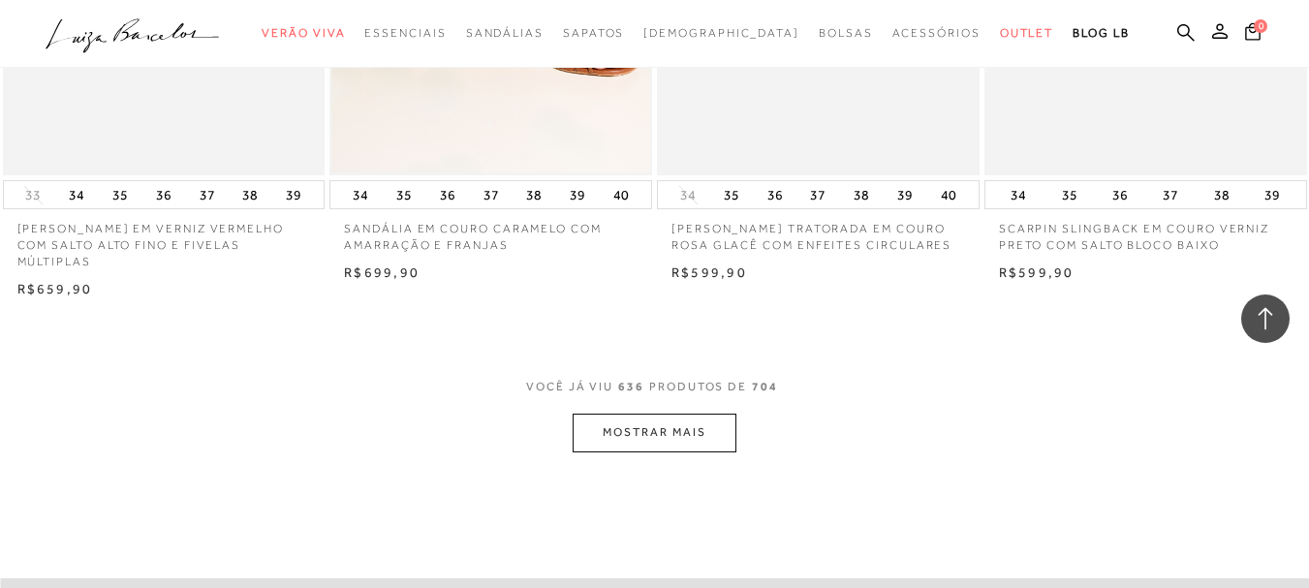
scroll to position [98074, 0]
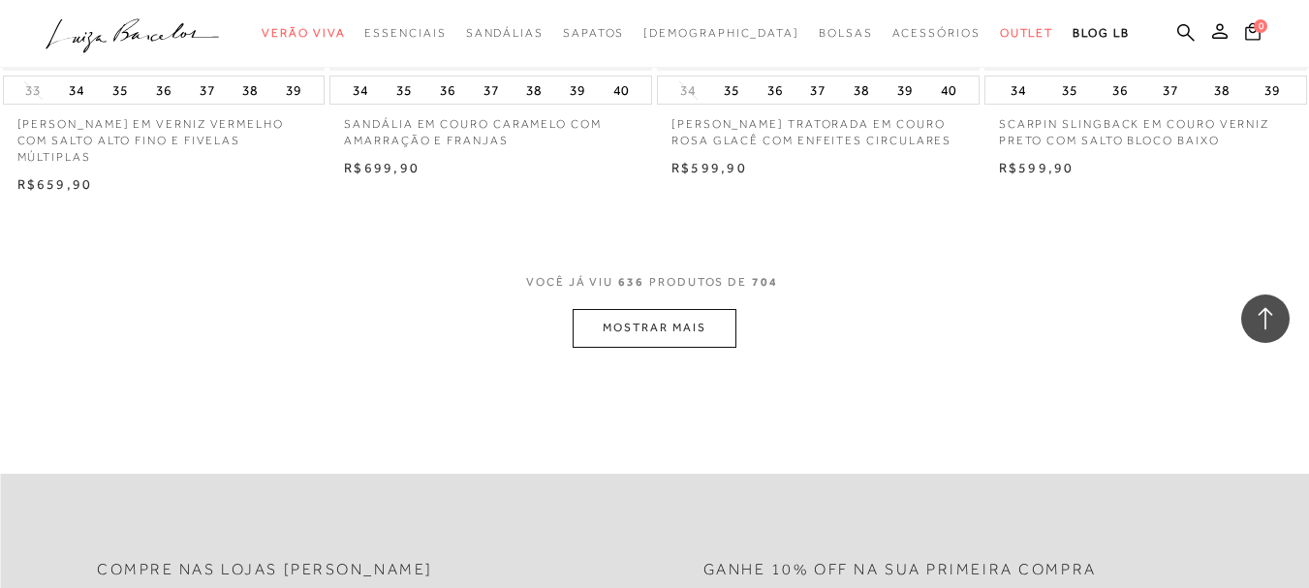
click at [653, 309] on button "MOSTRAR MAIS" at bounding box center [654, 328] width 163 height 38
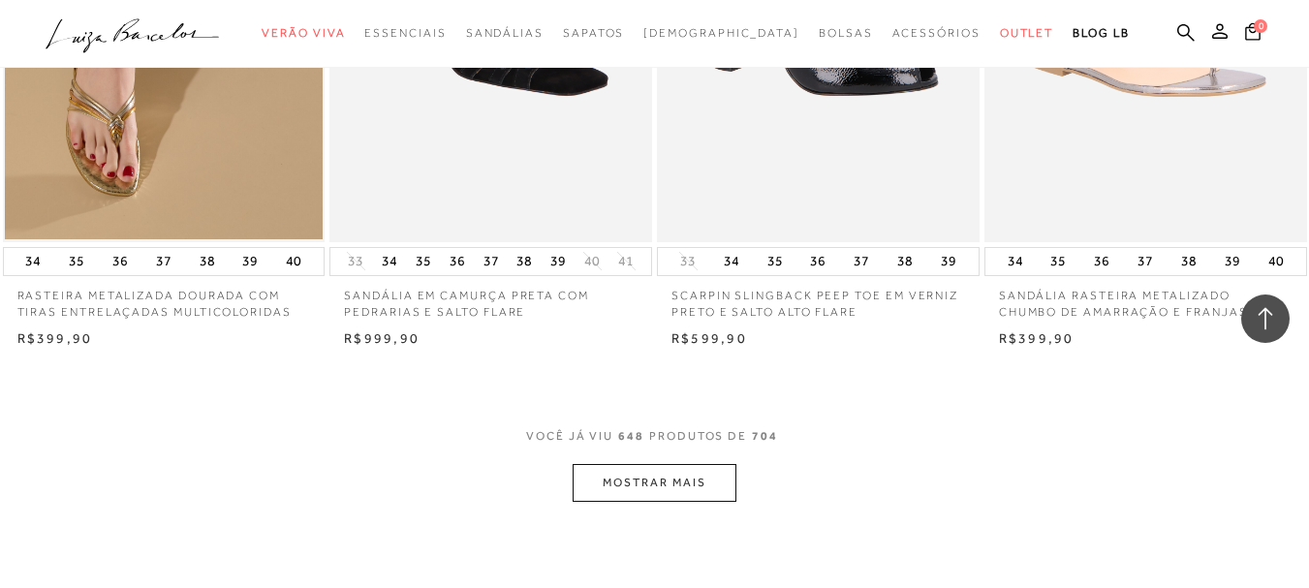
scroll to position [99775, 0]
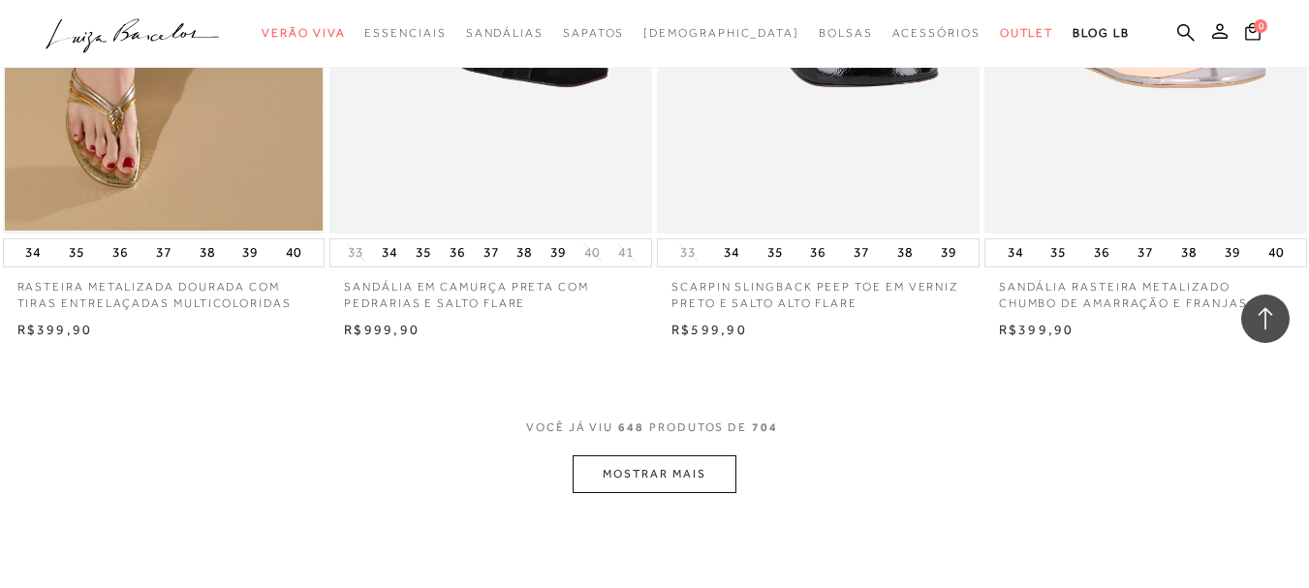
click at [700, 456] on button "MOSTRAR MAIS" at bounding box center [654, 475] width 163 height 38
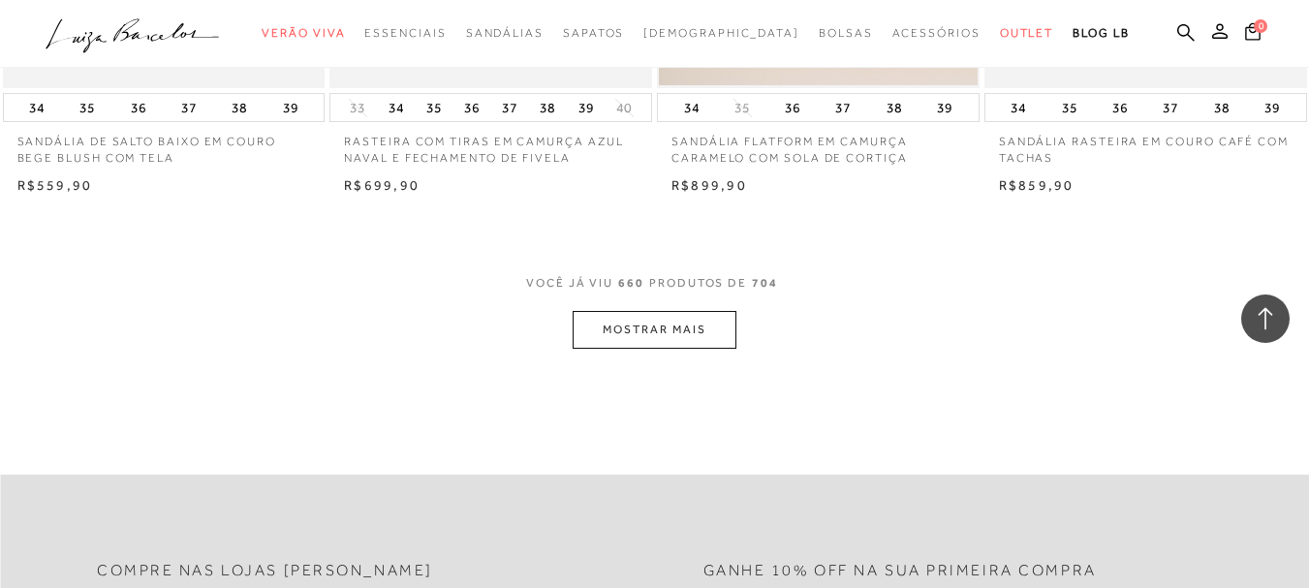
scroll to position [101766, 0]
click at [654, 310] on button "MOSTRAR MAIS" at bounding box center [654, 329] width 163 height 38
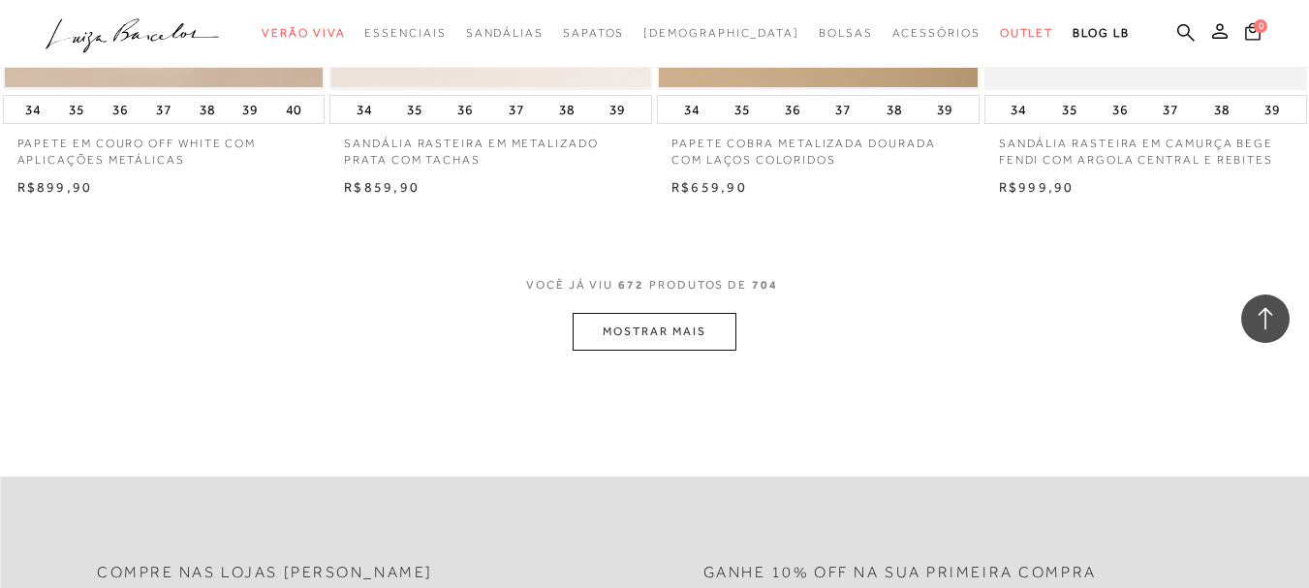
scroll to position [103642, 0]
